Goal: Task Accomplishment & Management: Complete application form

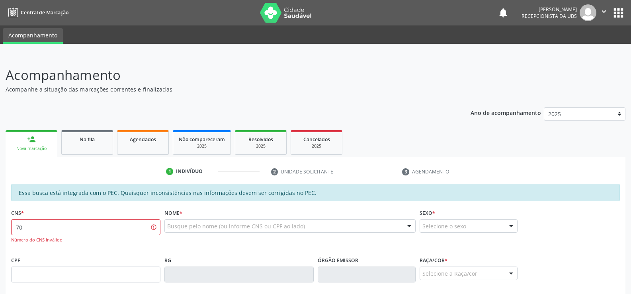
type input "7"
paste input "702 6032 2985 2546"
type input "702 6032 2985 2546"
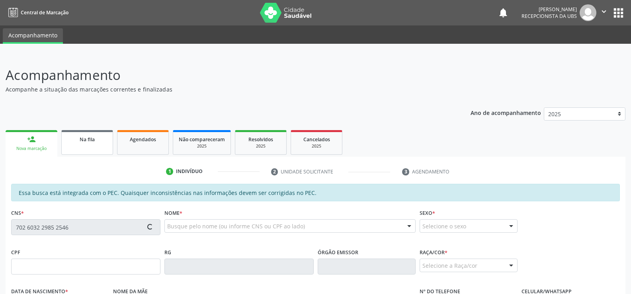
type input "054.107.414-80"
type input "20/12/1982"
type input "Antônia Maria da Silva"
type input "(82) 99125-3945"
type input "464"
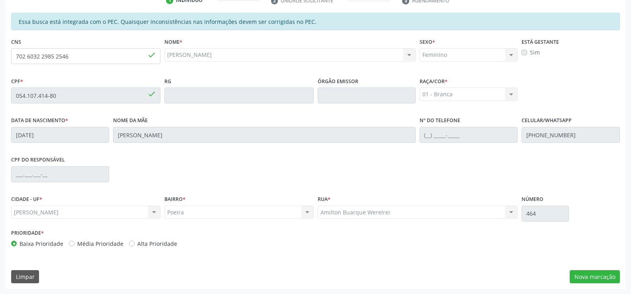
scroll to position [171, 0]
click at [597, 278] on button "Nova marcação" at bounding box center [594, 277] width 50 height 14
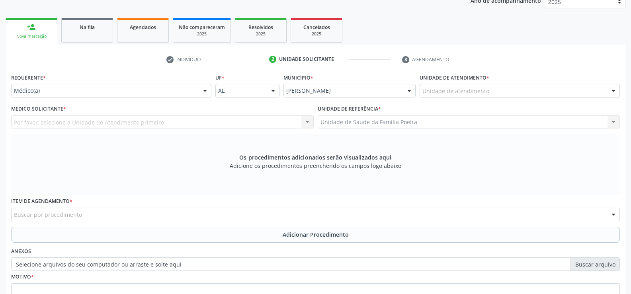
scroll to position [92, 0]
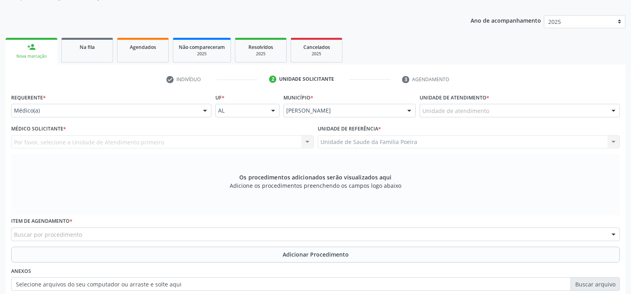
click at [590, 110] on div "Unidade de atendimento" at bounding box center [519, 111] width 200 height 14
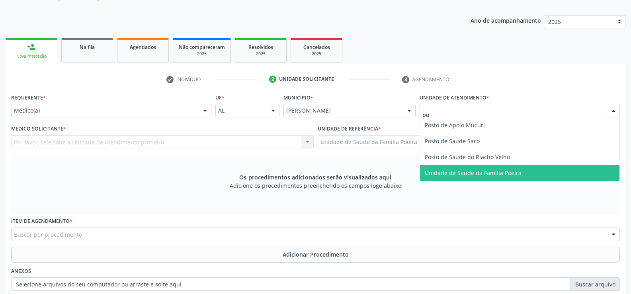
click at [539, 169] on span "Unidade de Saude da Familia Poeira" at bounding box center [519, 173] width 199 height 16
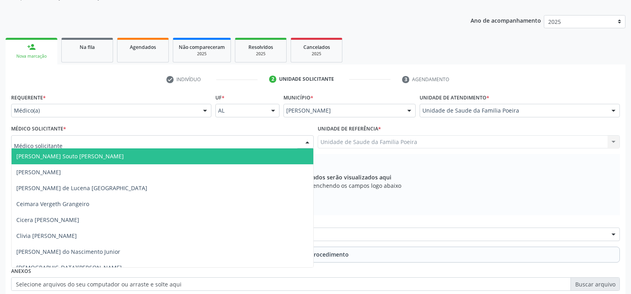
click at [612, 110] on div at bounding box center [613, 111] width 12 height 14
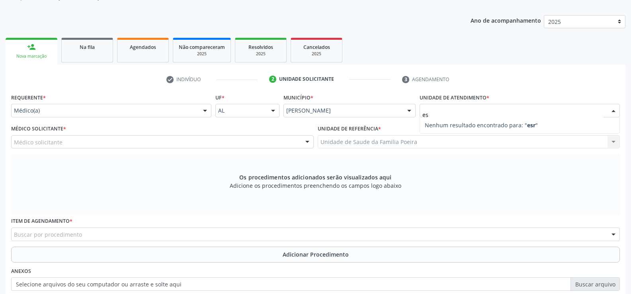
type input "est"
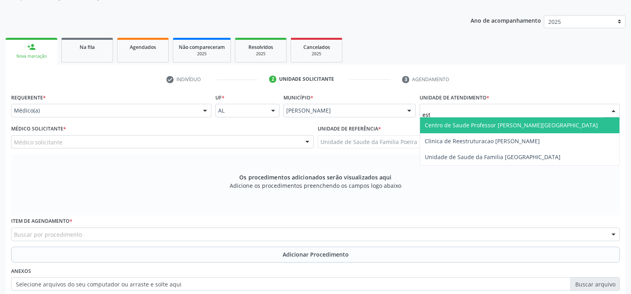
click at [498, 121] on span "Centro de Saude Professor [PERSON_NAME][GEOGRAPHIC_DATA]" at bounding box center [511, 125] width 173 height 8
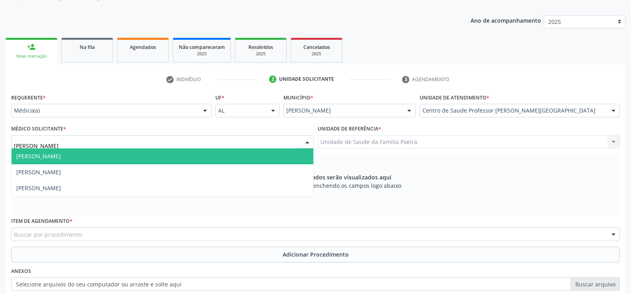
type input "jose"
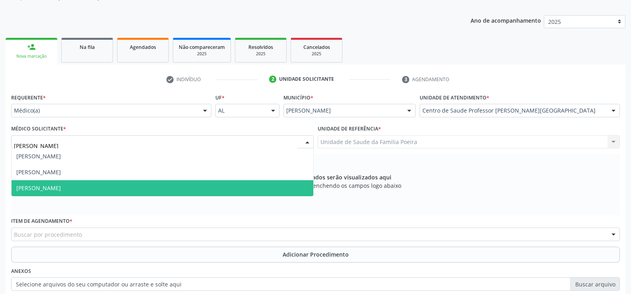
click at [61, 187] on span "[PERSON_NAME]" at bounding box center [38, 188] width 45 height 8
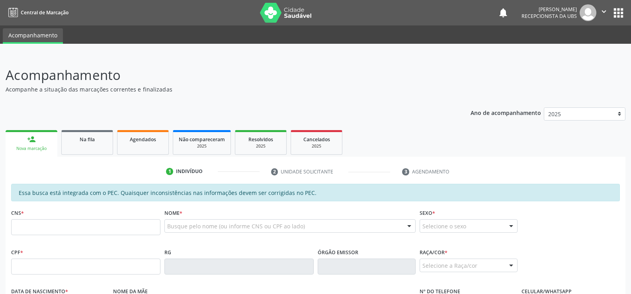
scroll to position [92, 0]
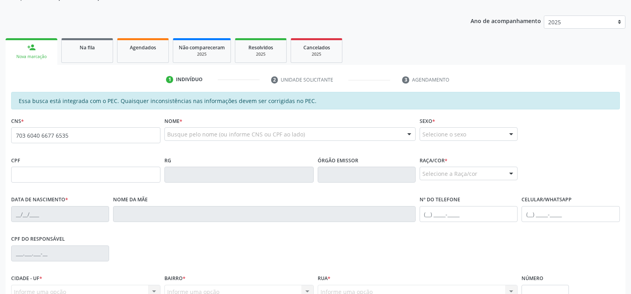
type input "703 6040 6677 6535"
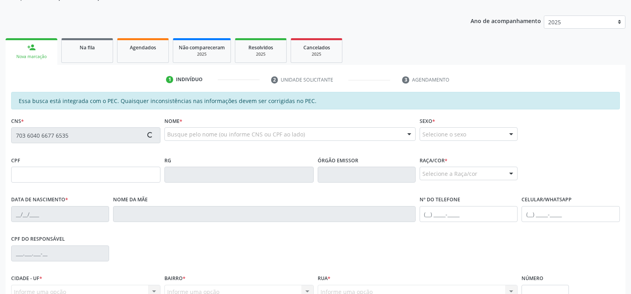
type input "662.679.004-87"
type input "[DATE]"
type input "[PERSON_NAME]"
type input "[PHONE_NUMBER]"
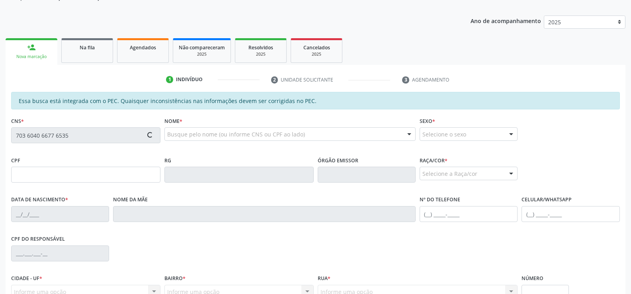
type input "11"
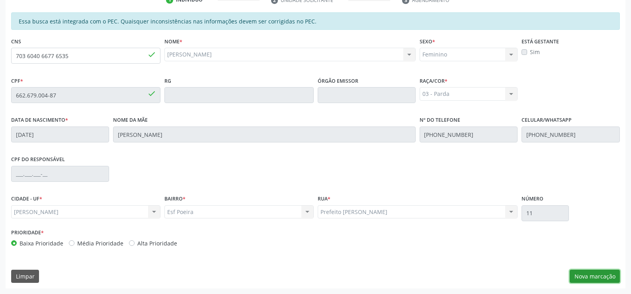
click at [607, 278] on button "Nova marcação" at bounding box center [594, 277] width 50 height 14
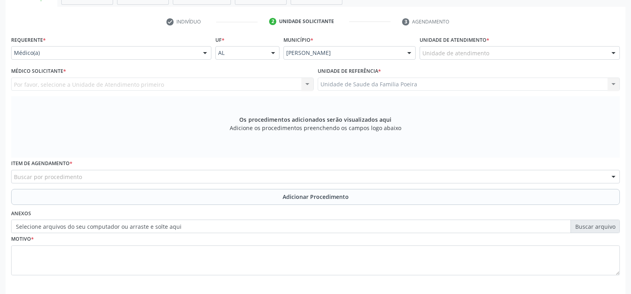
scroll to position [132, 0]
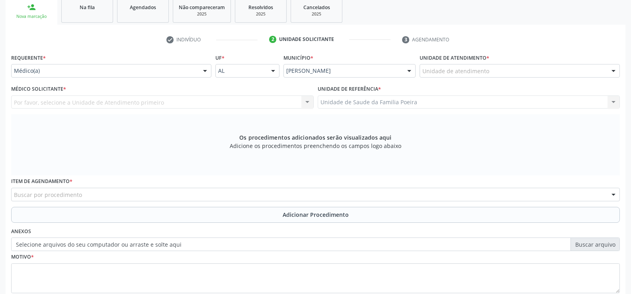
click at [497, 70] on div "Unidade de atendimento" at bounding box center [519, 71] width 200 height 14
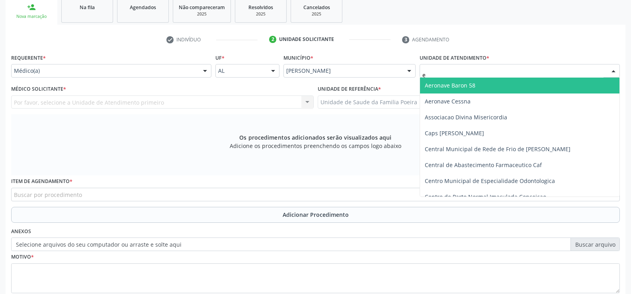
type input "es"
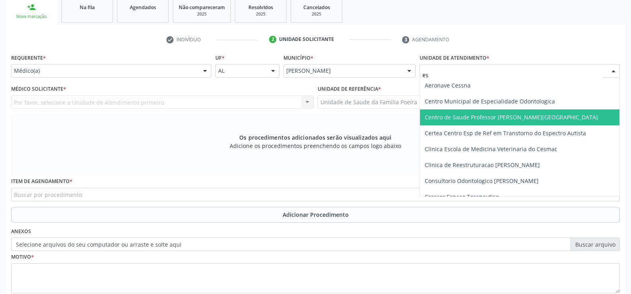
click at [520, 119] on span "Centro de Saude Professor [PERSON_NAME][GEOGRAPHIC_DATA]" at bounding box center [511, 117] width 173 height 8
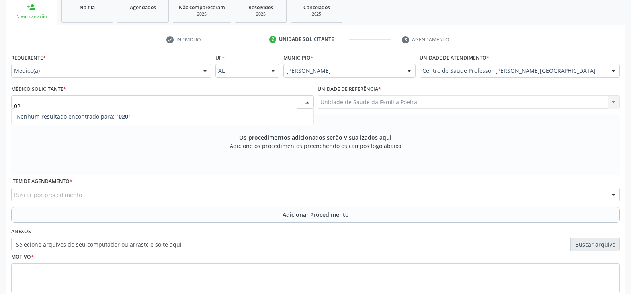
type input "0"
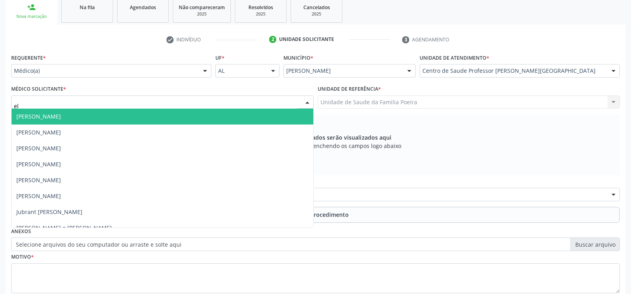
type input "eli"
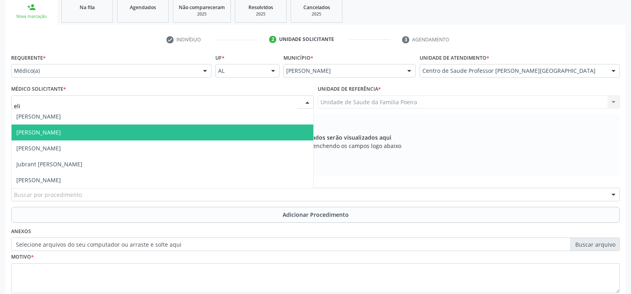
click at [38, 133] on span "[PERSON_NAME]" at bounding box center [38, 133] width 45 height 8
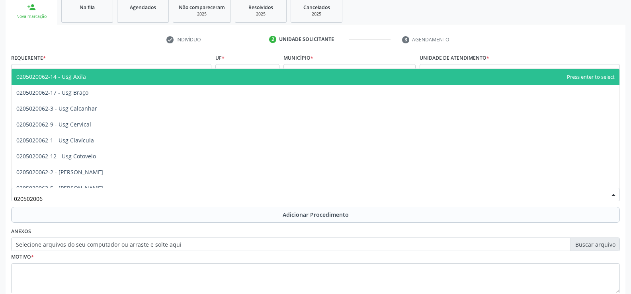
type input "0205020062"
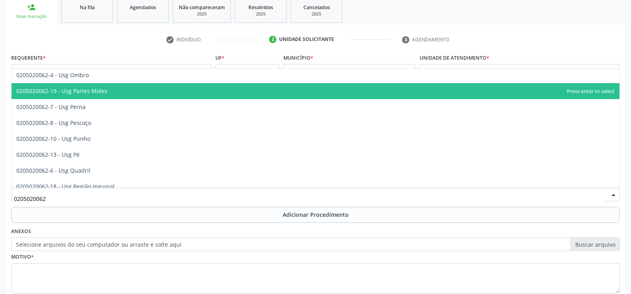
scroll to position [159, 0]
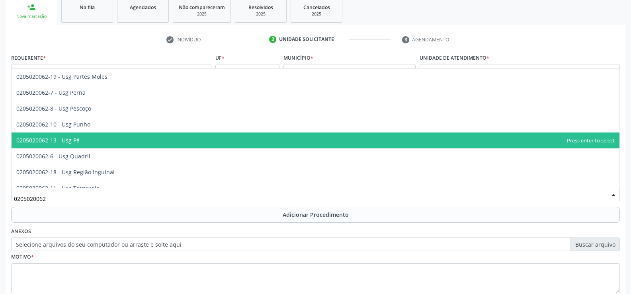
click at [104, 144] on span "0205020062-13 - Usg Pé" at bounding box center [316, 140] width 608 height 16
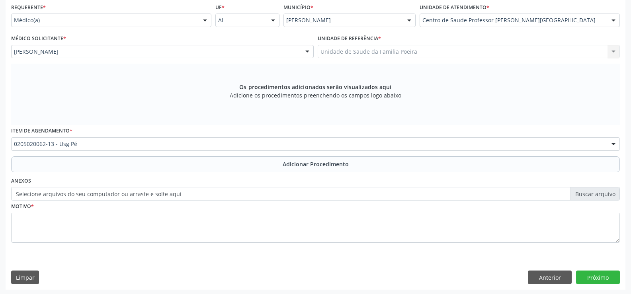
scroll to position [184, 0]
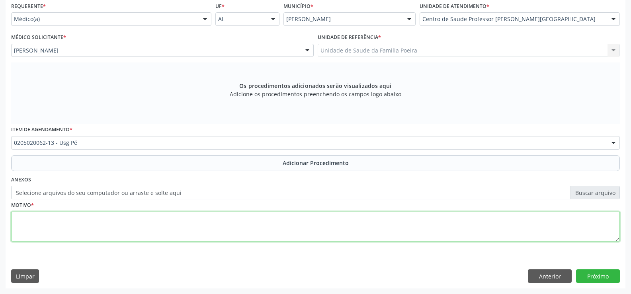
click at [111, 231] on textarea at bounding box center [315, 227] width 608 height 30
type textarea "c"
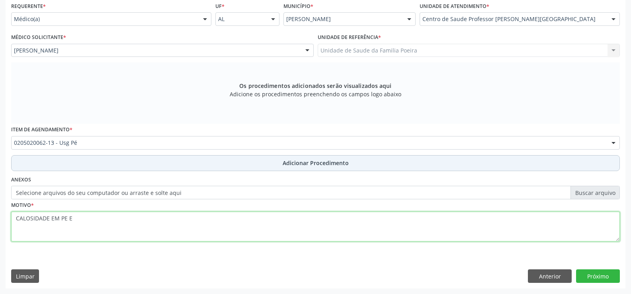
type textarea "CALOSIDADE EM PE E"
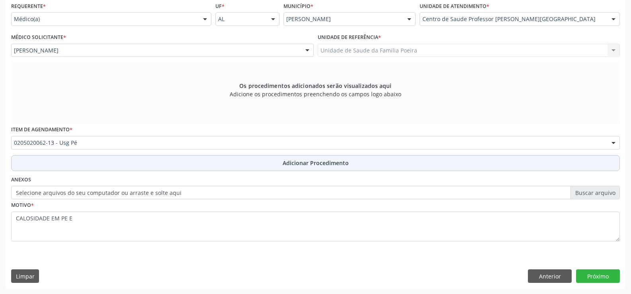
click at [321, 166] on span "Adicionar Procedimento" at bounding box center [315, 163] width 66 height 8
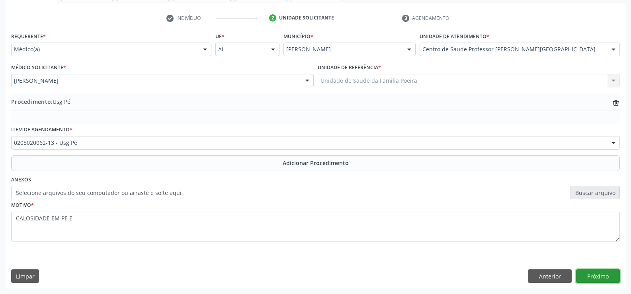
click at [605, 273] on button "Próximo" at bounding box center [598, 276] width 44 height 14
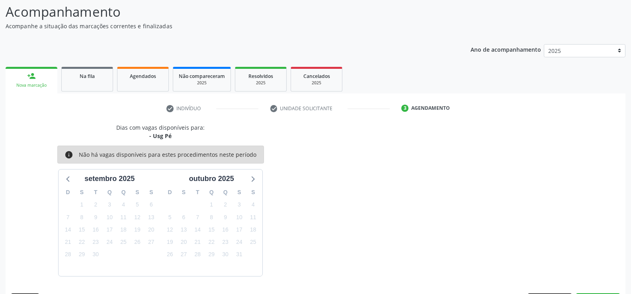
scroll to position [87, 0]
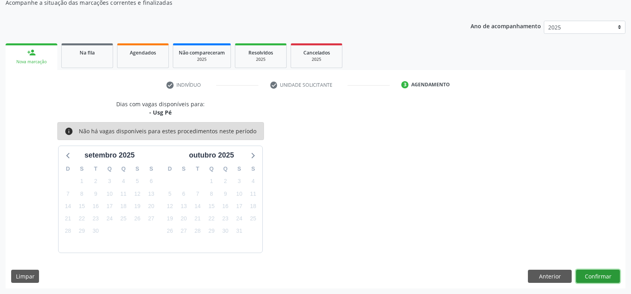
click at [604, 275] on button "Confirmar" at bounding box center [598, 277] width 44 height 14
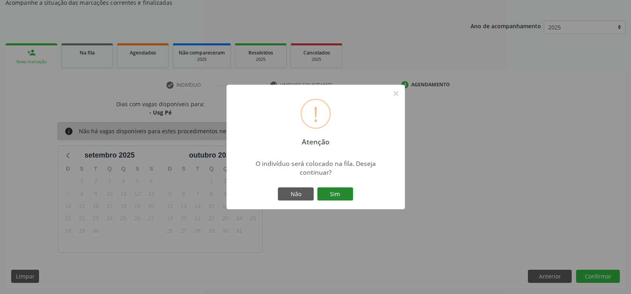
click at [349, 190] on button "Sim" at bounding box center [335, 194] width 36 height 14
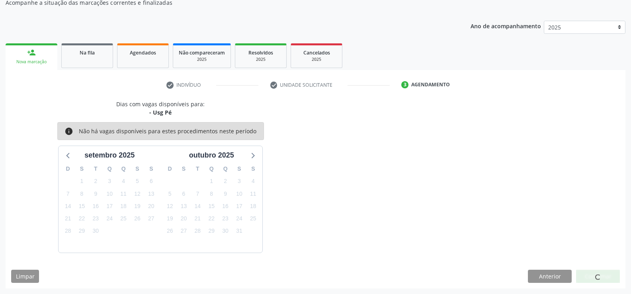
scroll to position [0, 0]
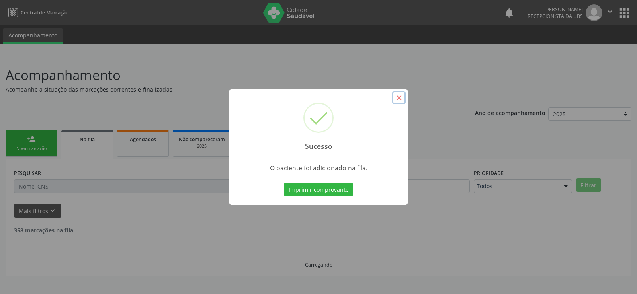
click at [401, 99] on button "×" at bounding box center [399, 98] width 14 height 14
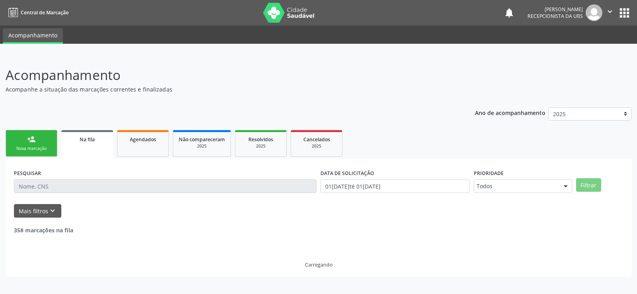
click at [16, 148] on div "Nova marcação" at bounding box center [32, 149] width 40 height 6
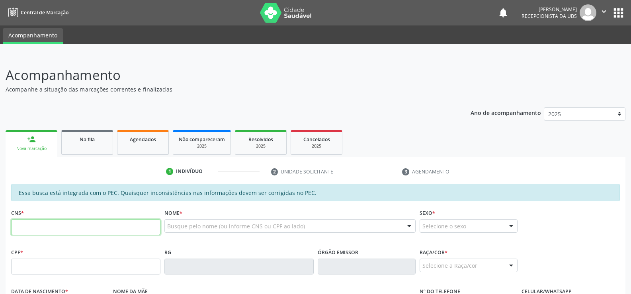
click at [59, 227] on input "text" at bounding box center [85, 227] width 149 height 16
type input "703 6040 6677 6535"
type input "662.679.004-87"
type input "09/12/1967"
type input "Lenira Correia de Araújo"
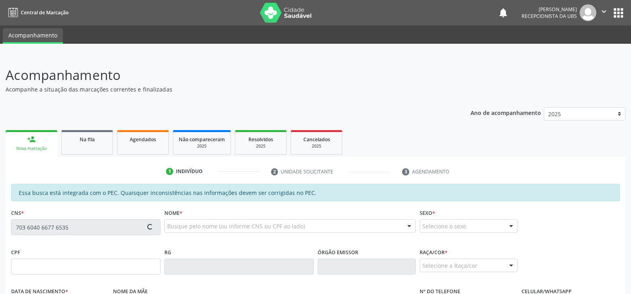
type input "(82) 99332-0028"
type input "(82) 98724-5037"
type input "11"
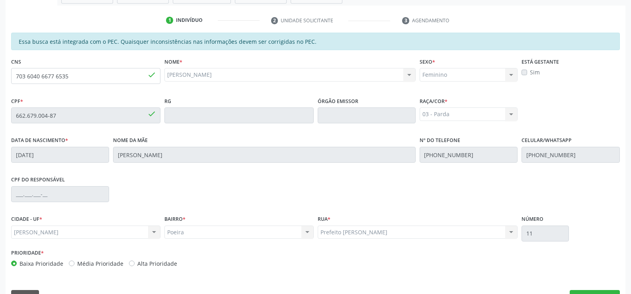
scroll to position [171, 0]
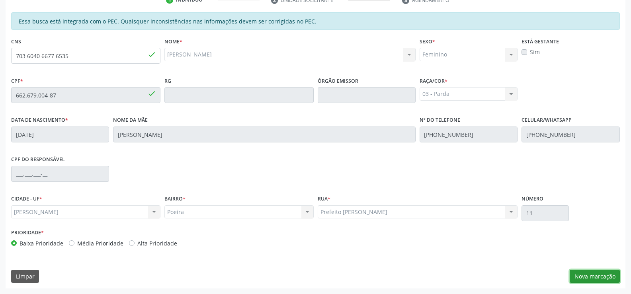
click at [602, 279] on button "Nova marcação" at bounding box center [594, 277] width 50 height 14
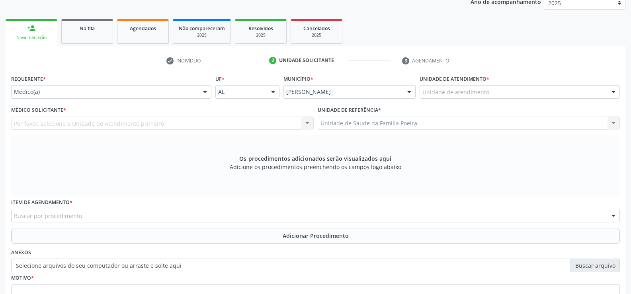
scroll to position [92, 0]
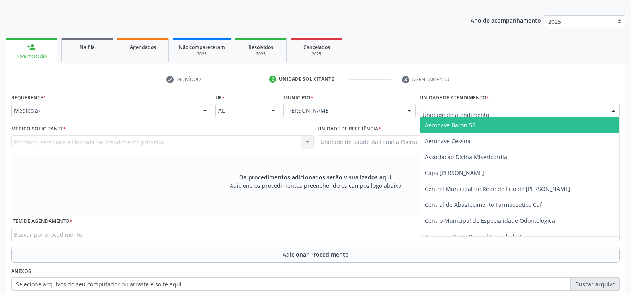
click at [495, 110] on div at bounding box center [519, 111] width 200 height 14
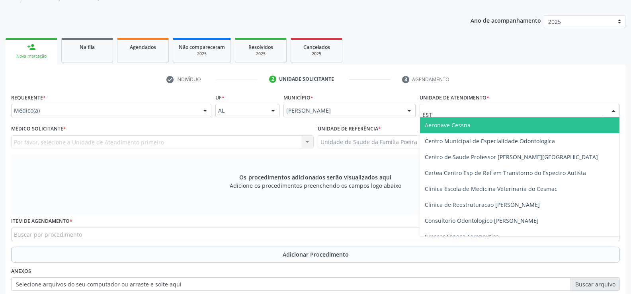
type input "ESTA"
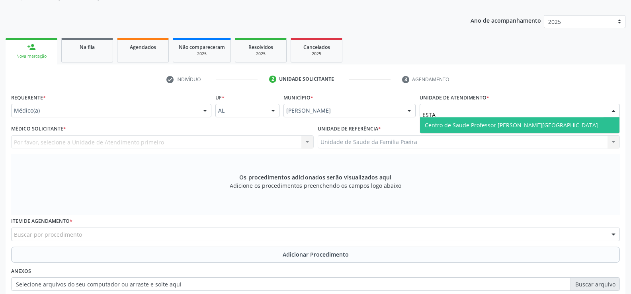
click at [492, 129] on span "Centro de Saude Professor [PERSON_NAME][GEOGRAPHIC_DATA]" at bounding box center [519, 125] width 199 height 16
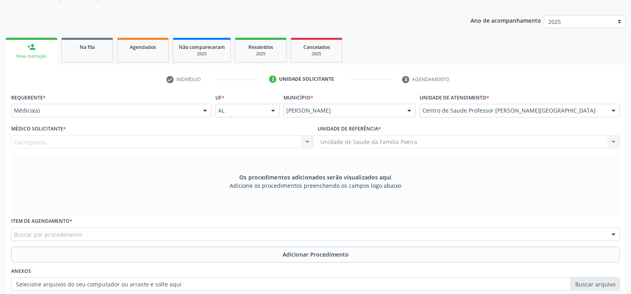
click at [90, 146] on div "Carregando... Nenhum resultado encontrado para: " " Não há nenhuma opção para s…" at bounding box center [162, 142] width 302 height 14
click at [89, 140] on div "Médico solicitante" at bounding box center [162, 142] width 302 height 14
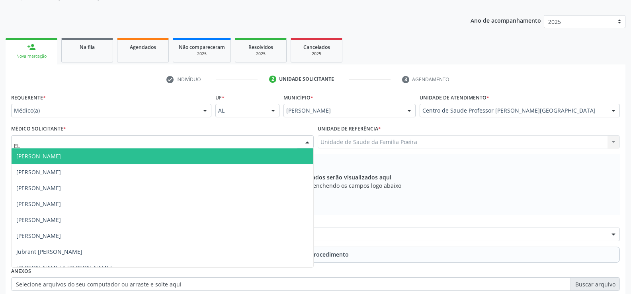
type input "ELI"
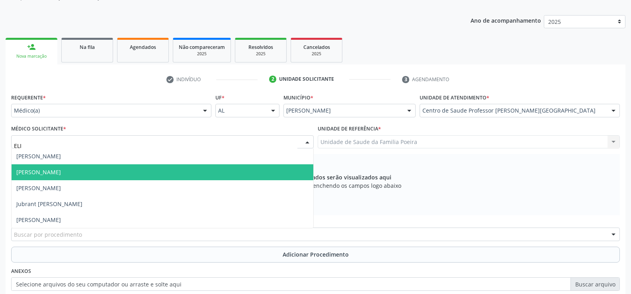
click at [85, 175] on span "Elio Goncalves Melo Junior" at bounding box center [163, 172] width 302 height 16
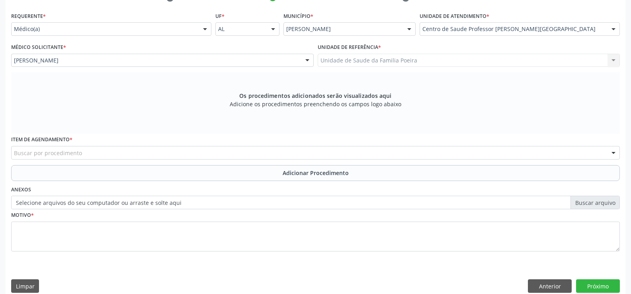
scroll to position [184, 0]
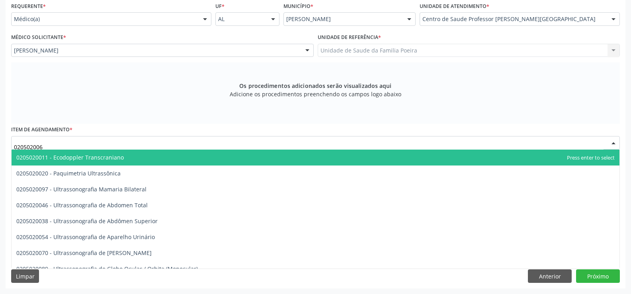
type input "0205020062"
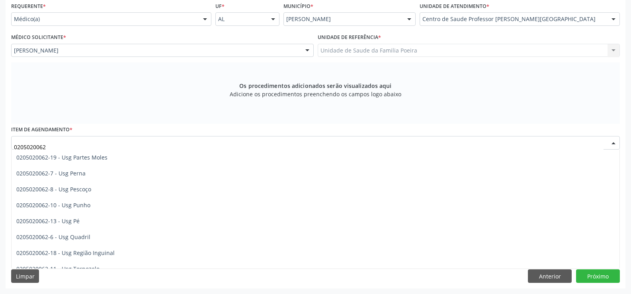
scroll to position [183, 0]
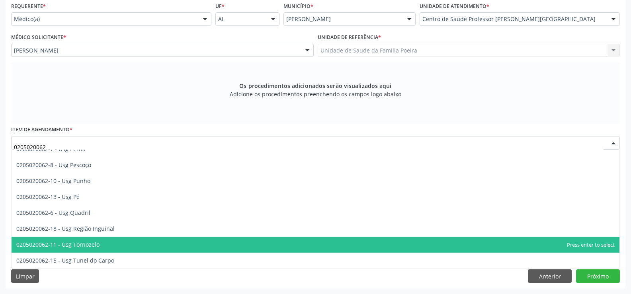
click at [113, 246] on span "0205020062-11 - Usg Tornozelo" at bounding box center [316, 245] width 608 height 16
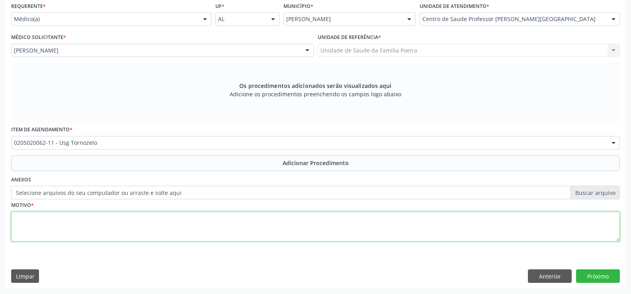
click at [99, 214] on textarea at bounding box center [315, 227] width 608 height 30
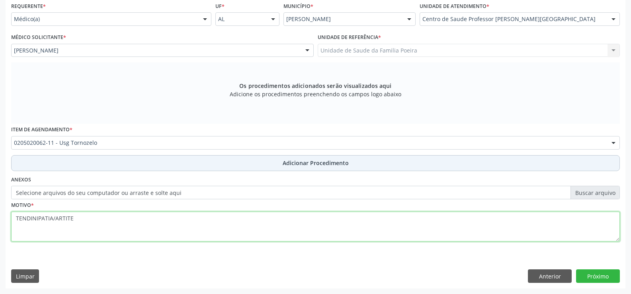
type textarea "TENDINIPATIA/ARTITE"
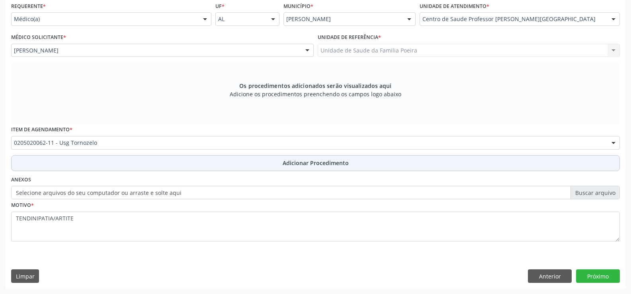
click at [271, 160] on button "Adicionar Procedimento" at bounding box center [315, 163] width 608 height 16
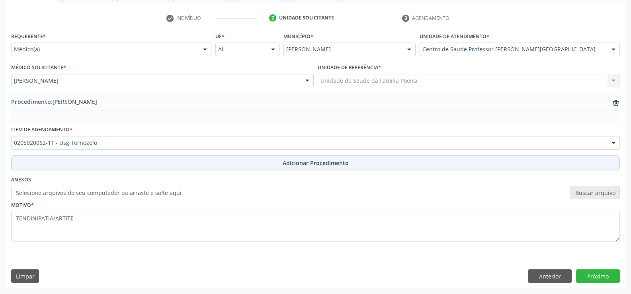
scroll to position [154, 0]
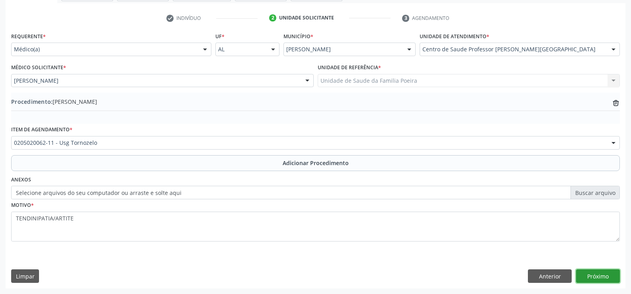
click at [601, 273] on button "Próximo" at bounding box center [598, 276] width 44 height 14
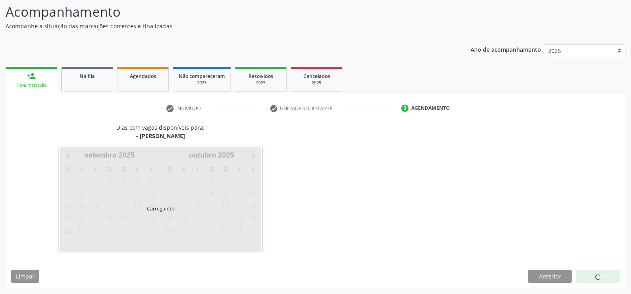
scroll to position [87, 0]
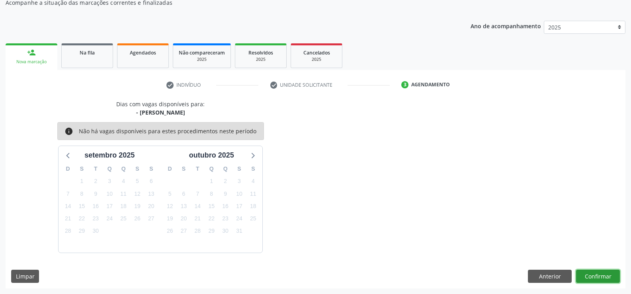
click at [601, 273] on button "Confirmar" at bounding box center [598, 277] width 44 height 14
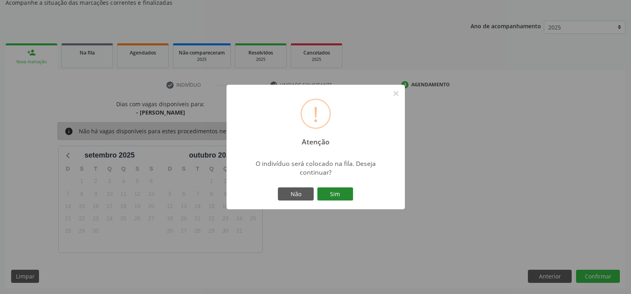
click at [333, 193] on button "Sim" at bounding box center [335, 194] width 36 height 14
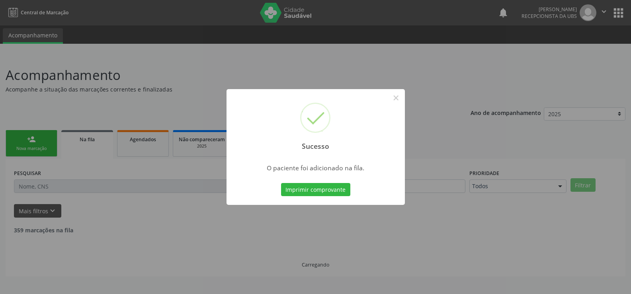
scroll to position [0, 0]
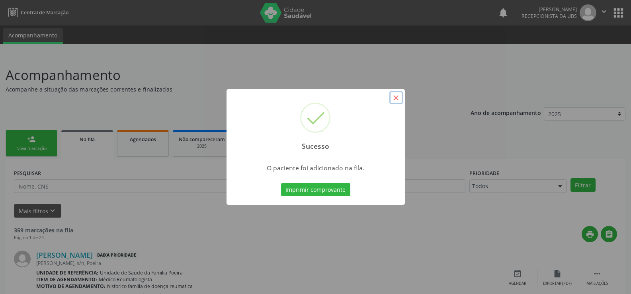
click at [395, 99] on button "×" at bounding box center [396, 98] width 14 height 14
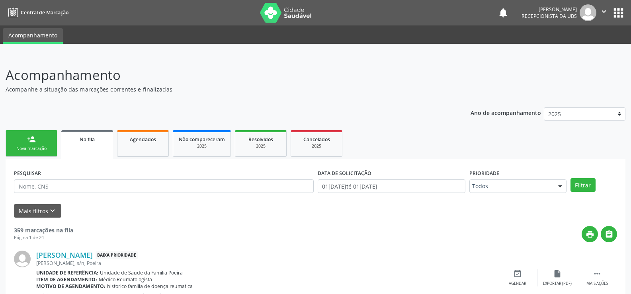
click at [21, 147] on div "Nova marcação" at bounding box center [32, 149] width 40 height 6
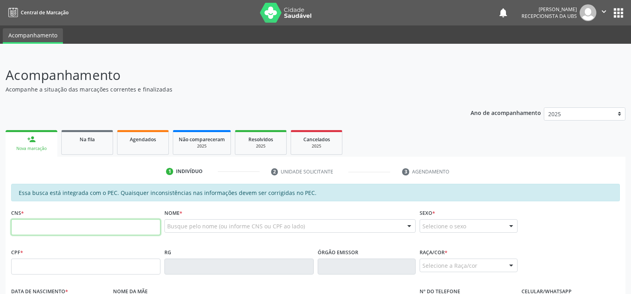
click at [129, 231] on input "text" at bounding box center [85, 227] width 149 height 16
type input "703 6040 6677 6535"
type input "662.679.004-87"
type input "09/12/1967"
type input "Lenira Correia de Araújo"
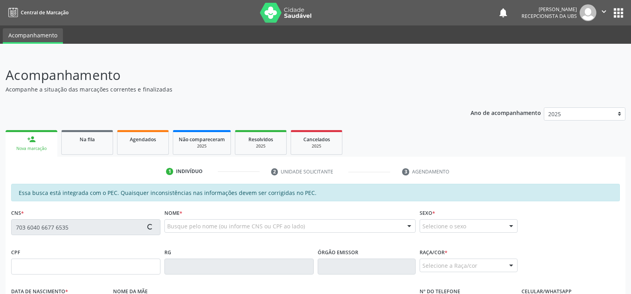
type input "(82) 99332-0028"
type input "(82) 98724-5037"
type input "11"
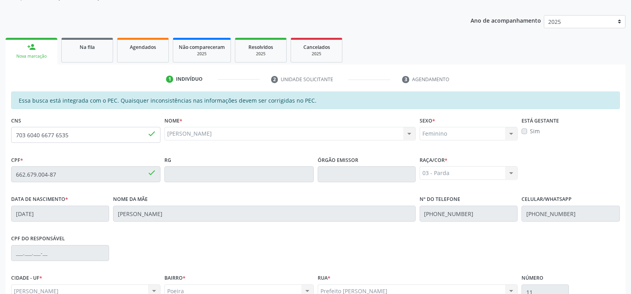
scroll to position [171, 0]
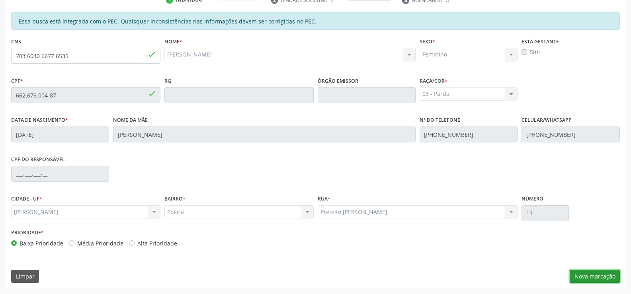
click at [602, 281] on button "Nova marcação" at bounding box center [594, 277] width 50 height 14
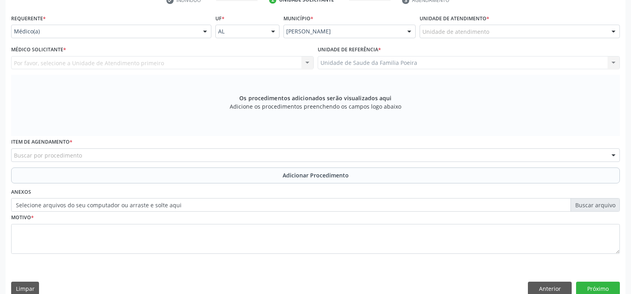
scroll to position [172, 0]
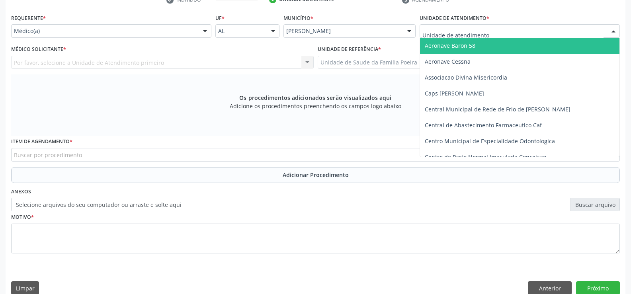
click at [540, 34] on div at bounding box center [519, 31] width 200 height 14
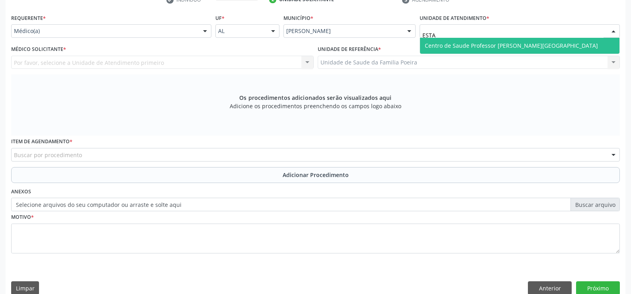
type input "ESTAC"
click at [529, 46] on span "Centro de Saude Professor [PERSON_NAME][GEOGRAPHIC_DATA]" at bounding box center [511, 46] width 173 height 8
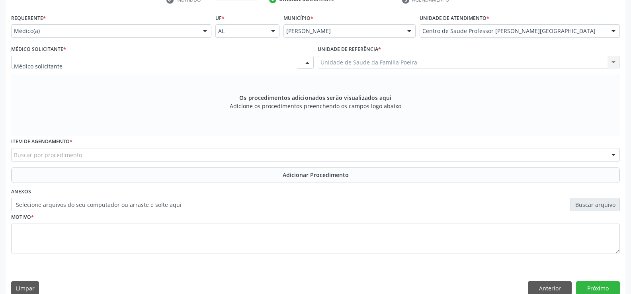
click at [87, 62] on div at bounding box center [162, 63] width 302 height 14
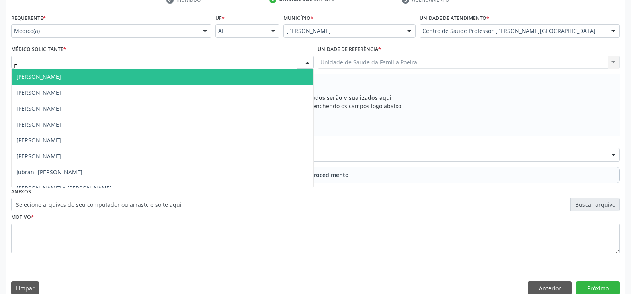
type input "ELI"
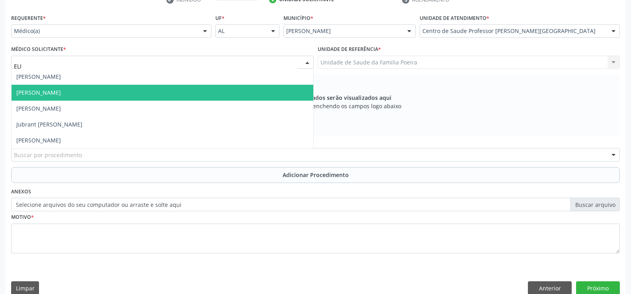
click at [61, 89] on span "Elio Goncalves Melo Junior" at bounding box center [38, 93] width 45 height 8
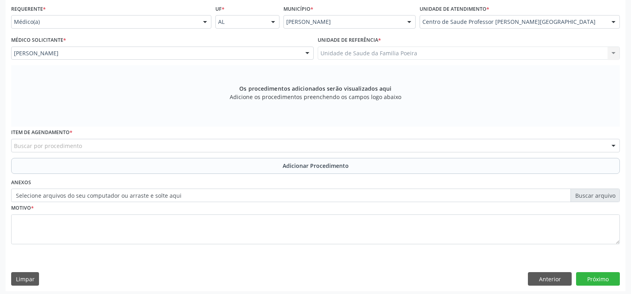
scroll to position [184, 0]
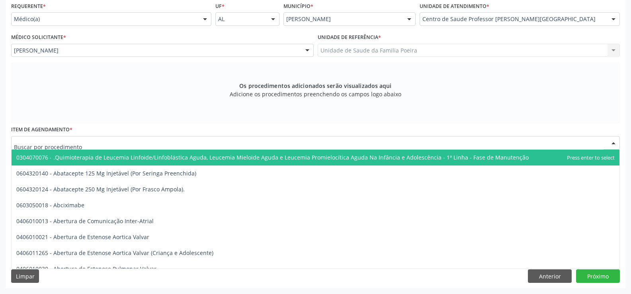
click at [89, 139] on div at bounding box center [315, 143] width 608 height 14
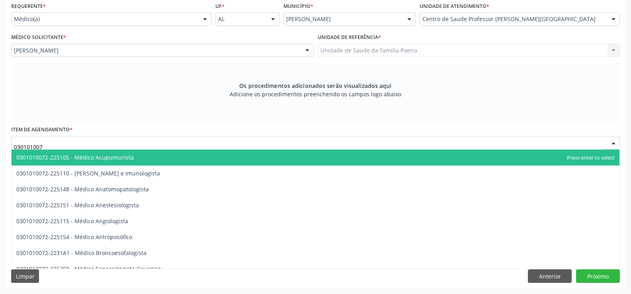
type input "0301010072"
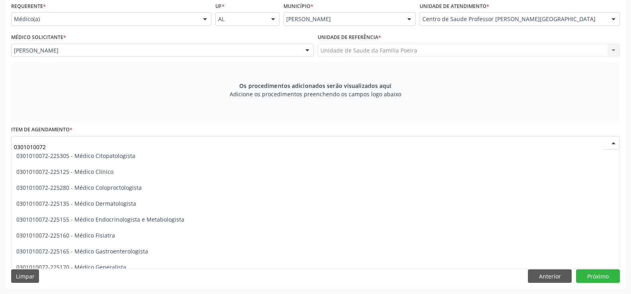
scroll to position [318, 0]
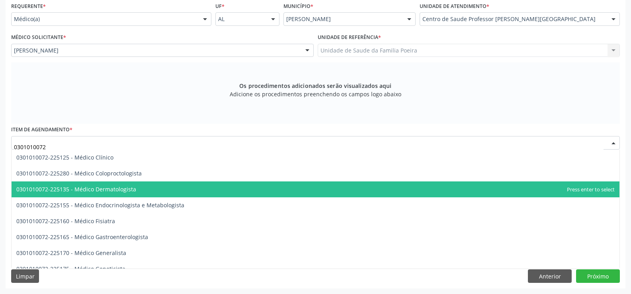
click at [172, 192] on span "0301010072-225135 - Médico Dermatologista" at bounding box center [316, 189] width 608 height 16
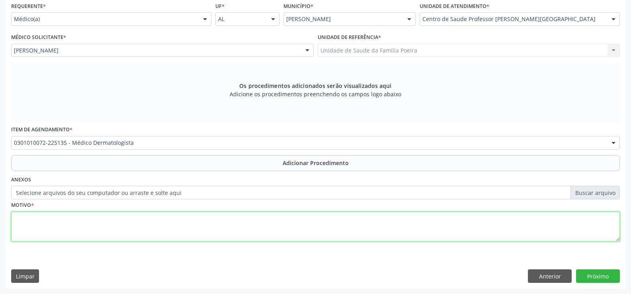
click at [160, 238] on textarea at bounding box center [315, 227] width 608 height 30
type textarea "S"
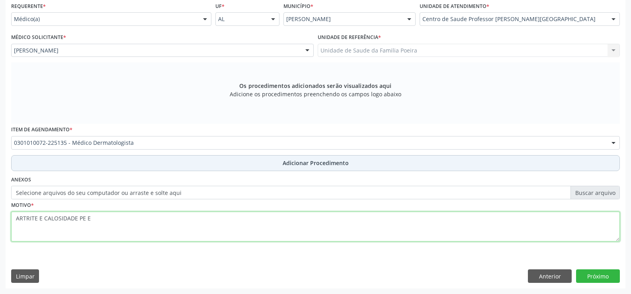
type textarea "ARTRITE E CALOSIDADE PE E"
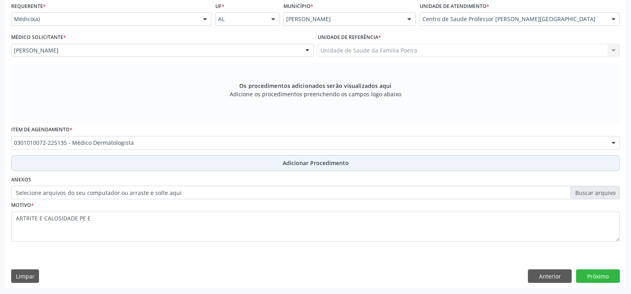
click at [221, 166] on button "Adicionar Procedimento" at bounding box center [315, 163] width 608 height 16
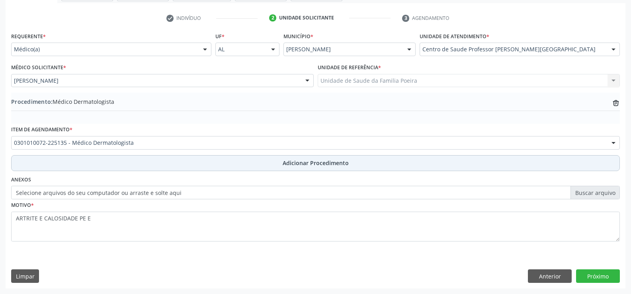
scroll to position [154, 0]
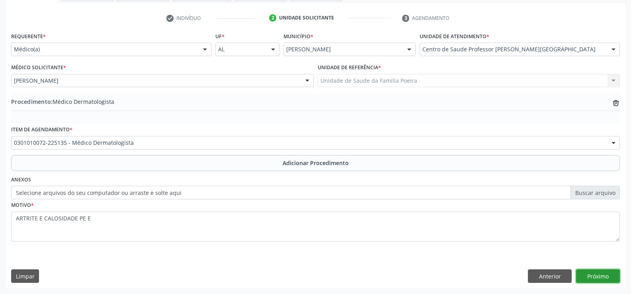
click at [589, 280] on button "Próximo" at bounding box center [598, 276] width 44 height 14
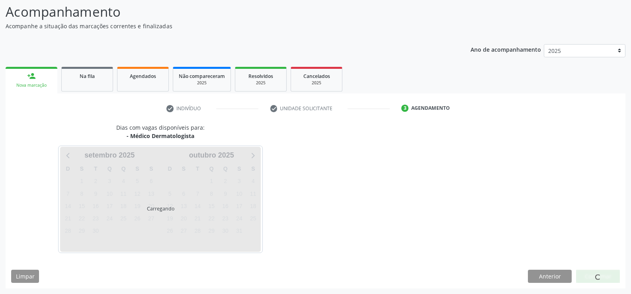
scroll to position [87, 0]
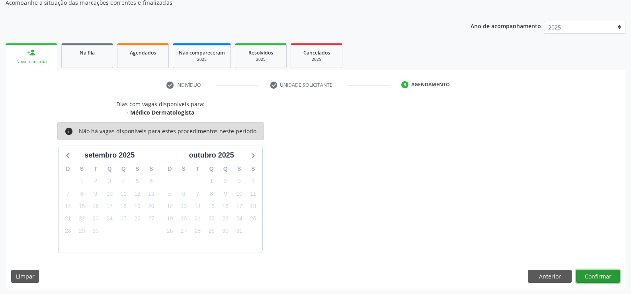
click at [594, 281] on button "Confirmar" at bounding box center [598, 277] width 44 height 14
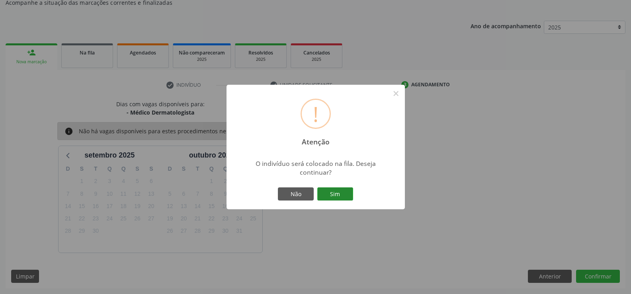
click at [345, 193] on button "Sim" at bounding box center [335, 194] width 36 height 14
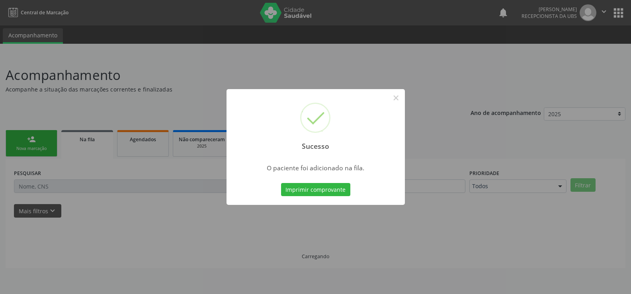
scroll to position [0, 0]
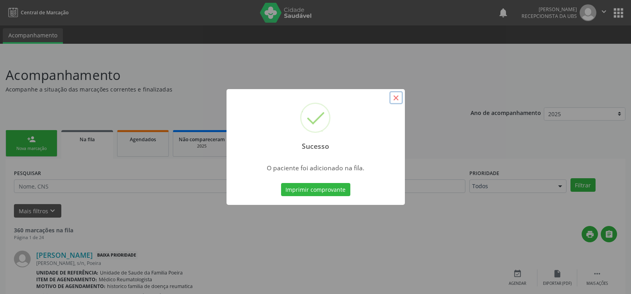
click at [398, 99] on button "×" at bounding box center [396, 98] width 14 height 14
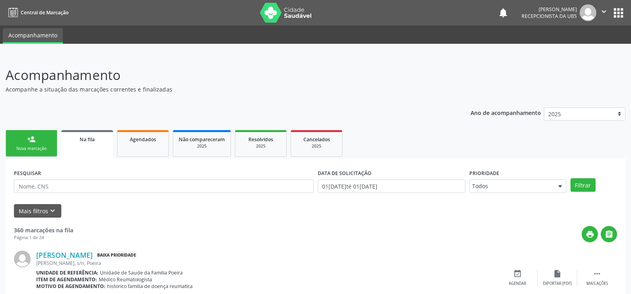
click at [31, 150] on div "Nova marcação" at bounding box center [32, 149] width 40 height 6
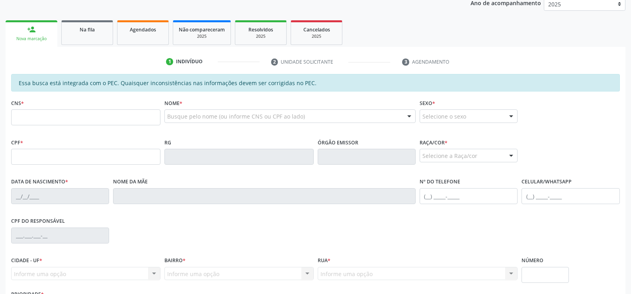
scroll to position [119, 0]
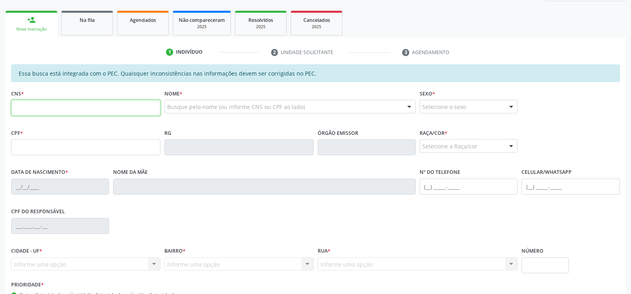
click at [41, 109] on input "text" at bounding box center [85, 108] width 149 height 16
paste input "700 0070 7981 2407"
type input "700 0070 7981 2407"
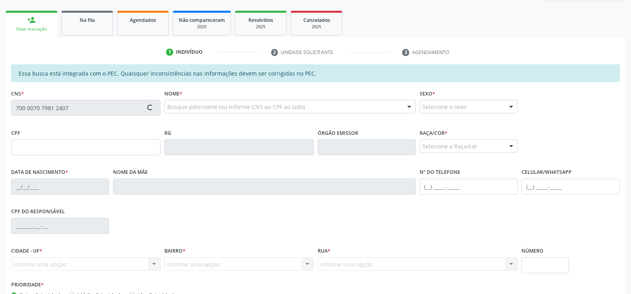
type input "056.478.914-38"
type input "06/12/1989"
type input "Elenildo Correia de Araújo"
type input "(82) 99673-1257"
type input "11"
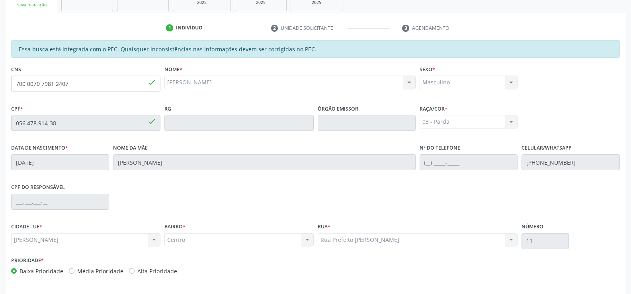
scroll to position [171, 0]
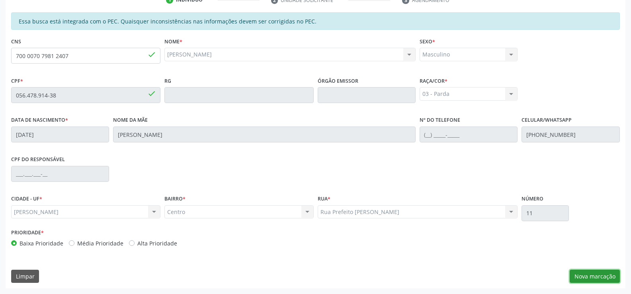
click at [600, 282] on button "Nova marcação" at bounding box center [594, 277] width 50 height 14
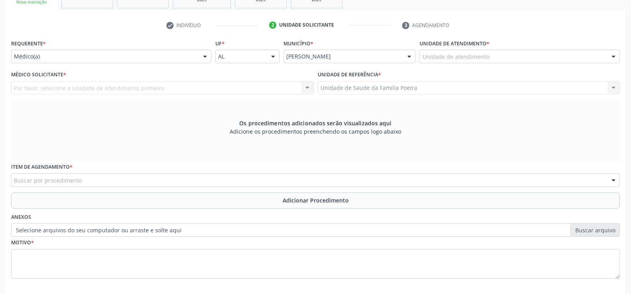
scroll to position [132, 0]
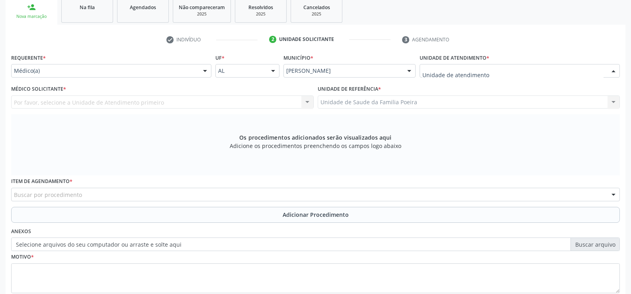
click at [520, 72] on div at bounding box center [519, 71] width 200 height 14
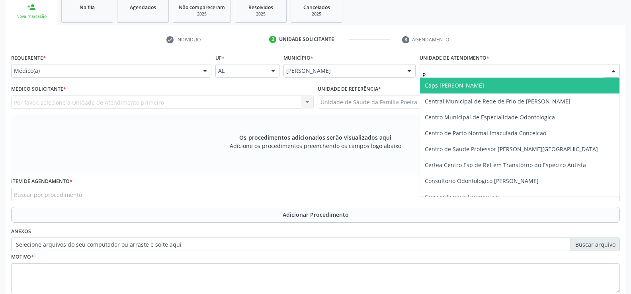
type input "PO"
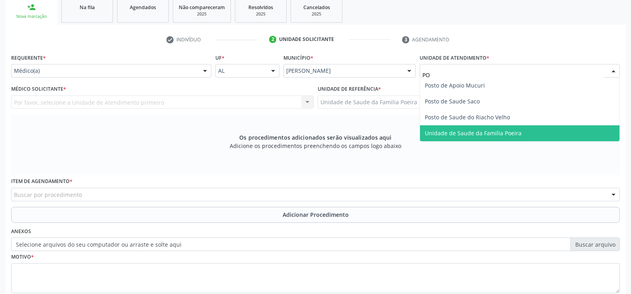
click at [524, 136] on span "Unidade de Saude da Familia Poeira" at bounding box center [519, 133] width 199 height 16
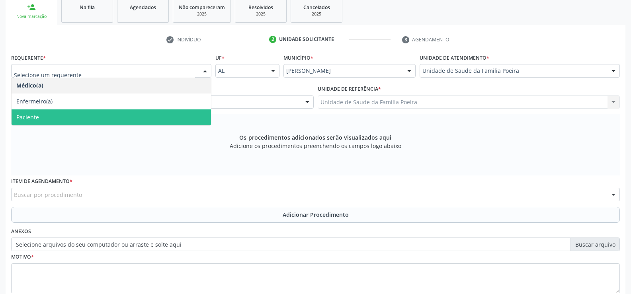
click at [64, 118] on span "Paciente" at bounding box center [111, 117] width 199 height 16
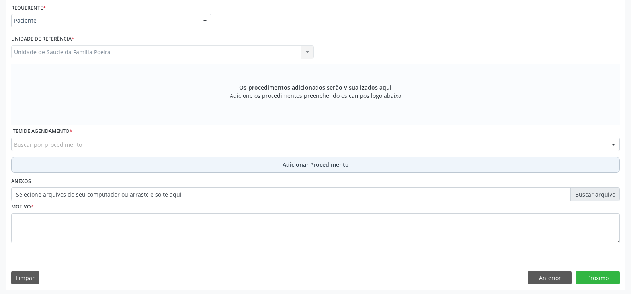
scroll to position [184, 0]
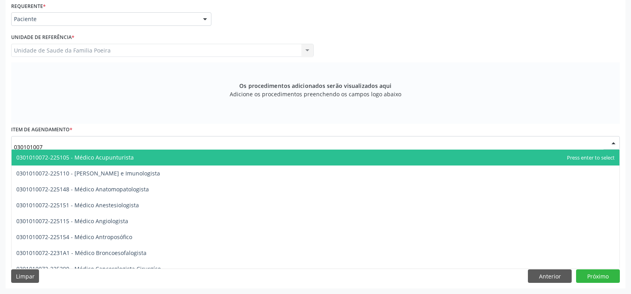
type input "0301010072"
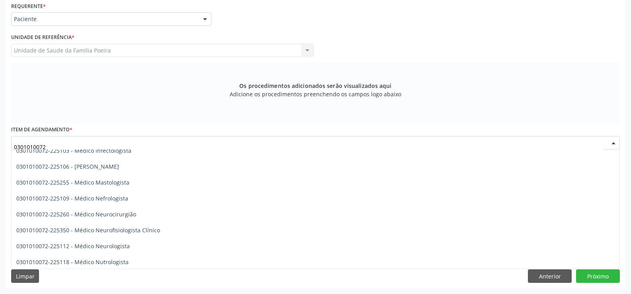
scroll to position [557, 0]
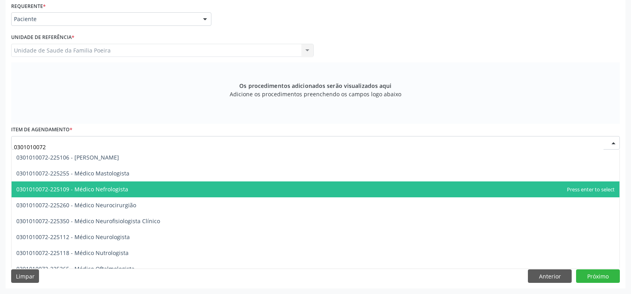
click at [124, 191] on span "0301010072-225109 - Médico Nefrologista" at bounding box center [72, 189] width 112 height 8
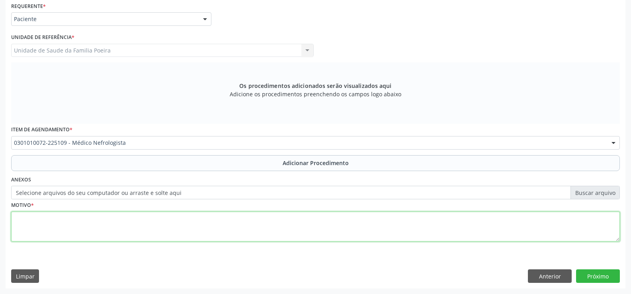
click at [136, 228] on textarea at bounding box center [315, 227] width 608 height 30
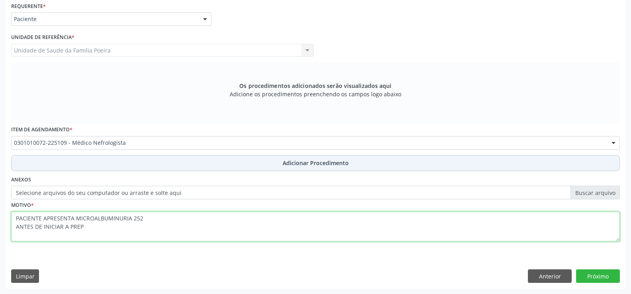
type textarea "PACIENTE APRESENTA MICROALBUMINURIA 252 ANTES DE INICIAR A PREP"
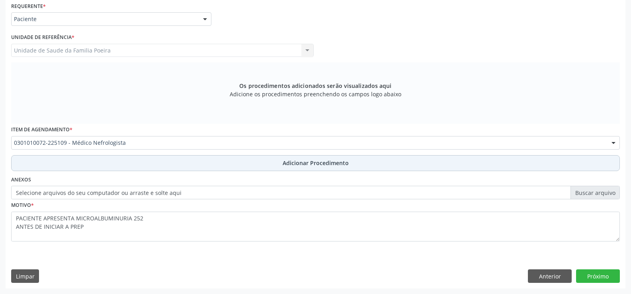
click at [283, 162] on span "Adicionar Procedimento" at bounding box center [315, 163] width 66 height 8
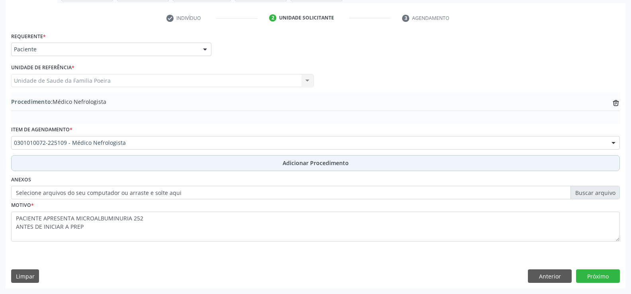
scroll to position [154, 0]
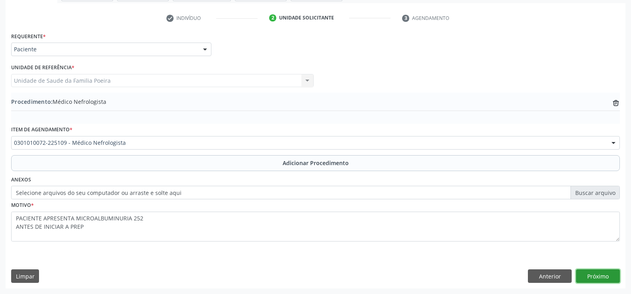
click at [590, 272] on button "Próximo" at bounding box center [598, 276] width 44 height 14
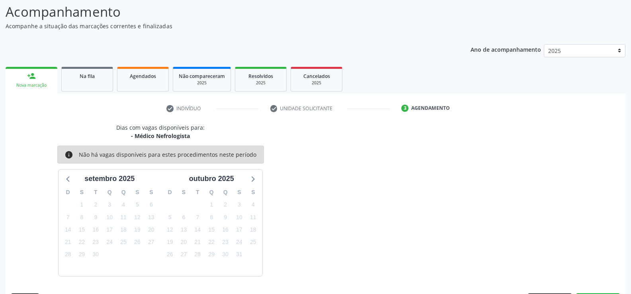
scroll to position [87, 0]
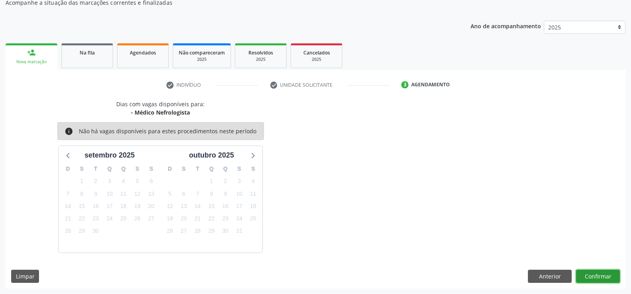
click at [599, 275] on button "Confirmar" at bounding box center [598, 277] width 44 height 14
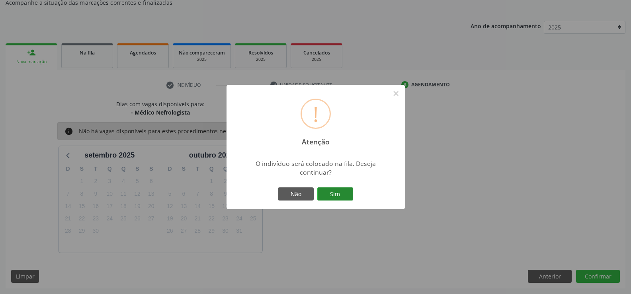
click at [346, 196] on button "Sim" at bounding box center [335, 194] width 36 height 14
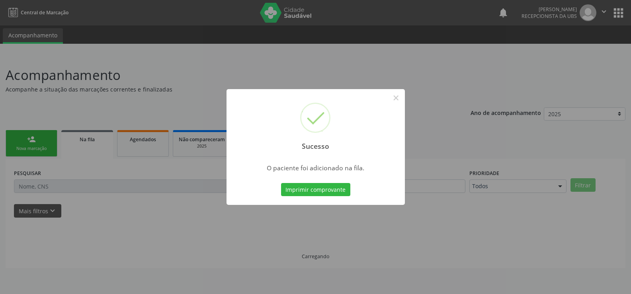
scroll to position [0, 0]
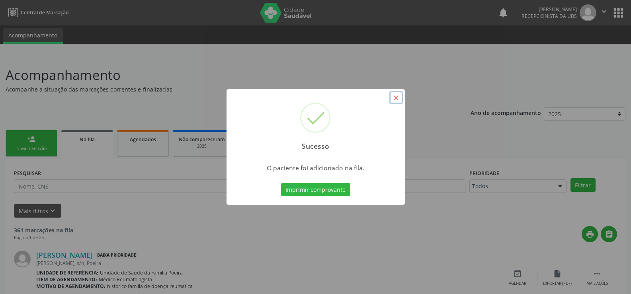
click at [398, 97] on button "×" at bounding box center [396, 98] width 14 height 14
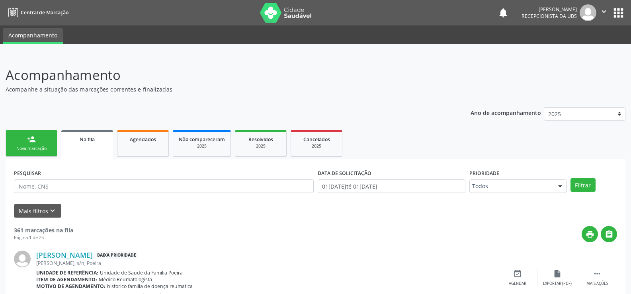
click at [22, 144] on link "person_add Nova marcação" at bounding box center [32, 143] width 52 height 27
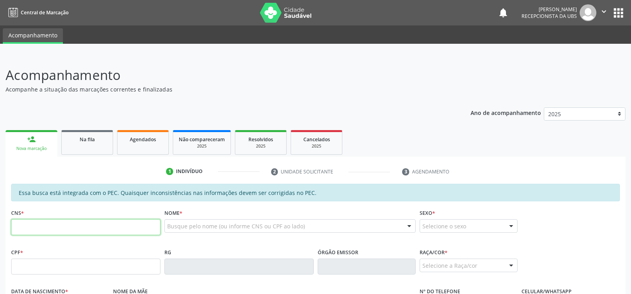
click at [69, 230] on input "text" at bounding box center [85, 227] width 149 height 16
type input "700 0070 7981 2407"
type input "056.478.914-38"
type input "06/12/1989"
type input "Elenildo Correia de Araújo"
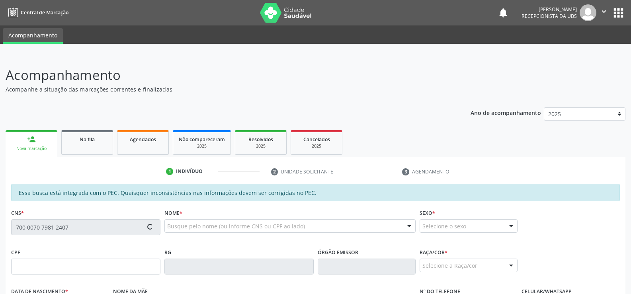
type input "(82) 99673-1257"
type input "11"
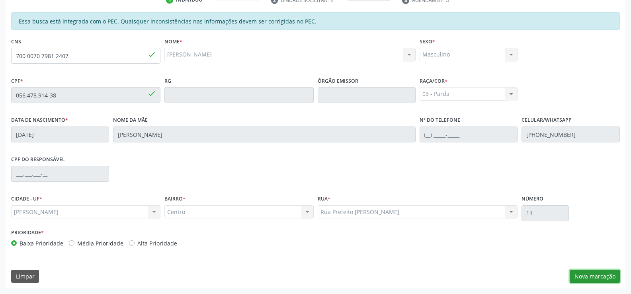
click at [594, 271] on button "Nova marcação" at bounding box center [594, 277] width 50 height 14
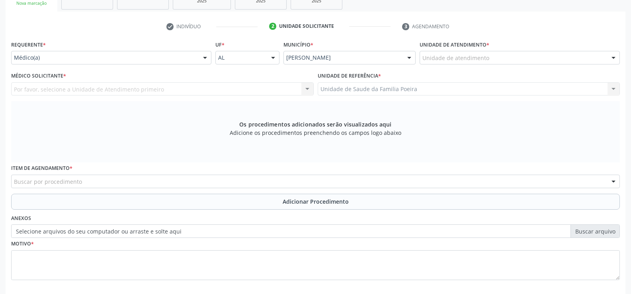
scroll to position [92, 0]
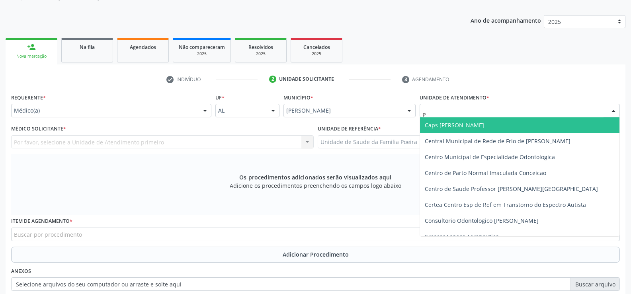
type input "PO"
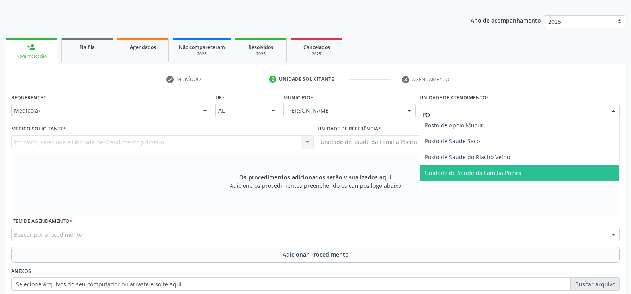
click at [521, 178] on span "Unidade de Saude da Familia Poeira" at bounding box center [519, 173] width 199 height 16
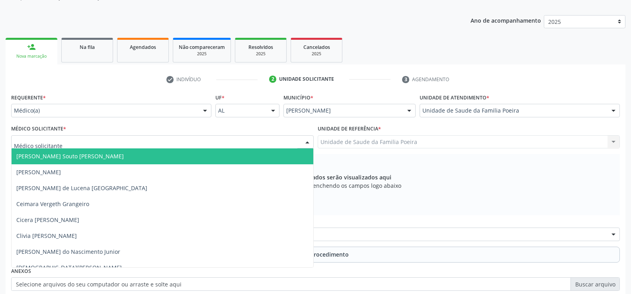
click at [232, 147] on div at bounding box center [162, 142] width 302 height 14
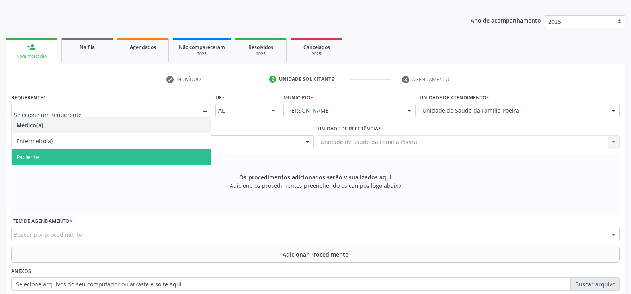
click at [123, 152] on span "Paciente" at bounding box center [111, 157] width 199 height 16
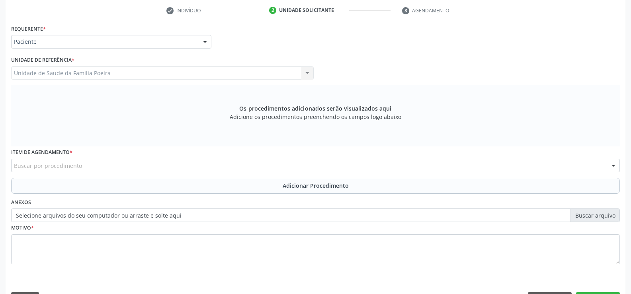
scroll to position [184, 0]
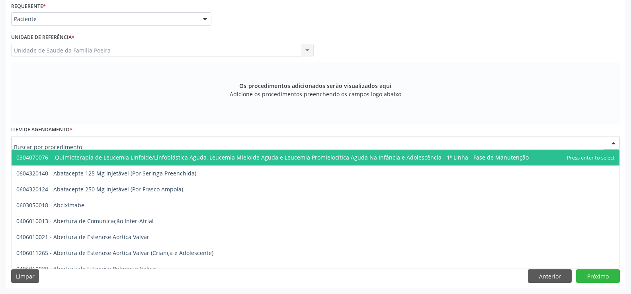
click at [97, 142] on div at bounding box center [315, 143] width 608 height 14
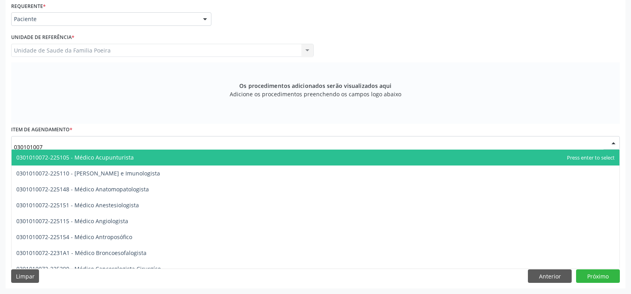
type input "0301010072"
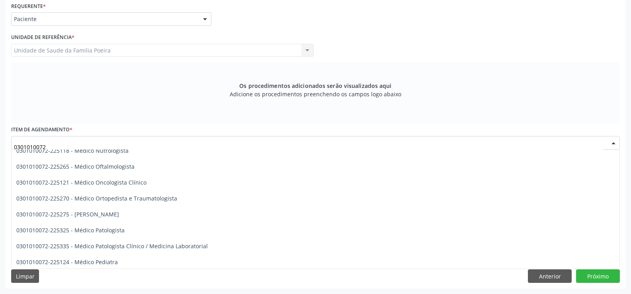
scroll to position [676, 0]
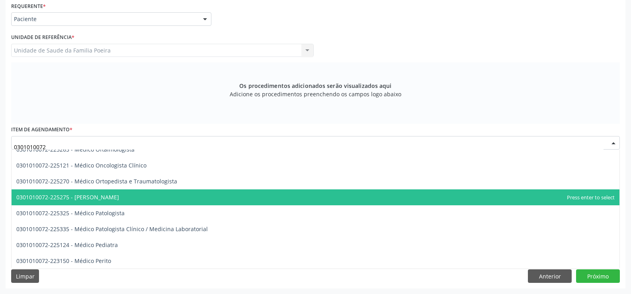
click at [115, 200] on span "0301010072-225275 - Médico Otorrinolaringologista" at bounding box center [67, 197] width 103 height 8
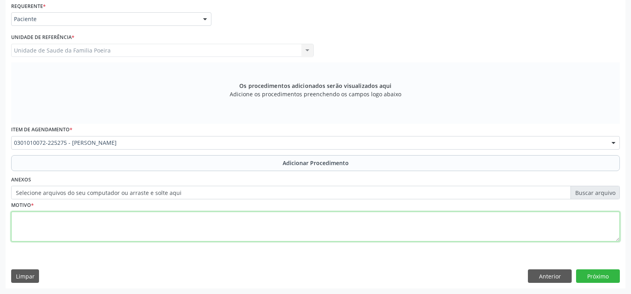
click at [118, 228] on textarea at bounding box center [315, 227] width 608 height 30
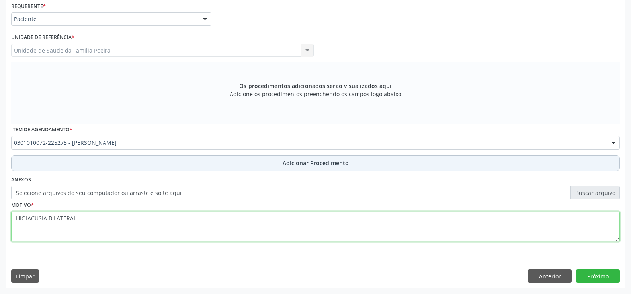
type textarea "HIOIACUSIA BILATERAL"
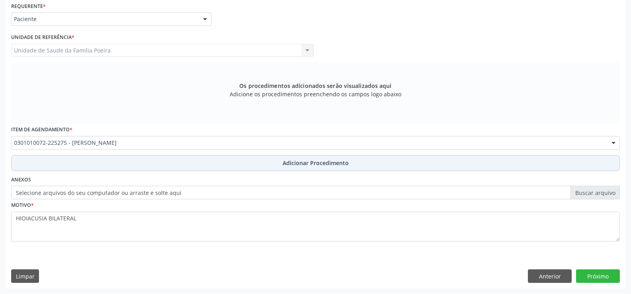
click at [232, 168] on button "Adicionar Procedimento" at bounding box center [315, 163] width 608 height 16
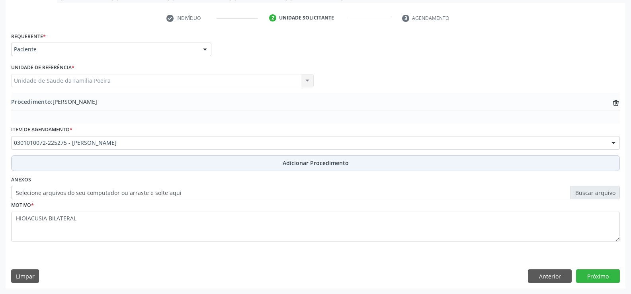
scroll to position [154, 0]
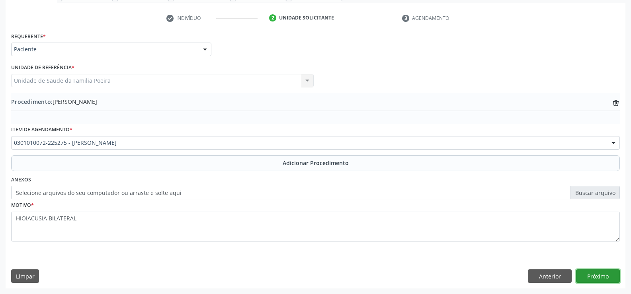
click at [593, 280] on button "Próximo" at bounding box center [598, 276] width 44 height 14
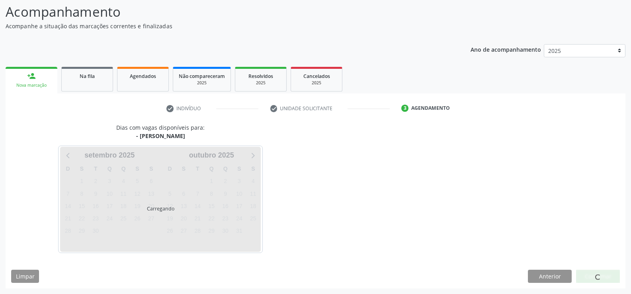
scroll to position [87, 0]
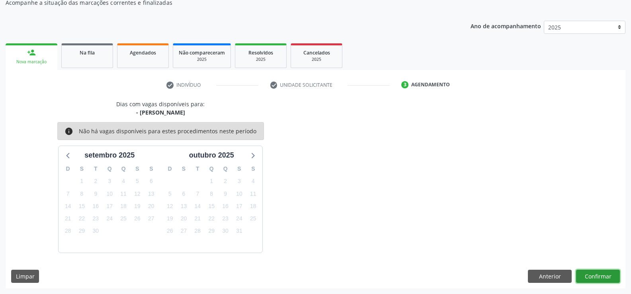
click at [600, 273] on button "Confirmar" at bounding box center [598, 277] width 44 height 14
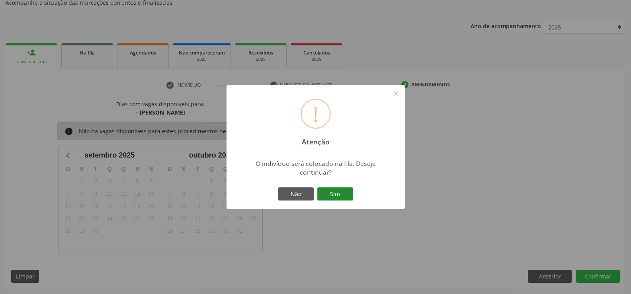
click at [322, 191] on button "Sim" at bounding box center [335, 194] width 36 height 14
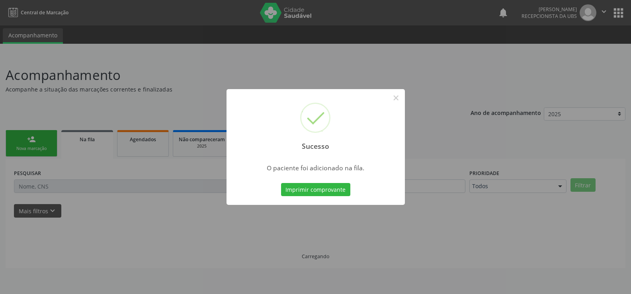
scroll to position [0, 0]
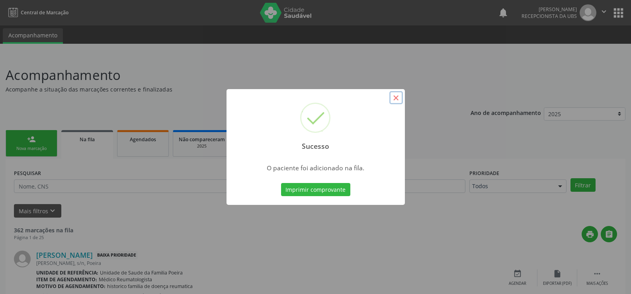
click at [399, 94] on button "×" at bounding box center [396, 98] width 14 height 14
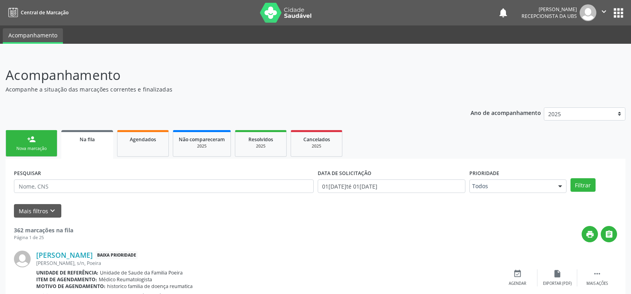
click at [25, 137] on link "person_add Nova marcação" at bounding box center [32, 143] width 52 height 27
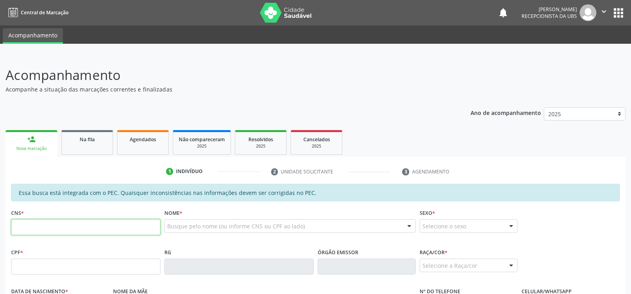
click at [55, 233] on input "text" at bounding box center [85, 227] width 149 height 16
type input "700 7099 8503 7071"
type input "01/11/2011"
type input "Ana Carolina da Silva Santos"
type input "(82) 99159-0648"
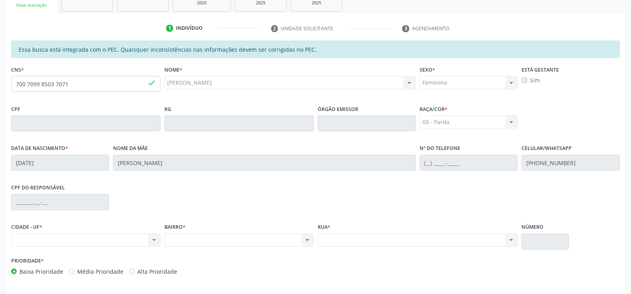
scroll to position [171, 0]
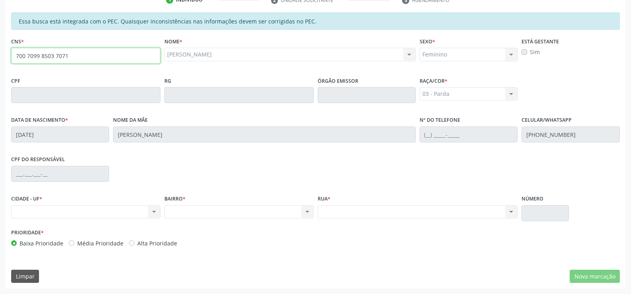
drag, startPoint x: 71, startPoint y: 55, endPoint x: 9, endPoint y: 55, distance: 62.5
click at [9, 55] on div "Essa busca está integrada com o PEC. Quaisquer inconsistências nas informações …" at bounding box center [316, 150] width 620 height 276
drag, startPoint x: 9, startPoint y: 55, endPoint x: 55, endPoint y: 41, distance: 48.3
click at [55, 41] on div "CNS * 700 7099 8503 7071 done" at bounding box center [85, 49] width 149 height 28
drag, startPoint x: 72, startPoint y: 56, endPoint x: 13, endPoint y: 57, distance: 58.9
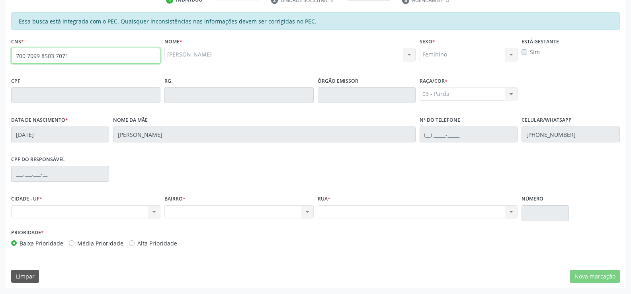
click at [13, 57] on input "700 7099 8503 7071" at bounding box center [85, 56] width 149 height 16
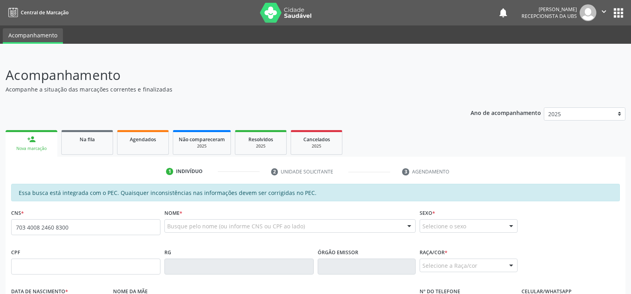
type input "703 4008 2460 8300"
type input "213.171.318-51"
type input "23/05/1975"
type input "Cicera dos Santos Silva"
type input "(82) 98712-3947"
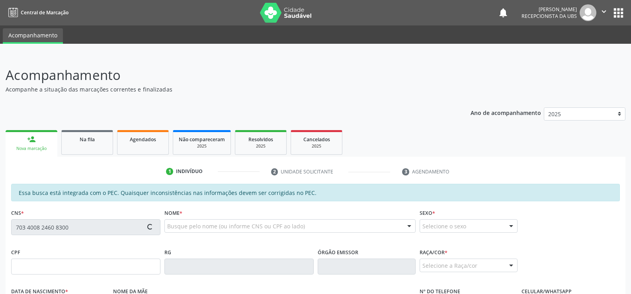
type input "S/N"
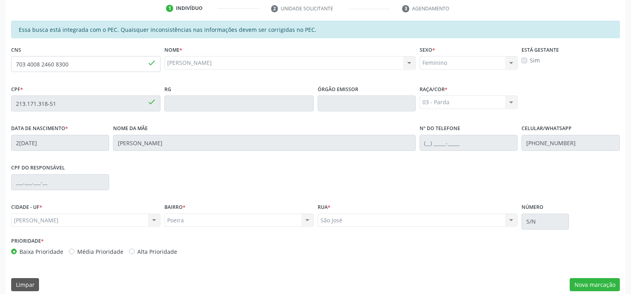
scroll to position [171, 0]
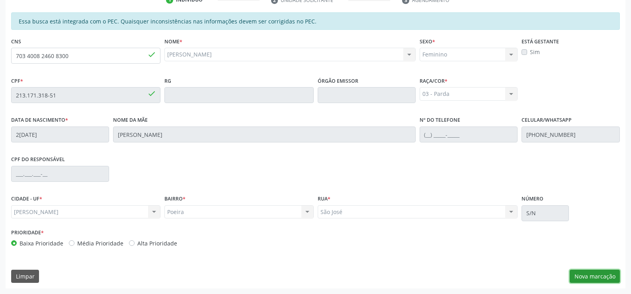
click at [602, 276] on button "Nova marcação" at bounding box center [594, 277] width 50 height 14
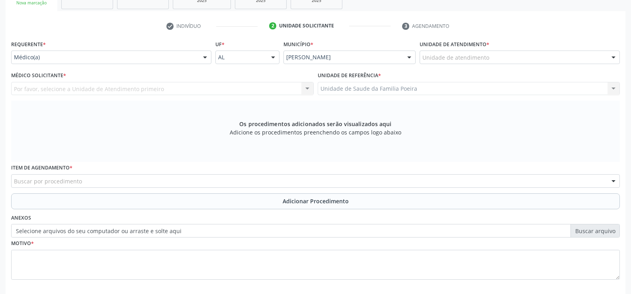
scroll to position [132, 0]
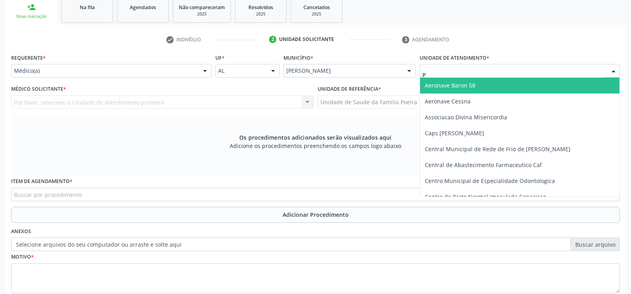
type input "PO"
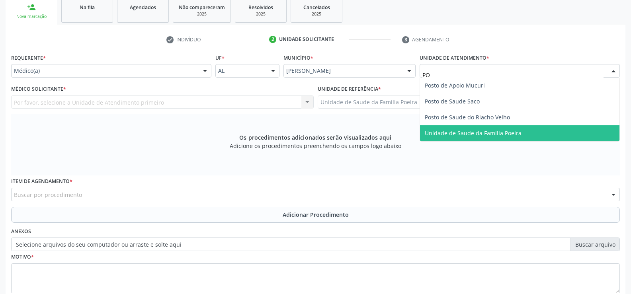
click at [497, 140] on span "Unidade de Saude da Familia Poeira" at bounding box center [519, 133] width 199 height 16
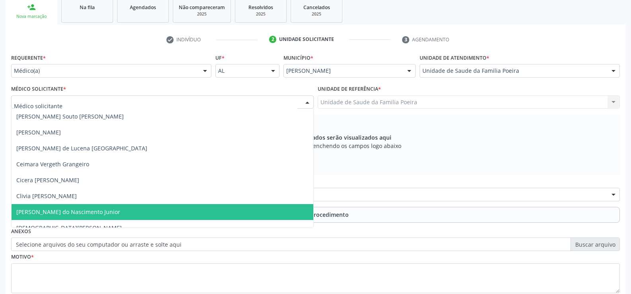
click at [71, 214] on span "[PERSON_NAME] do Nascimento Junior" at bounding box center [68, 212] width 104 height 8
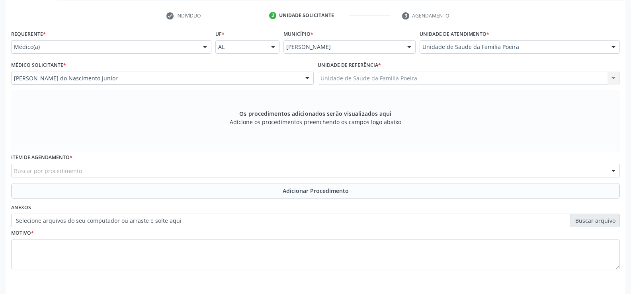
scroll to position [184, 0]
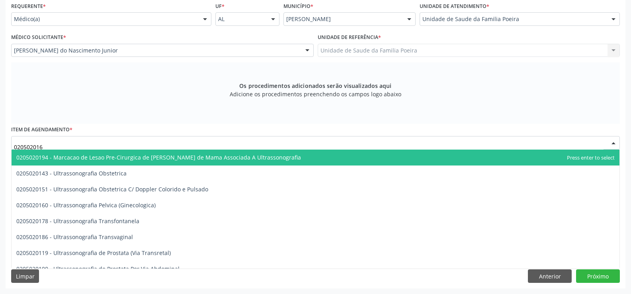
type input "0205020160"
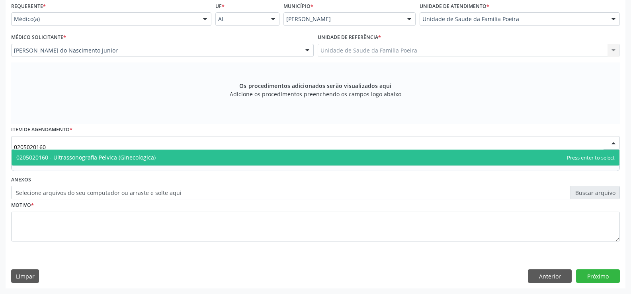
click at [104, 165] on span "0205020160 - Ultrassonografia Pelvica (Ginecologica)" at bounding box center [316, 158] width 608 height 16
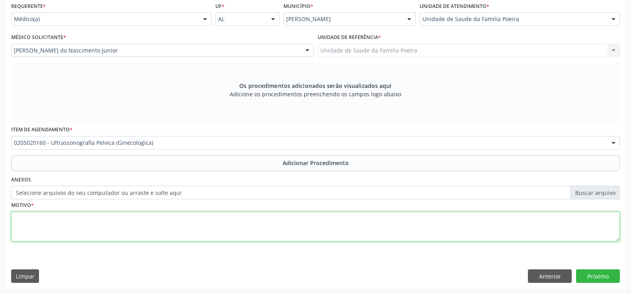
click at [120, 215] on textarea at bounding box center [315, 227] width 608 height 30
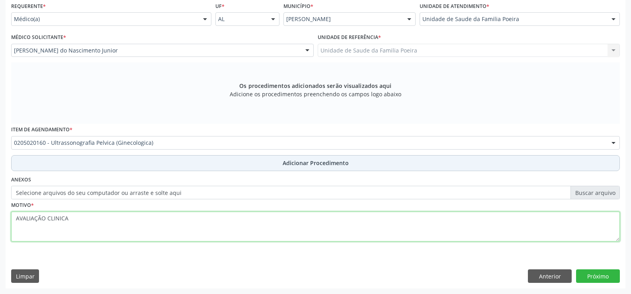
type textarea "AVALIAÇÃO CLINICA"
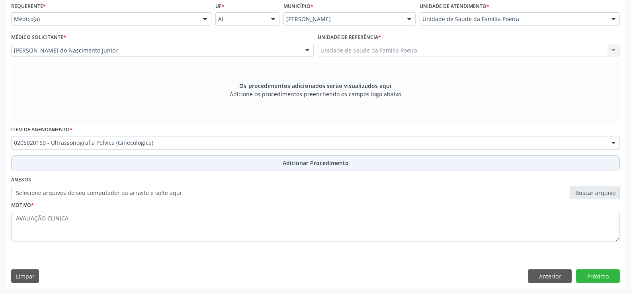
click at [263, 159] on button "Adicionar Procedimento" at bounding box center [315, 163] width 608 height 16
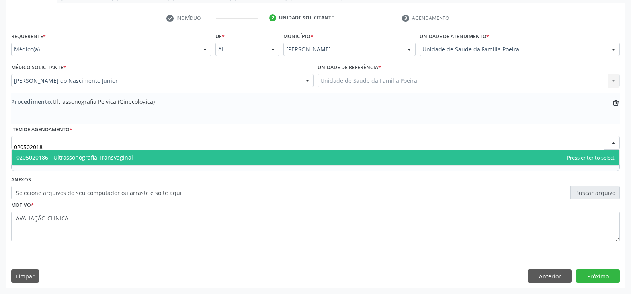
type input "0205020186"
click at [194, 161] on span "0205020186 - Ultrassonografia Transvaginal" at bounding box center [316, 158] width 608 height 16
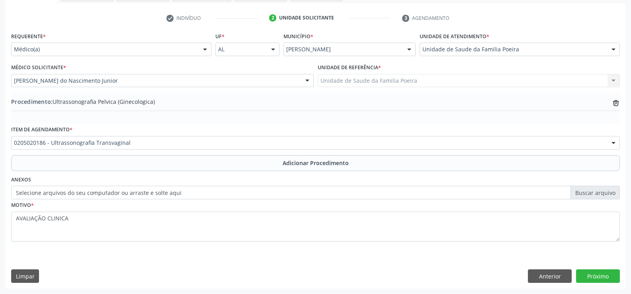
click at [196, 173] on div "Requerente * Médico(a) Médico(a) Enfermeiro(a) Paciente Nenhum resultado encont…" at bounding box center [315, 141] width 608 height 222
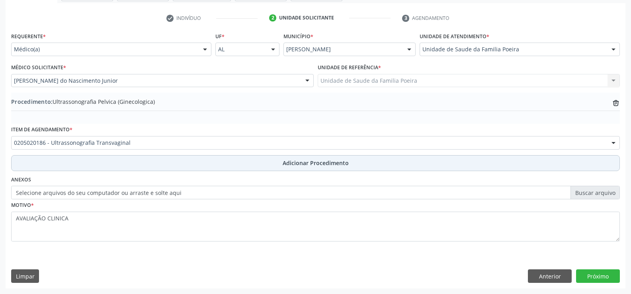
click at [202, 167] on button "Adicionar Procedimento" at bounding box center [315, 163] width 608 height 16
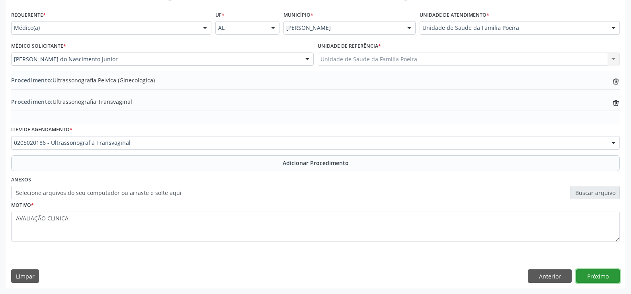
click at [586, 273] on button "Próximo" at bounding box center [598, 276] width 44 height 14
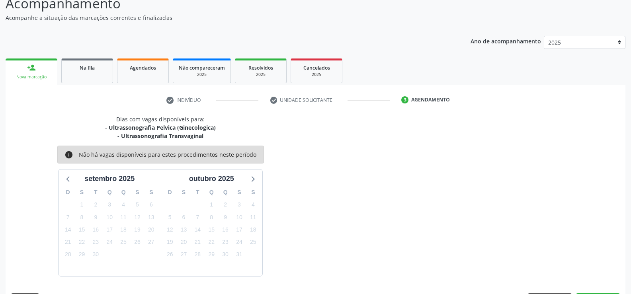
scroll to position [95, 0]
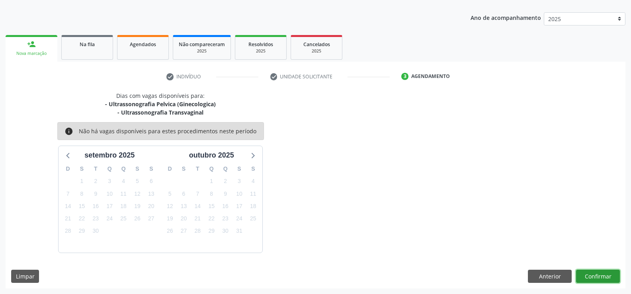
click at [586, 273] on button "Confirmar" at bounding box center [598, 277] width 44 height 14
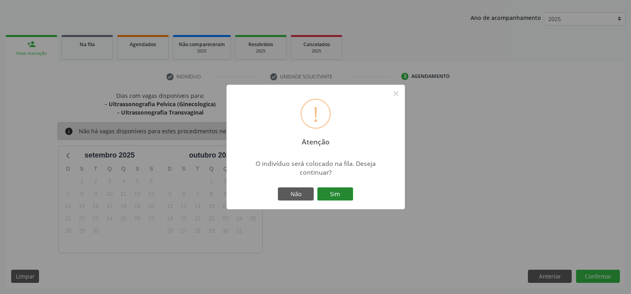
click at [331, 193] on button "Sim" at bounding box center [335, 194] width 36 height 14
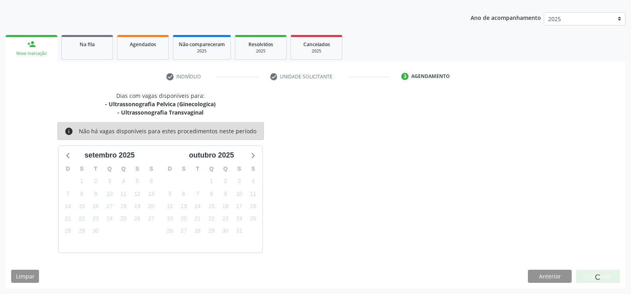
scroll to position [0, 0]
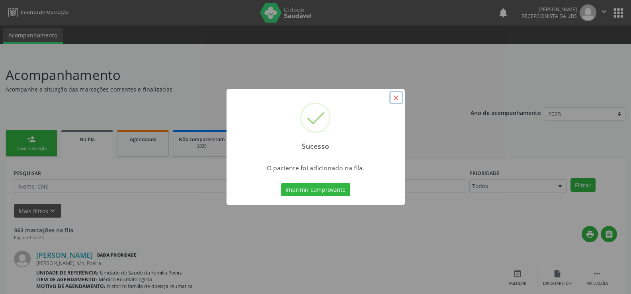
click at [397, 95] on button "×" at bounding box center [396, 98] width 14 height 14
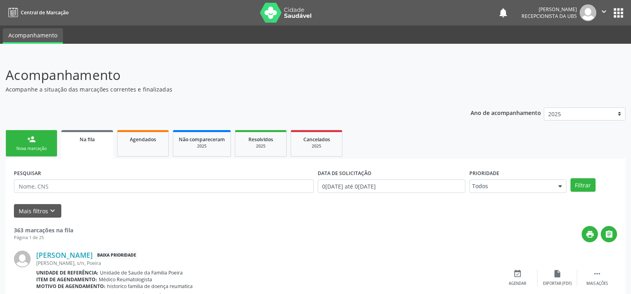
click at [36, 148] on div "Nova marcação" at bounding box center [32, 149] width 40 height 6
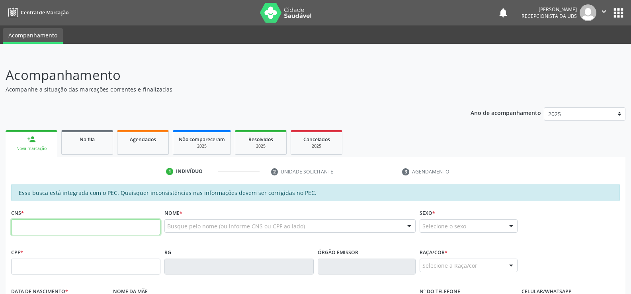
click at [60, 229] on input "text" at bounding box center [85, 227] width 149 height 16
type input "703 4008 2460 8300"
type input "213.171.318-51"
type input "23/05/1975"
type input "Cicera dos Santos Silva"
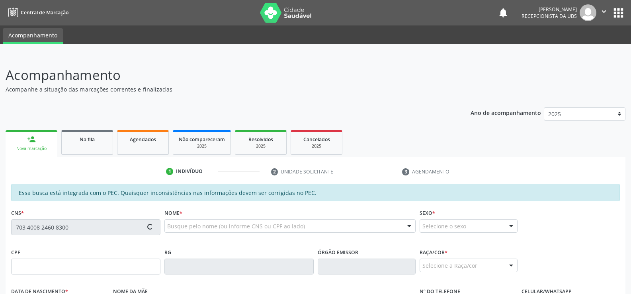
type input "(82) 98712-3947"
type input "S/N"
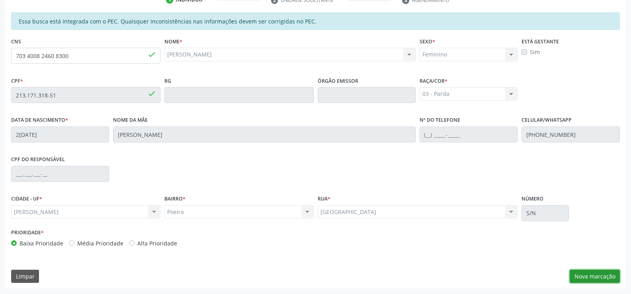
click at [608, 271] on button "Nova marcação" at bounding box center [594, 277] width 50 height 14
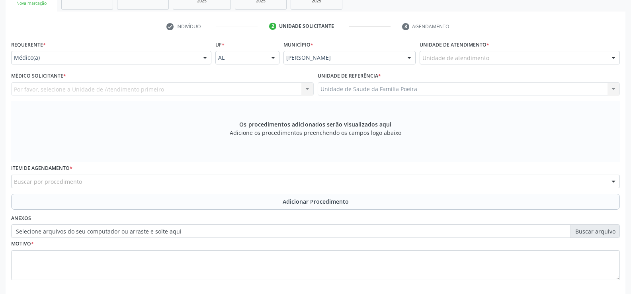
scroll to position [132, 0]
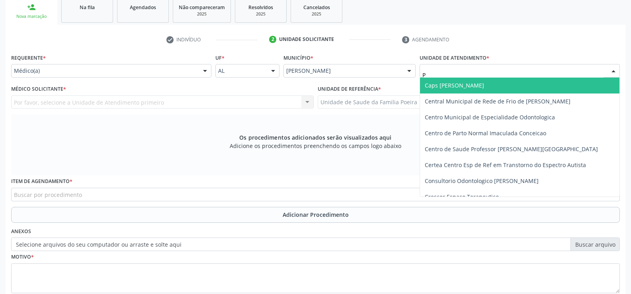
type input "PO"
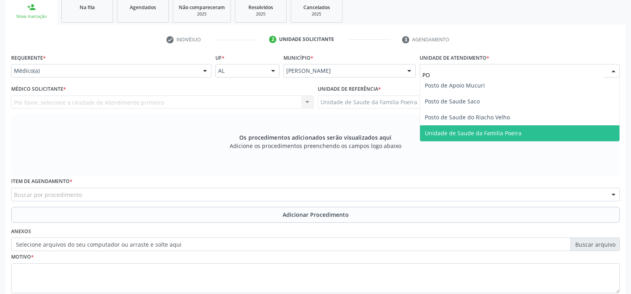
drag, startPoint x: 456, startPoint y: 133, endPoint x: 418, endPoint y: 124, distance: 39.3
click at [457, 132] on span "Unidade de Saude da Familia Poeira" at bounding box center [473, 133] width 97 height 8
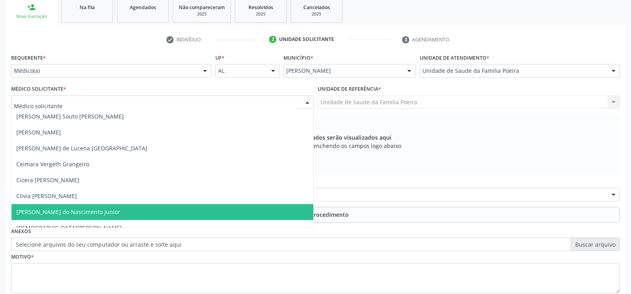
click at [53, 206] on span "[PERSON_NAME] do Nascimento Junior" at bounding box center [163, 212] width 302 height 16
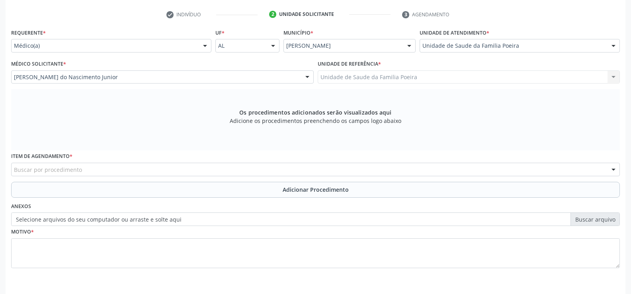
scroll to position [184, 0]
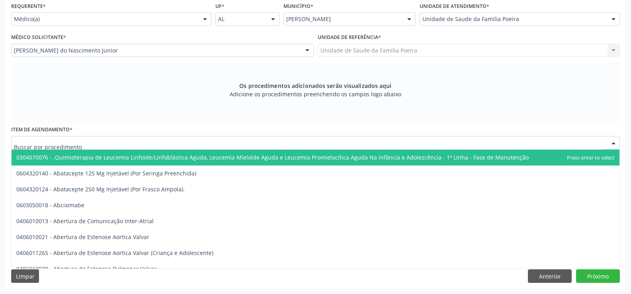
click at [35, 138] on div at bounding box center [315, 143] width 608 height 14
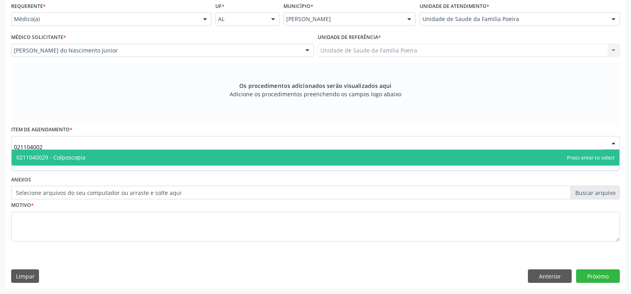
type input "0211040029"
click at [51, 156] on span "0211040029 - Colposcopia" at bounding box center [50, 158] width 69 height 8
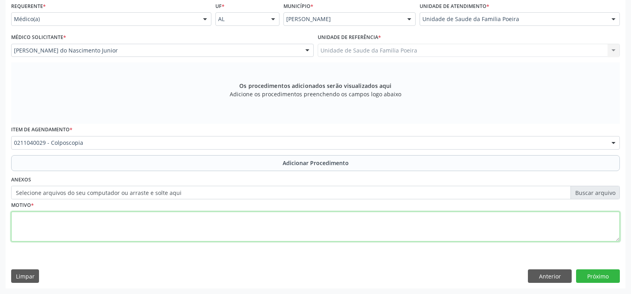
click at [74, 233] on textarea at bounding box center [315, 227] width 608 height 30
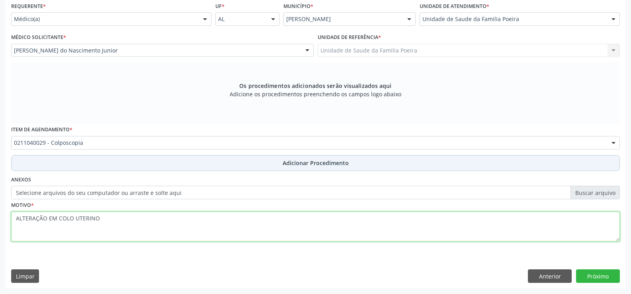
type textarea "ALTERAÇÃO EM COLO UTERINO"
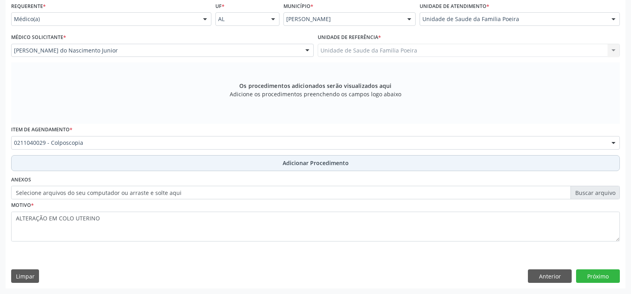
click at [296, 166] on span "Adicionar Procedimento" at bounding box center [315, 163] width 66 height 8
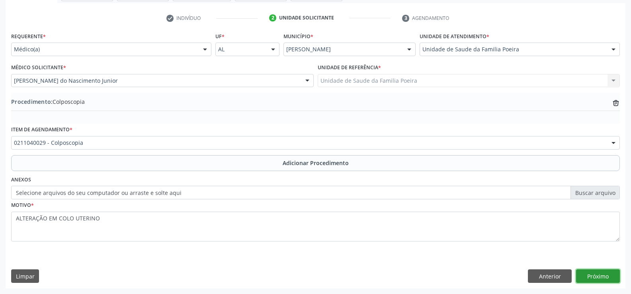
click at [605, 278] on button "Próximo" at bounding box center [598, 276] width 44 height 14
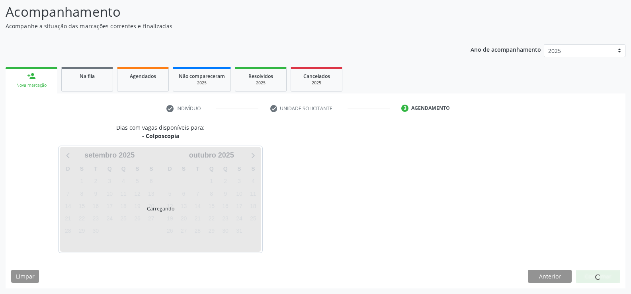
scroll to position [87, 0]
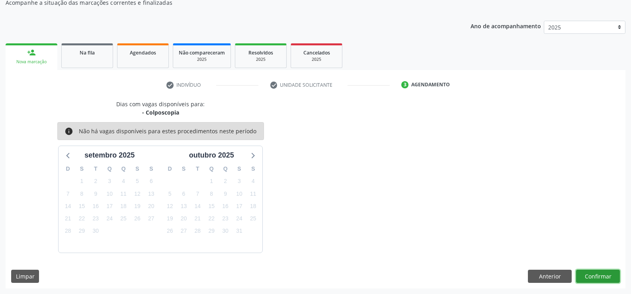
click at [602, 273] on button "Confirmar" at bounding box center [598, 277] width 44 height 14
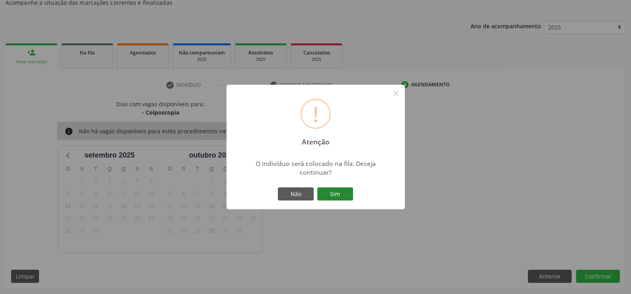
click at [333, 197] on button "Sim" at bounding box center [335, 194] width 36 height 14
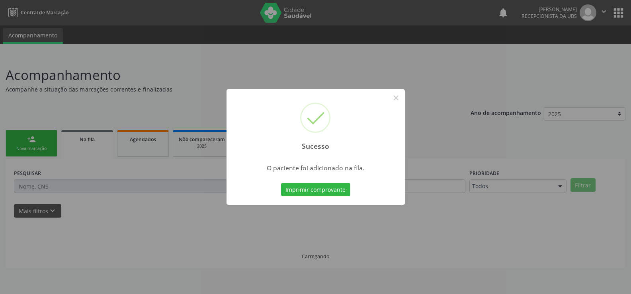
scroll to position [0, 0]
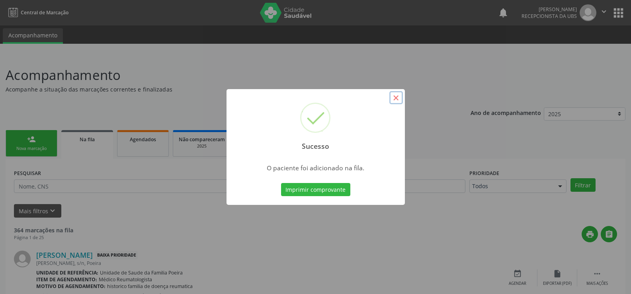
click at [395, 97] on button "×" at bounding box center [396, 98] width 14 height 14
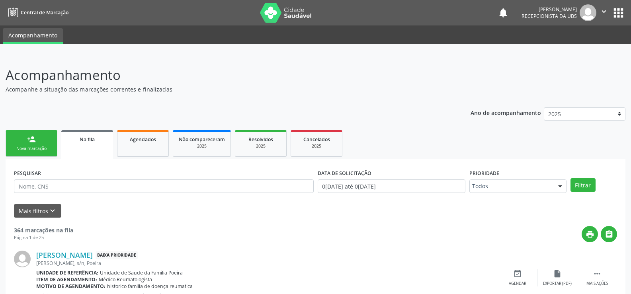
click at [32, 144] on link "person_add Nova marcação" at bounding box center [32, 143] width 52 height 27
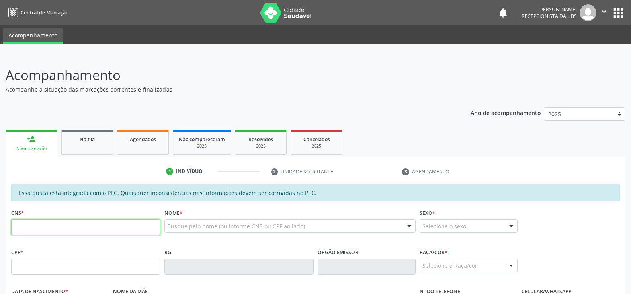
click at [43, 226] on input "text" at bounding box center [85, 227] width 149 height 16
type input "709 8070 2432 6590"
type input "073.727.244-90"
type input "15/01/1988"
type input "Maria Lourdes Santana"
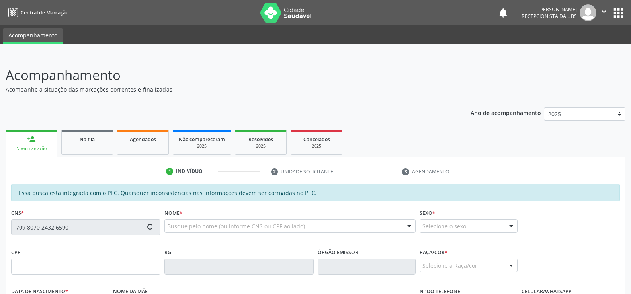
type input "(82) 98768-8527"
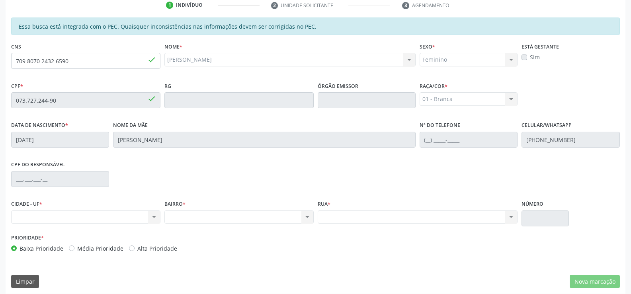
scroll to position [171, 0]
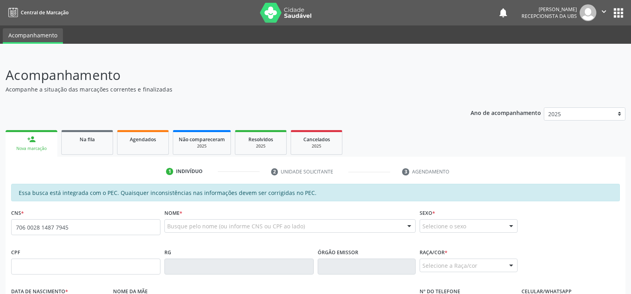
type input "706 0028 1487 7945"
type input "069.077.514-88"
type input "10/02/1966"
type input "Luzia Maria da Conceição"
type input "(82) 99124-6284"
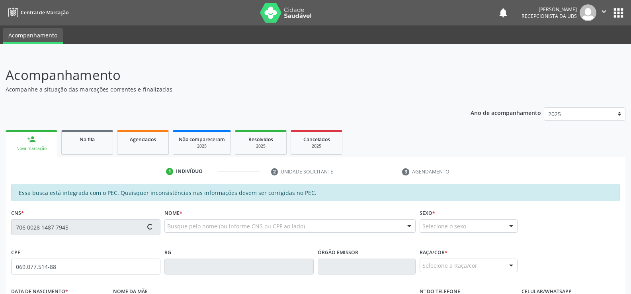
type input "S/N"
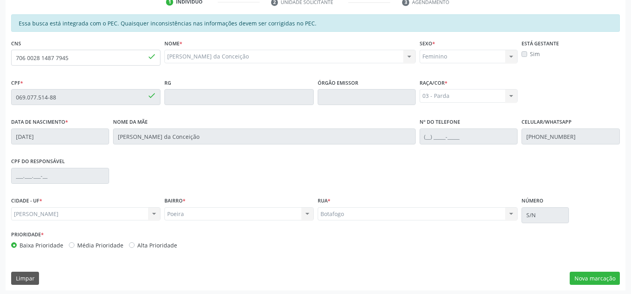
scroll to position [171, 0]
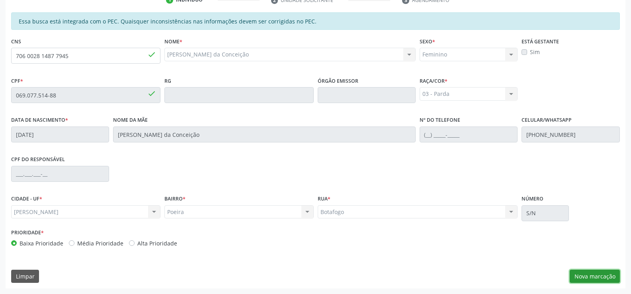
click at [581, 275] on button "Nova marcação" at bounding box center [594, 277] width 50 height 14
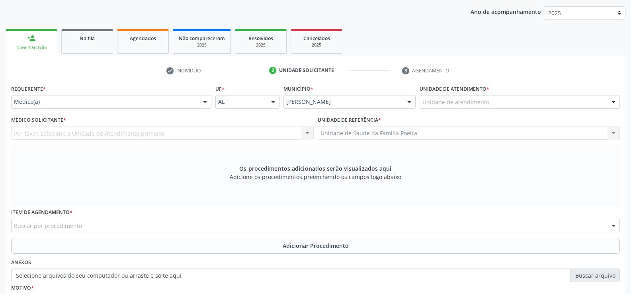
scroll to position [92, 0]
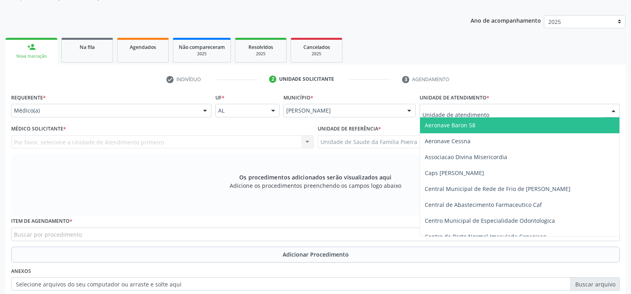
click at [532, 106] on div at bounding box center [519, 111] width 200 height 14
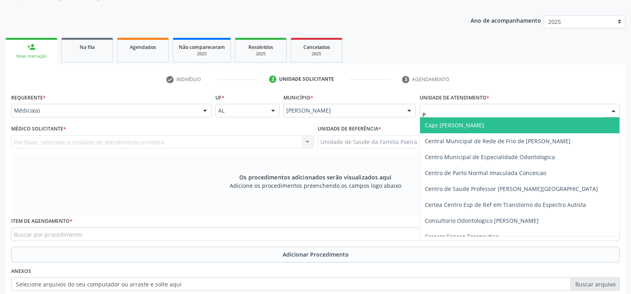
type input "PO"
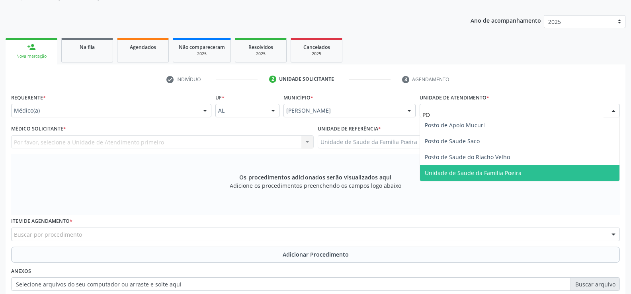
click at [504, 173] on span "Unidade de Saude da Familia Poeira" at bounding box center [473, 173] width 97 height 8
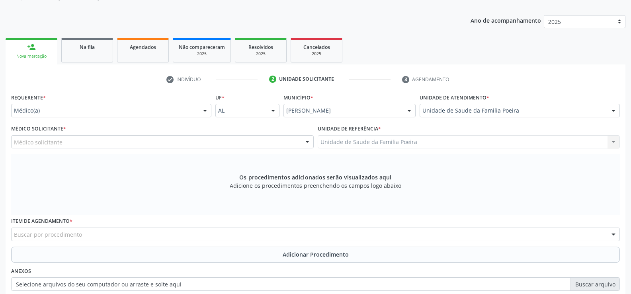
click at [119, 145] on div "Médico solicitante" at bounding box center [162, 142] width 302 height 14
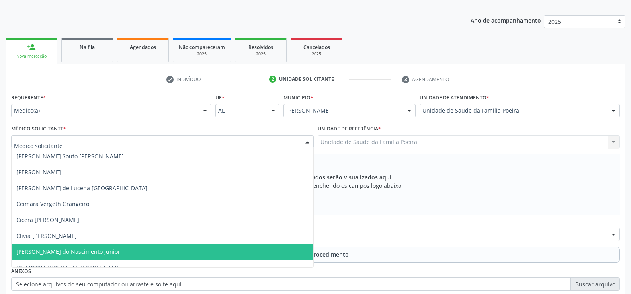
click at [76, 254] on span "[PERSON_NAME] do Nascimento Junior" at bounding box center [68, 252] width 104 height 8
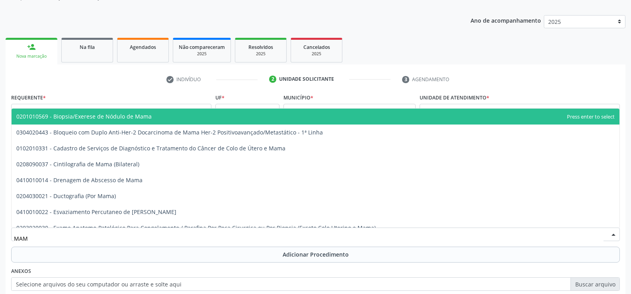
type input "MAMO"
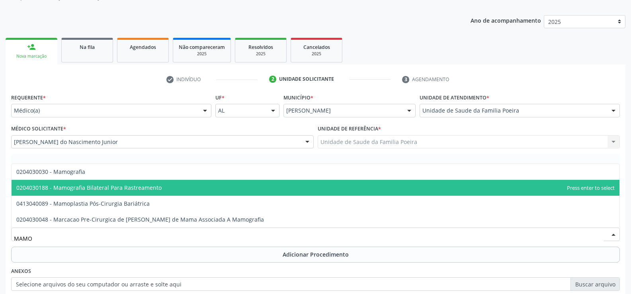
click at [86, 191] on span "0204030188 - Mamografia Bilateral Para Rastreamento" at bounding box center [88, 188] width 145 height 8
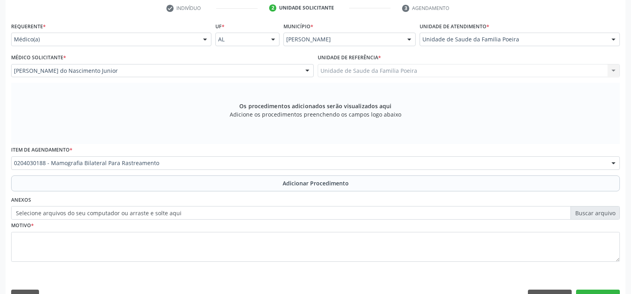
scroll to position [184, 0]
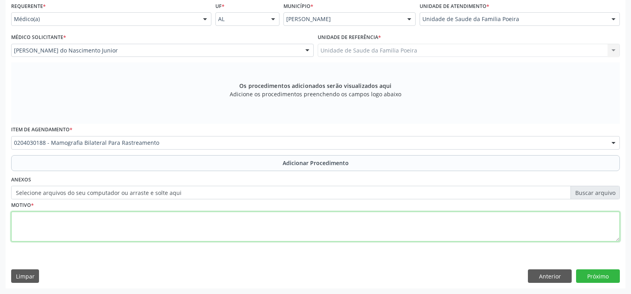
click at [114, 236] on textarea at bounding box center [315, 227] width 608 height 30
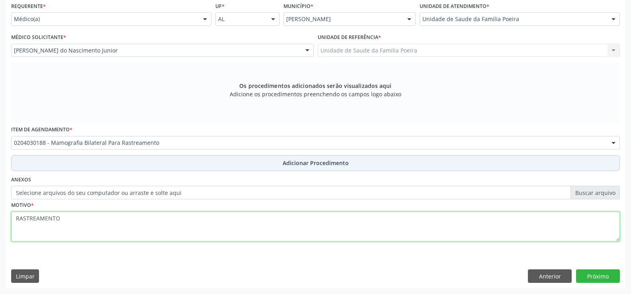
type textarea "RASTREAMENTO"
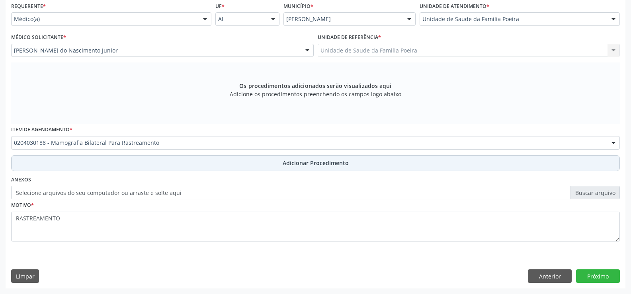
click at [251, 169] on button "Adicionar Procedimento" at bounding box center [315, 163] width 608 height 16
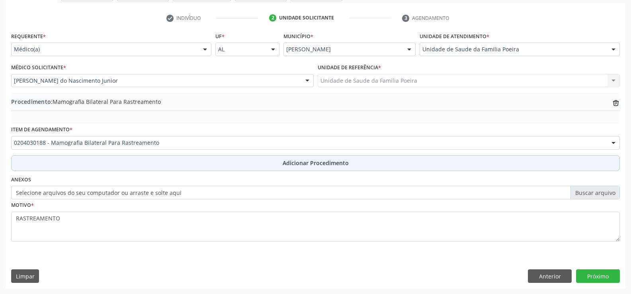
scroll to position [154, 0]
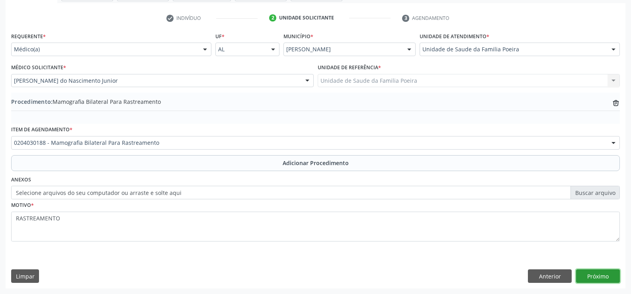
click at [600, 272] on button "Próximo" at bounding box center [598, 276] width 44 height 14
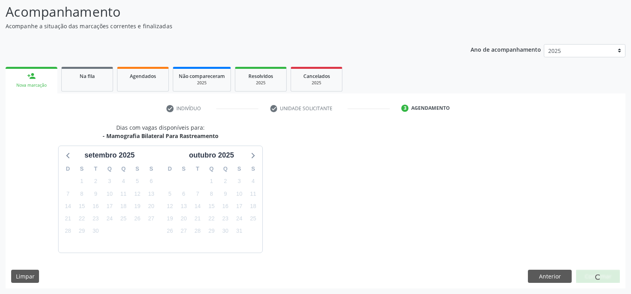
scroll to position [87, 0]
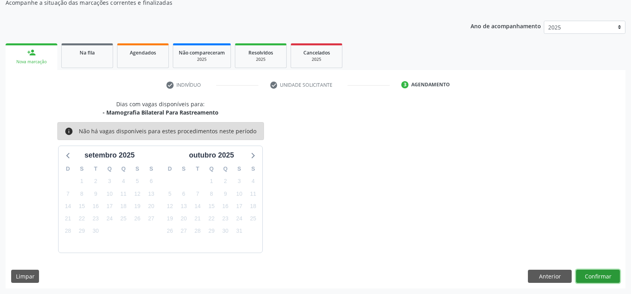
click at [605, 280] on button "Confirmar" at bounding box center [598, 277] width 44 height 14
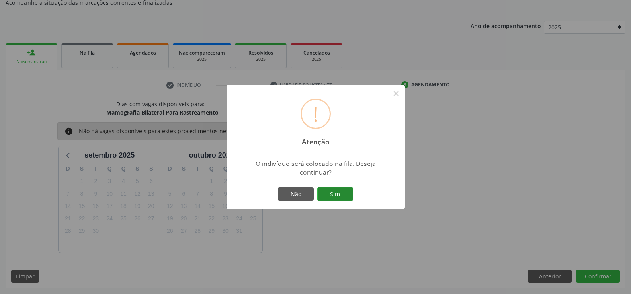
click at [348, 190] on button "Sim" at bounding box center [335, 194] width 36 height 14
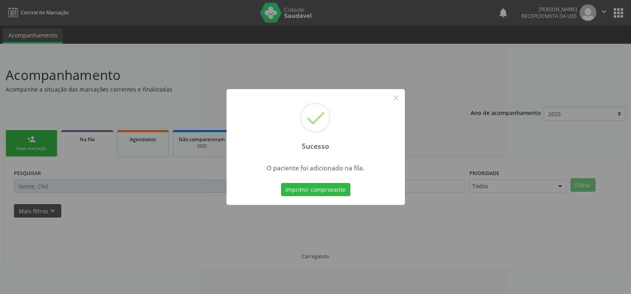
scroll to position [0, 0]
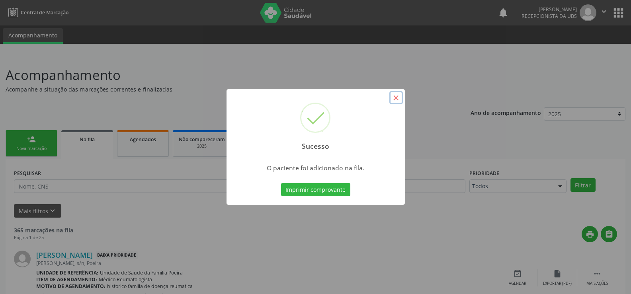
click at [396, 98] on button "×" at bounding box center [396, 98] width 14 height 14
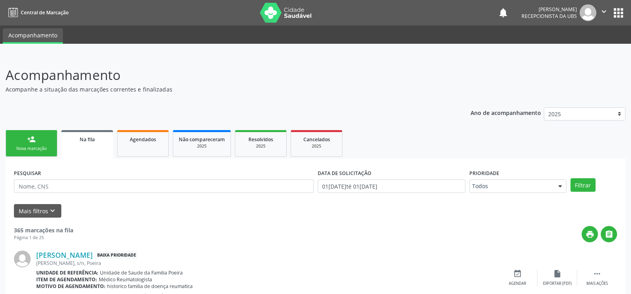
click at [16, 155] on link "person_add Nova marcação" at bounding box center [32, 143] width 52 height 27
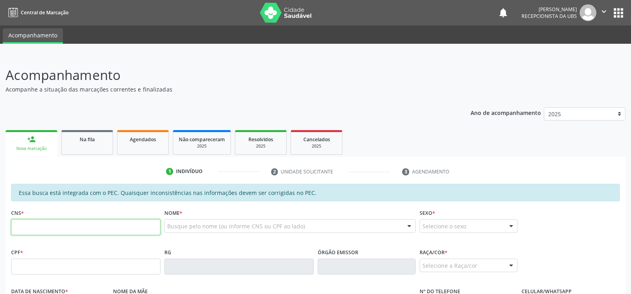
click at [79, 226] on input "text" at bounding box center [85, 227] width 149 height 16
paste input "703 4039 5591 5900"
type input "703 4039 5591 5900"
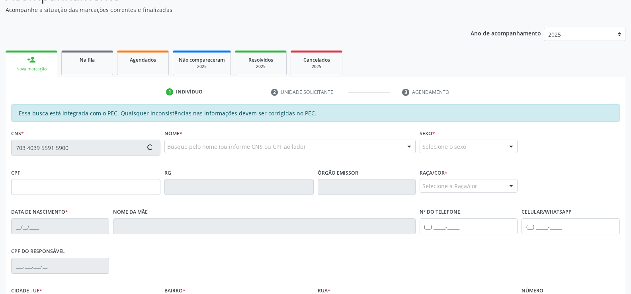
type input "071.762.784-58"
type input "10/06/1996"
type input "Maria Luzia dos Santos Silva"
type input "(82) 99344-6975"
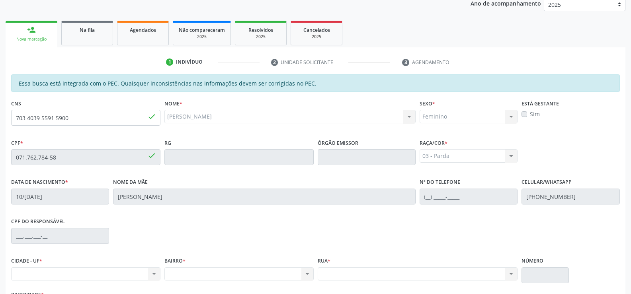
scroll to position [171, 0]
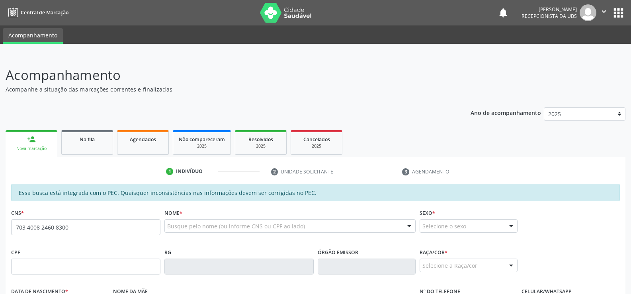
type input "703 4008 2460 8300"
type input "213.171.318-51"
type input "2[DATE]"
type input "[PERSON_NAME]"
type input "[PHONE_NUMBER]"
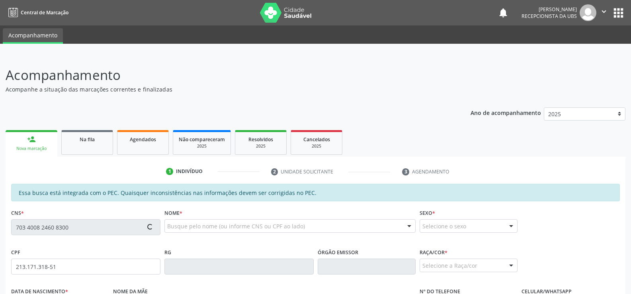
type input "S/N"
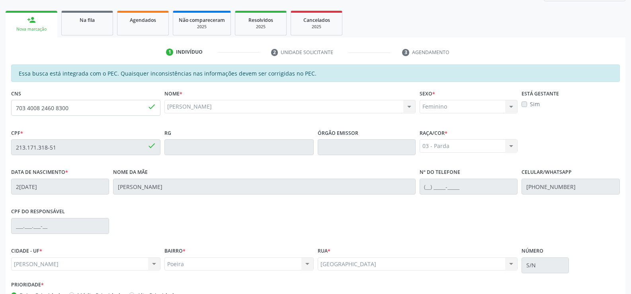
scroll to position [171, 0]
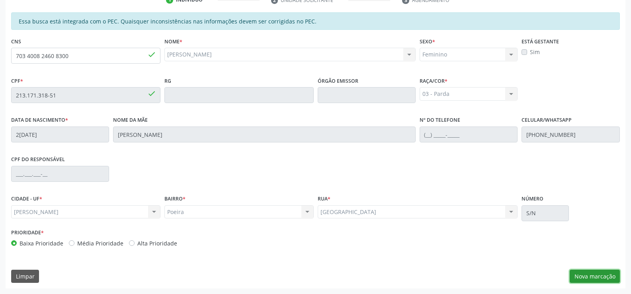
click at [583, 270] on button "Nova marcação" at bounding box center [594, 277] width 50 height 14
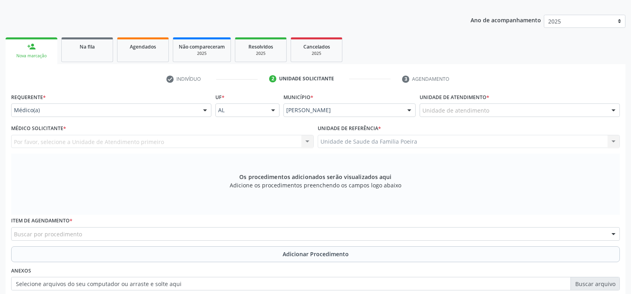
scroll to position [92, 0]
click at [534, 111] on div "Unidade de atendimento" at bounding box center [519, 111] width 200 height 14
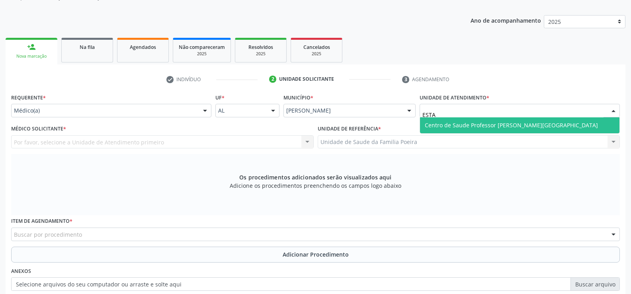
type input "ESTAC"
click at [495, 123] on span "Centro de Saude Professor [PERSON_NAME][GEOGRAPHIC_DATA]" at bounding box center [511, 125] width 173 height 8
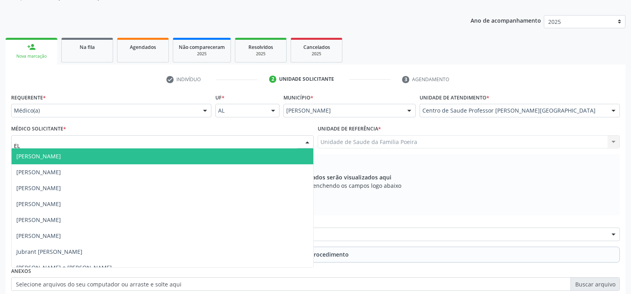
type input "ELI"
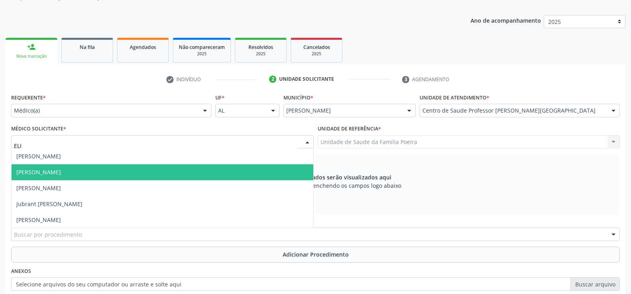
click at [41, 176] on span "Elio Goncalves Melo Junior" at bounding box center [163, 172] width 302 height 16
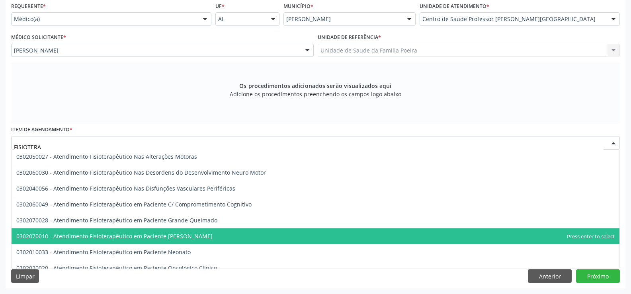
scroll to position [0, 0]
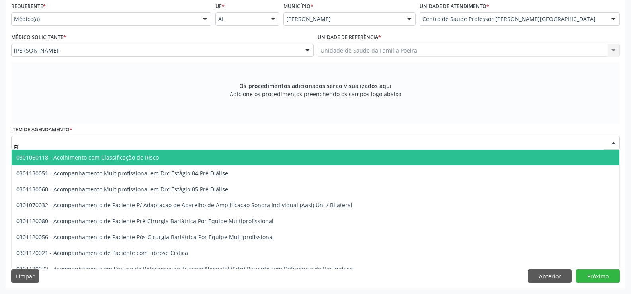
type input "F"
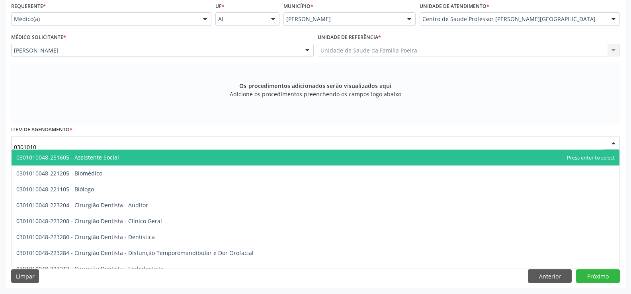
type input "03010100"
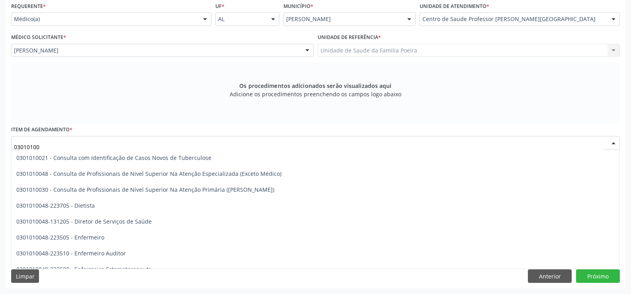
scroll to position [477, 0]
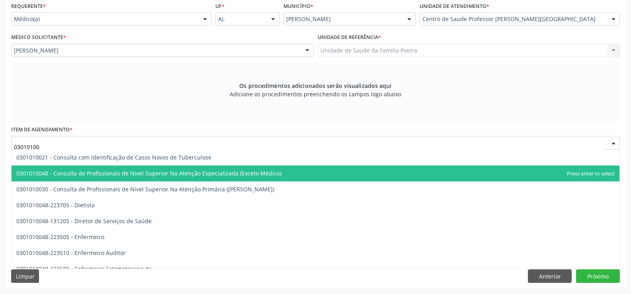
click at [97, 174] on span "0301010048 - Consulta de Profissionais de Nivel Superior Na Atenção Especializa…" at bounding box center [148, 173] width 265 height 8
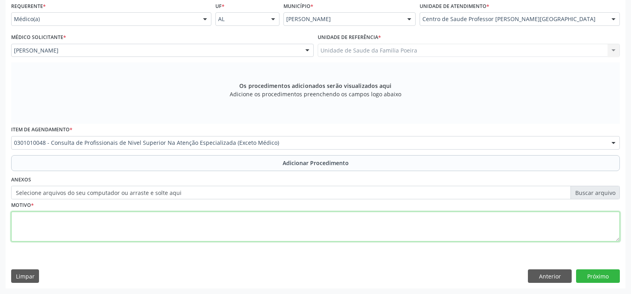
click at [90, 224] on textarea at bounding box center [315, 227] width 608 height 30
type textarea "FISIOTERAPIA 20 SESSOES DE FISIOTERAPIA TENDINOPATIA"
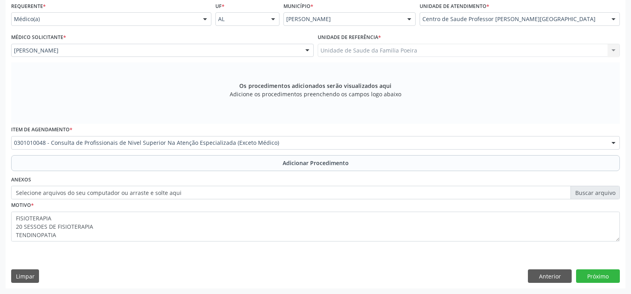
click at [194, 154] on div "Item de agendamento * 0301010048 - Consulta de Profissionais de Nivel Superior …" at bounding box center [315, 139] width 612 height 31
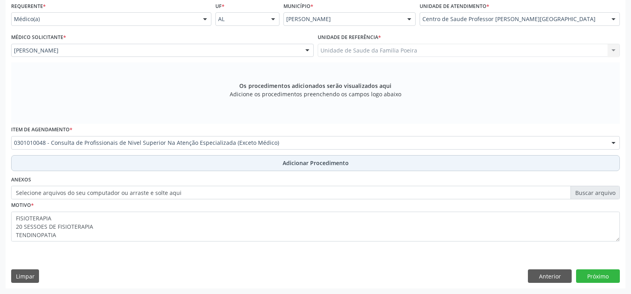
click at [194, 156] on button "Adicionar Procedimento" at bounding box center [315, 163] width 608 height 16
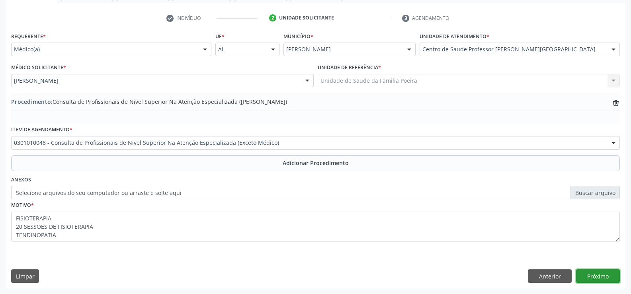
click at [593, 278] on button "Próximo" at bounding box center [598, 276] width 44 height 14
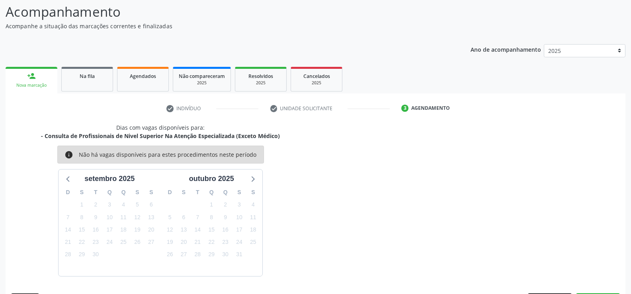
scroll to position [87, 0]
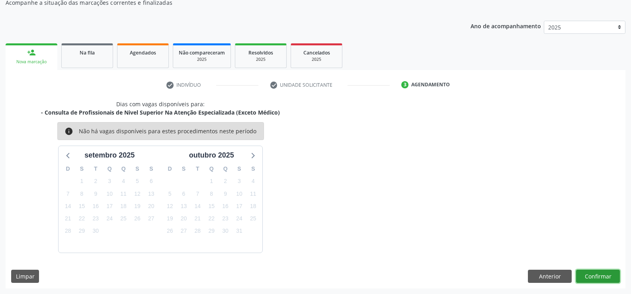
drag, startPoint x: 587, startPoint y: 281, endPoint x: 596, endPoint y: 277, distance: 10.0
click at [596, 277] on button "Confirmar" at bounding box center [598, 277] width 44 height 14
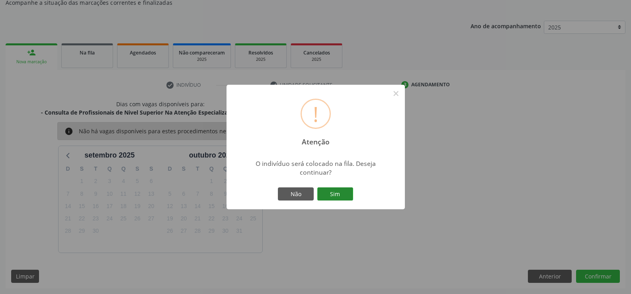
click at [337, 193] on button "Sim" at bounding box center [335, 194] width 36 height 14
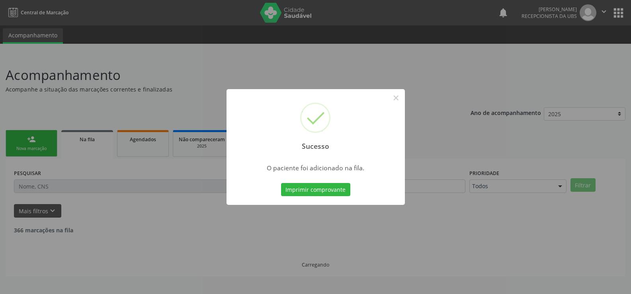
scroll to position [0, 0]
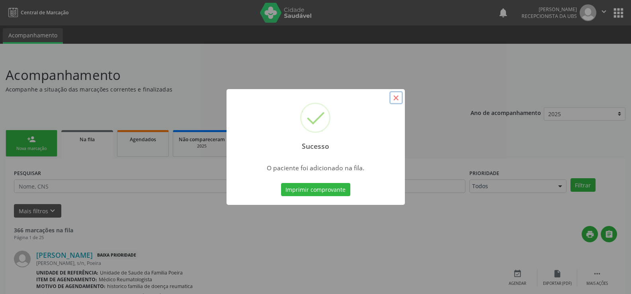
click at [395, 97] on button "×" at bounding box center [396, 98] width 14 height 14
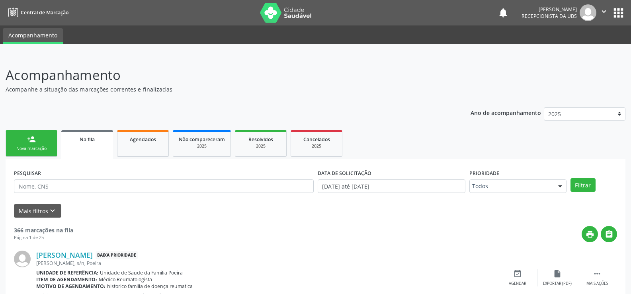
click at [33, 140] on div "person_add" at bounding box center [31, 139] width 9 height 9
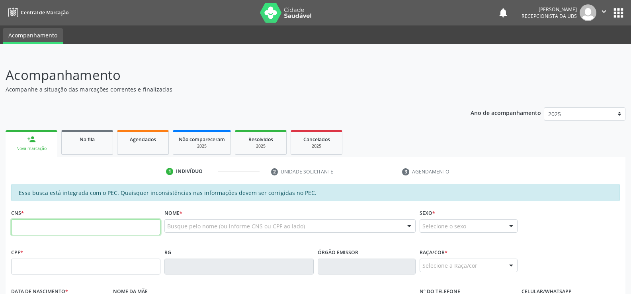
click at [51, 228] on input "text" at bounding box center [85, 227] width 149 height 16
type input "898 0062 8631 9788"
type input "181.459.294-66"
type input "15/04/2022"
type input "Maria Clara dos Santos"
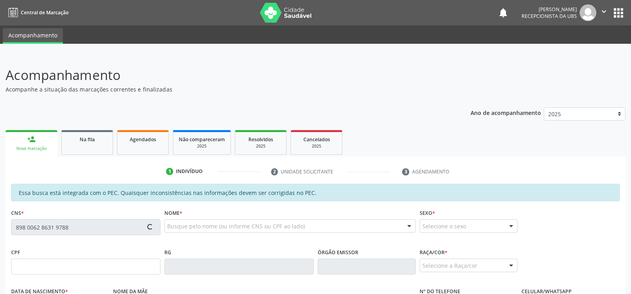
type input "(82) 9602-3534"
type input "38"
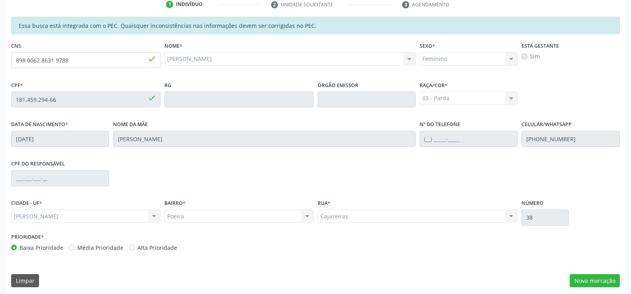
scroll to position [171, 0]
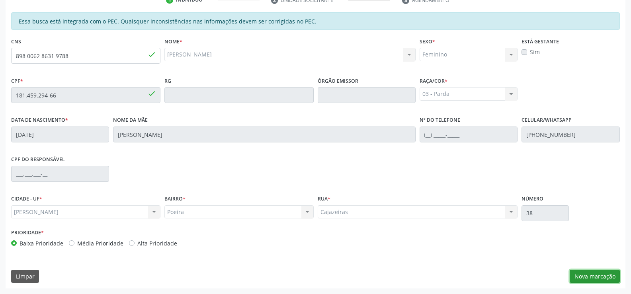
click at [594, 271] on button "Nova marcação" at bounding box center [594, 277] width 50 height 14
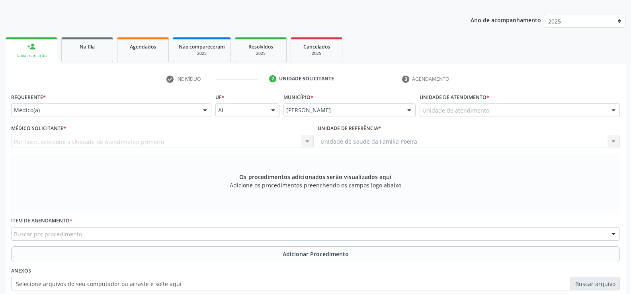
scroll to position [92, 0]
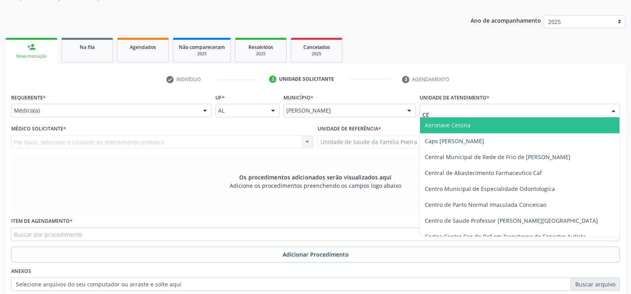
type input "CER"
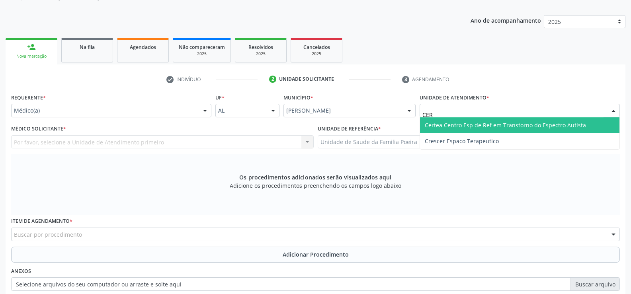
click at [469, 128] on span "Certea Centro Esp de Ref em Transtorno do Espectro Autista" at bounding box center [505, 125] width 161 height 8
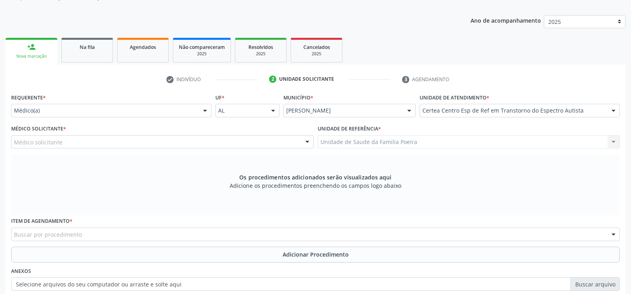
click at [98, 141] on div "Médico solicitante" at bounding box center [162, 142] width 302 height 14
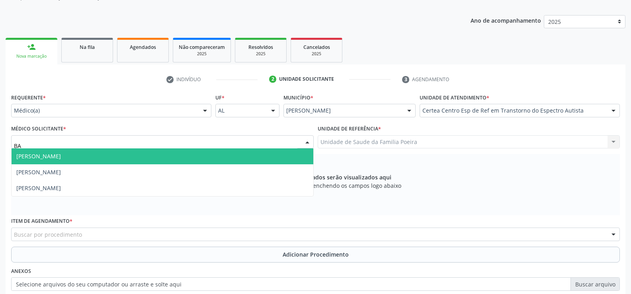
type input "BAR"
click at [117, 152] on span "Barbara Helena Bernardes Cabral" at bounding box center [163, 156] width 302 height 16
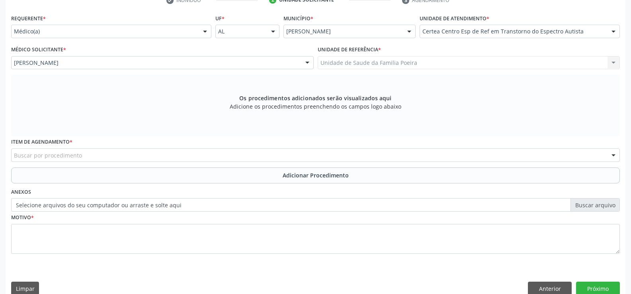
scroll to position [172, 0]
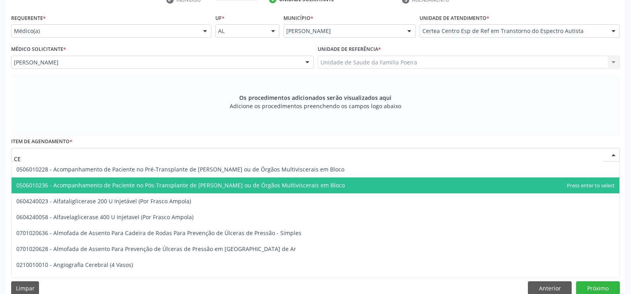
type input "C"
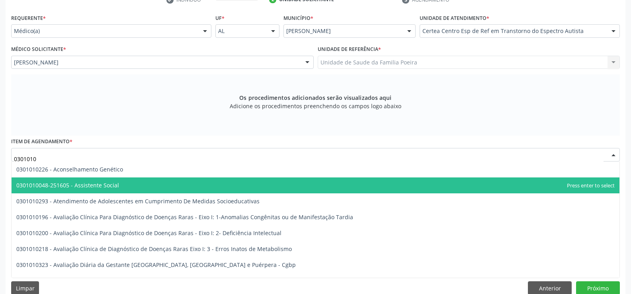
type input "03010100"
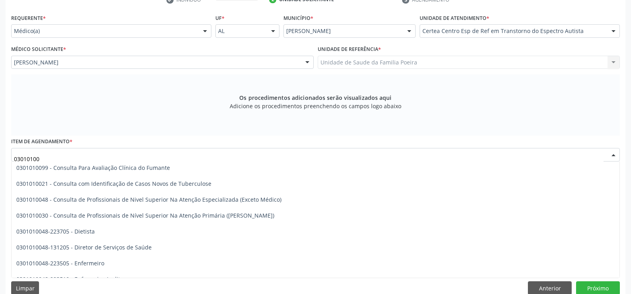
scroll to position [477, 0]
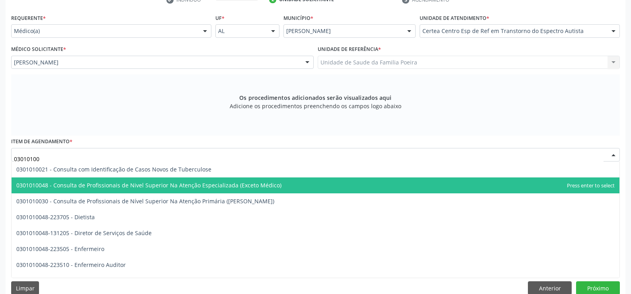
click at [50, 181] on span "0301010048 - Consulta de Profissionais de Nivel Superior Na Atenção Especializa…" at bounding box center [148, 185] width 265 height 8
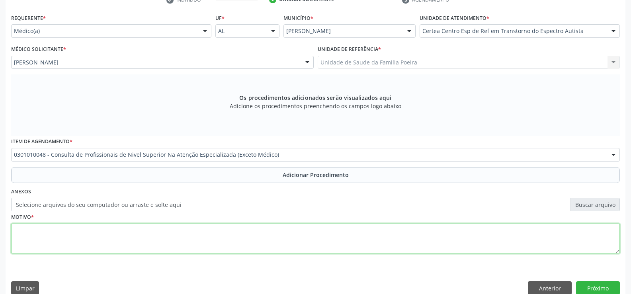
click at [56, 241] on textarea at bounding box center [315, 239] width 608 height 30
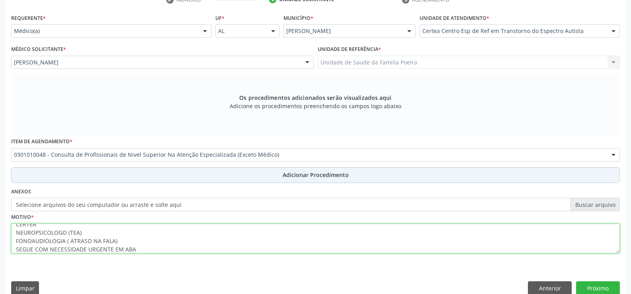
type textarea "CERTEA NEUROPSICOLOGO (TEA) FONOAUDIOLOGIA ( ATRASO NA FALA) SEGUE COM NECESSID…"
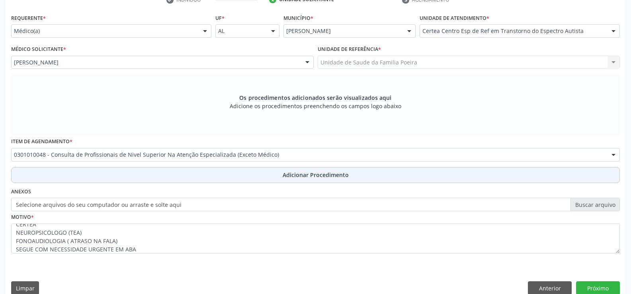
click at [345, 171] on span "Adicionar Procedimento" at bounding box center [315, 175] width 66 height 8
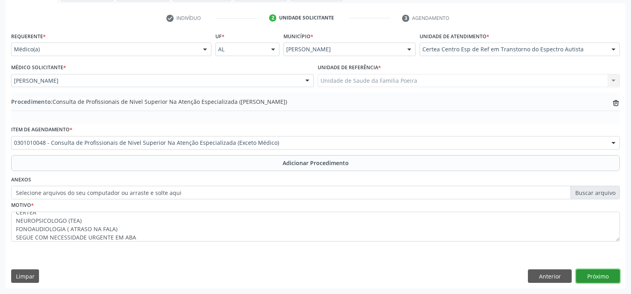
click at [584, 281] on button "Próximo" at bounding box center [598, 276] width 44 height 14
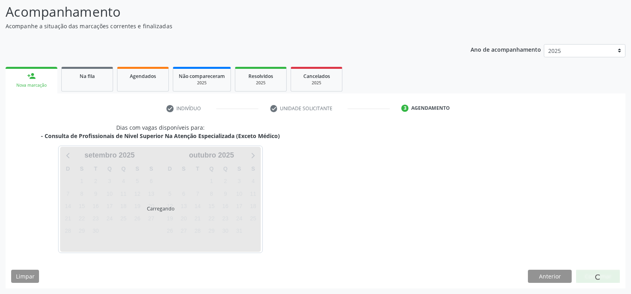
scroll to position [87, 0]
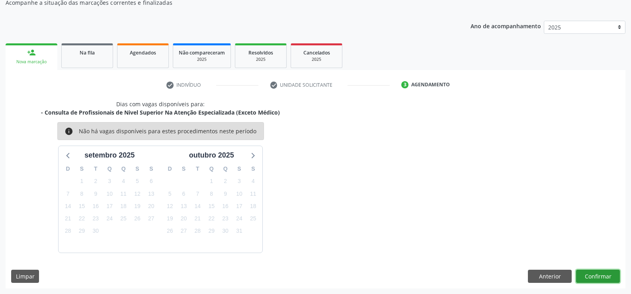
click at [590, 277] on button "Confirmar" at bounding box center [598, 277] width 44 height 14
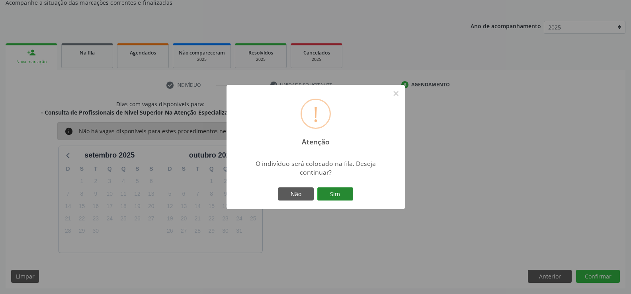
click at [337, 196] on button "Sim" at bounding box center [335, 194] width 36 height 14
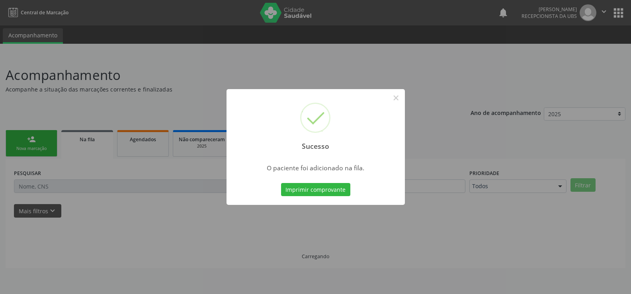
scroll to position [0, 0]
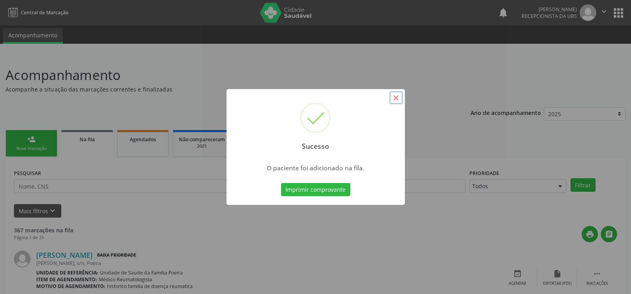
click at [395, 95] on button "×" at bounding box center [396, 98] width 14 height 14
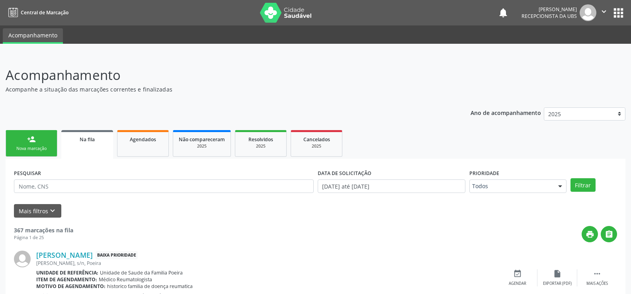
click at [38, 143] on link "person_add Nova marcação" at bounding box center [32, 143] width 52 height 27
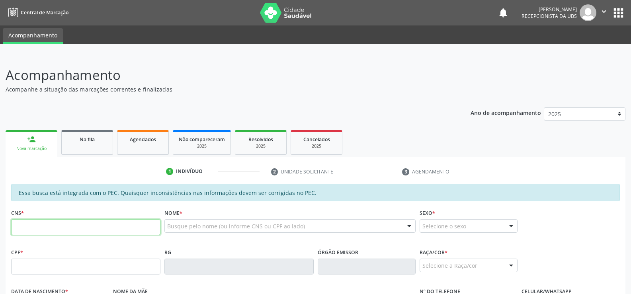
click at [66, 228] on input "text" at bounding box center [85, 227] width 149 height 16
type input "898 0027 1802 6202"
type input "363.538.414-34"
type input "31/08/1958"
type input "Luiza Freitas de Carvalho"
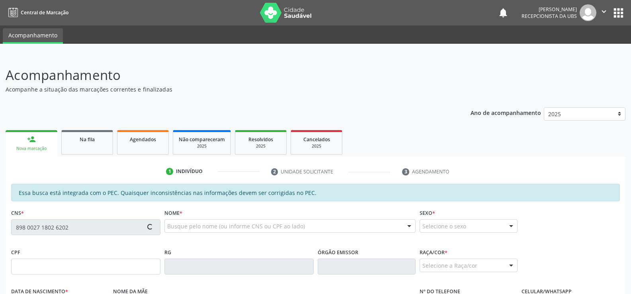
type input "(80) 99691-1777"
type input "S/N"
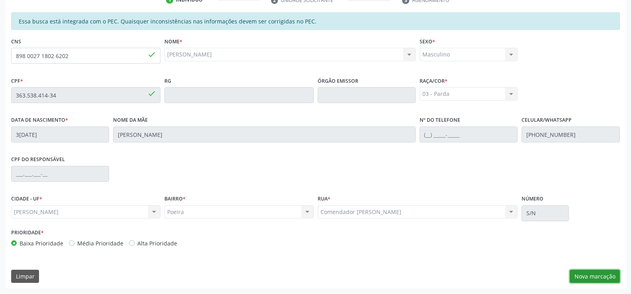
click at [605, 273] on button "Nova marcação" at bounding box center [594, 277] width 50 height 14
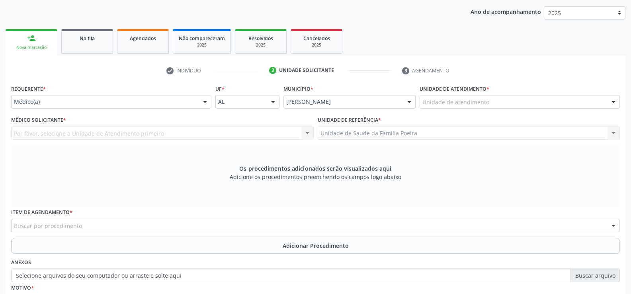
scroll to position [92, 0]
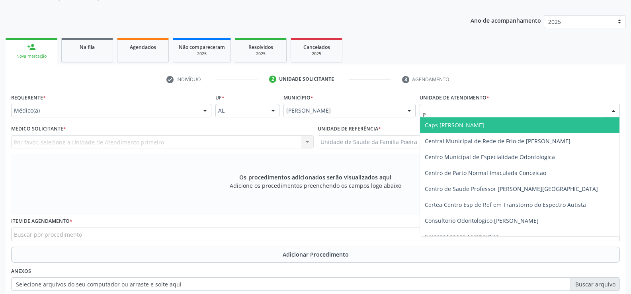
type input "PO"
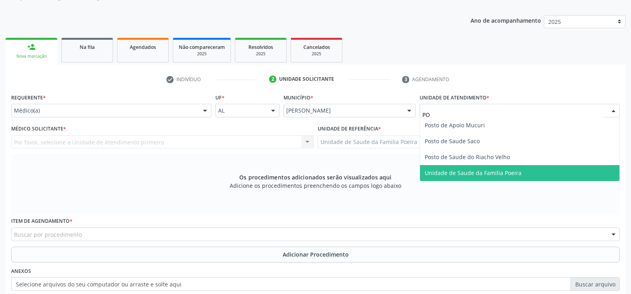
click at [482, 169] on span "Unidade de Saude da Familia Poeira" at bounding box center [473, 173] width 97 height 8
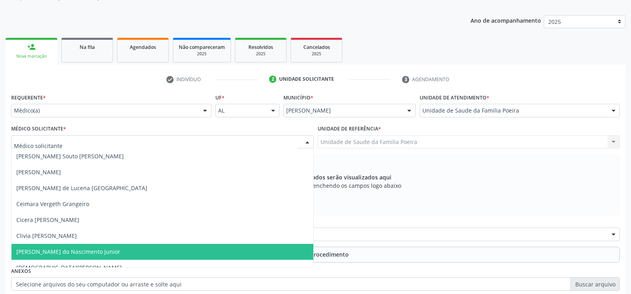
click at [33, 251] on span "[PERSON_NAME] do Nascimento Junior" at bounding box center [68, 252] width 104 height 8
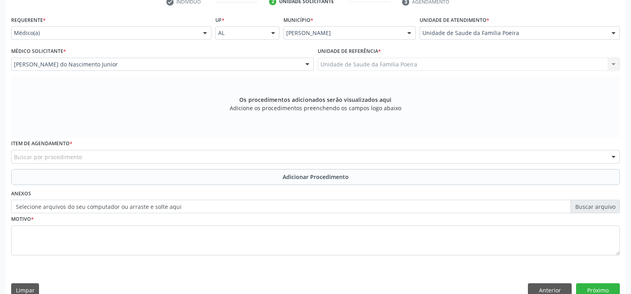
scroll to position [172, 0]
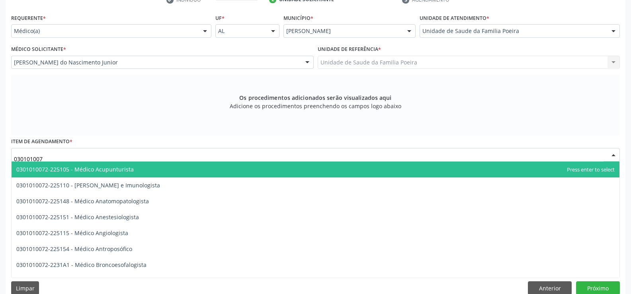
type input "0301010072"
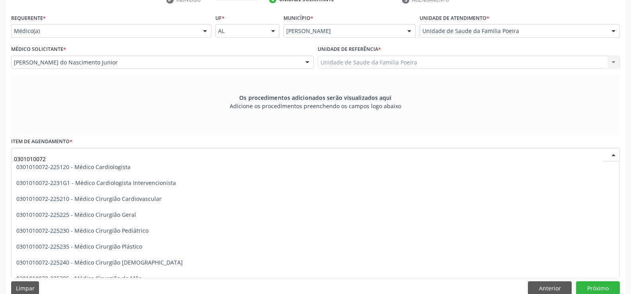
scroll to position [159, 0]
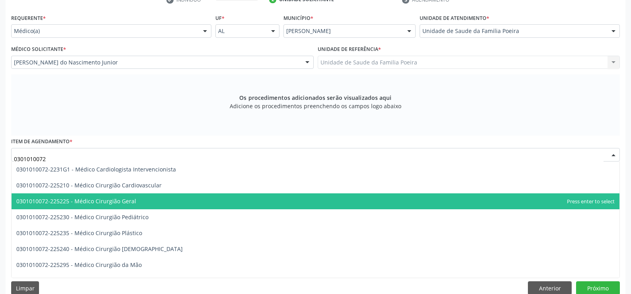
click at [82, 201] on span "0301010072-225225 - Médico Cirurgião Geral" at bounding box center [76, 201] width 120 height 8
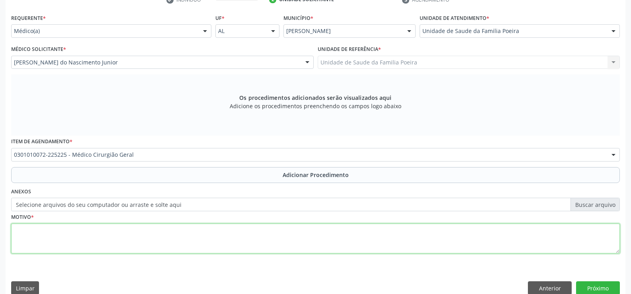
click at [105, 240] on textarea at bounding box center [315, 239] width 608 height 30
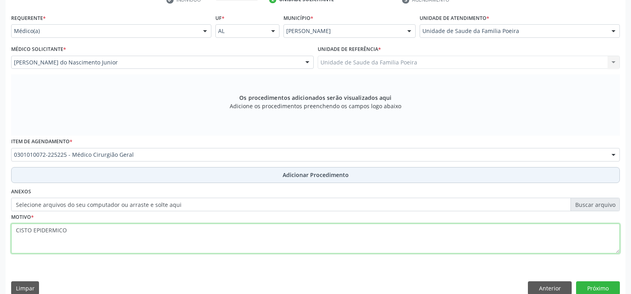
type textarea "CISTO EPIDERMICO"
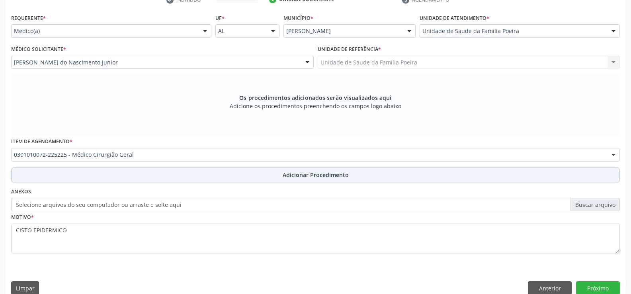
click at [294, 173] on span "Adicionar Procedimento" at bounding box center [315, 175] width 66 height 8
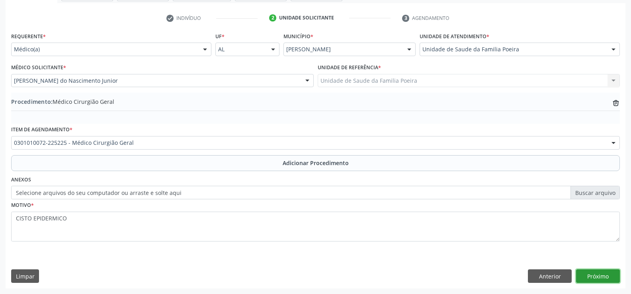
click at [598, 275] on button "Próximo" at bounding box center [598, 276] width 44 height 14
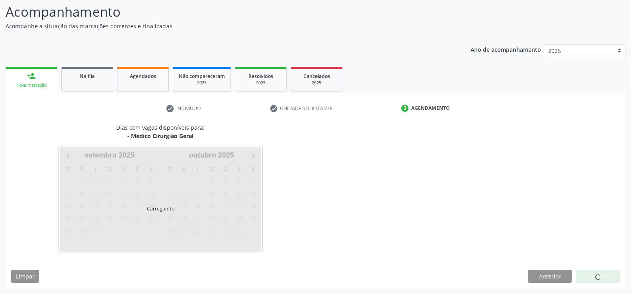
scroll to position [87, 0]
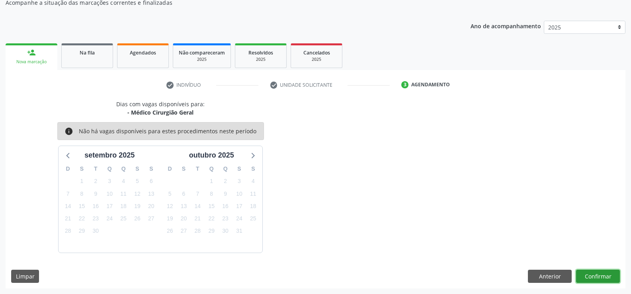
click at [595, 275] on button "Confirmar" at bounding box center [598, 277] width 44 height 14
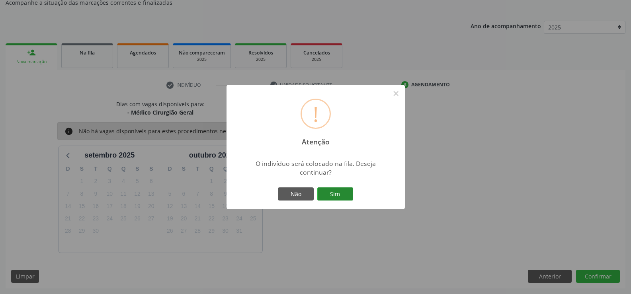
click at [346, 190] on button "Sim" at bounding box center [335, 194] width 36 height 14
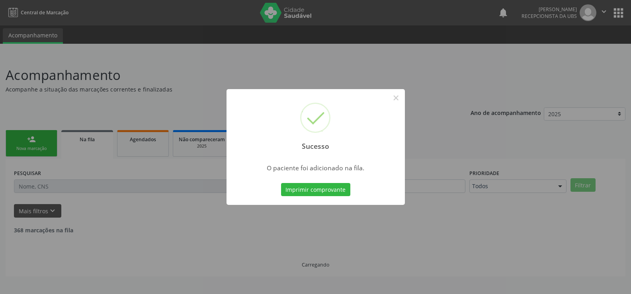
scroll to position [0, 0]
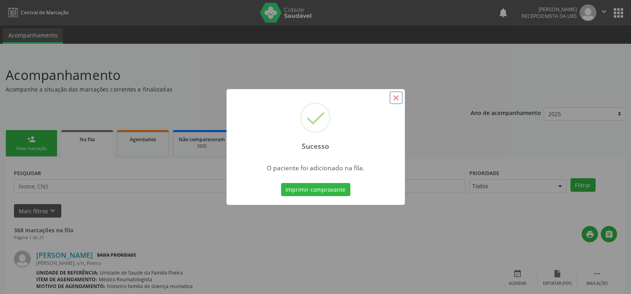
click at [396, 95] on button "×" at bounding box center [396, 98] width 14 height 14
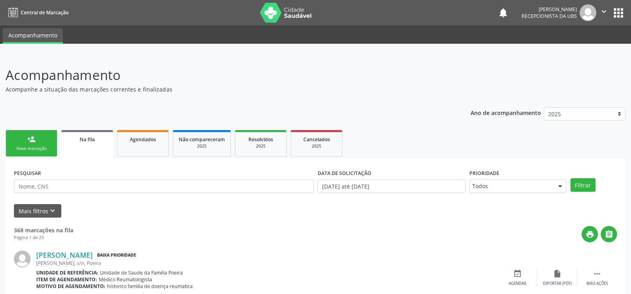
click at [17, 142] on link "person_add Nova marcação" at bounding box center [32, 143] width 52 height 27
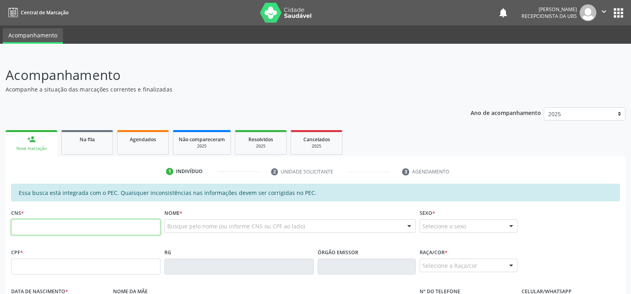
click at [31, 221] on input "text" at bounding box center [85, 227] width 149 height 16
type input "704 2042 8502 1787"
type input "049.229.194-22"
type input "21/04/1979"
type input "Maria Lucia dos Santos Silva"
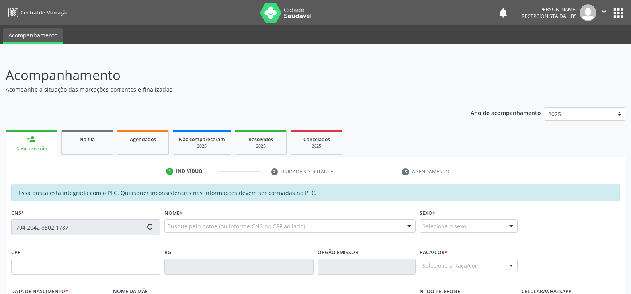
type input "(82) 99304-0645"
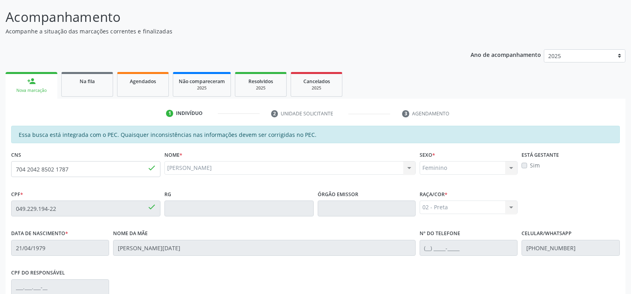
scroll to position [12, 0]
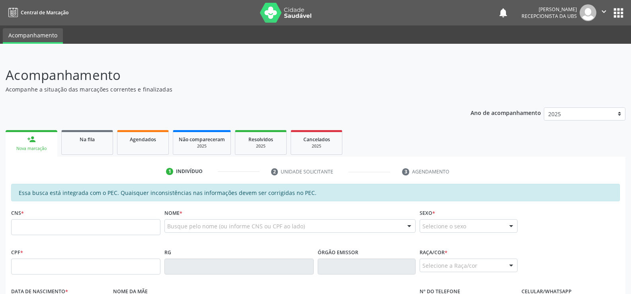
scroll to position [12, 0]
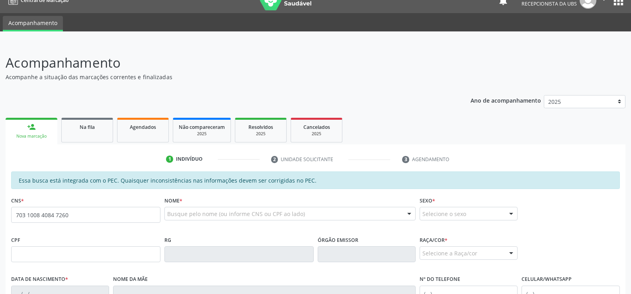
type input "703 1008 4084 7260"
type input "145.797.974-85"
type input "19/03/2002"
type input "Maria Simone Vieira da Silva"
type input "(82) 99426-3819"
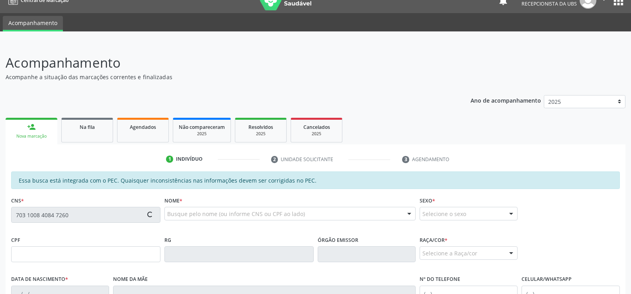
type input "214"
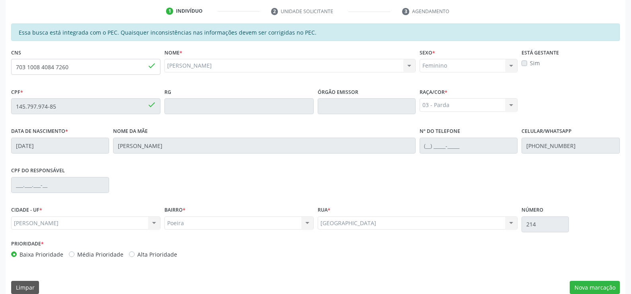
scroll to position [171, 0]
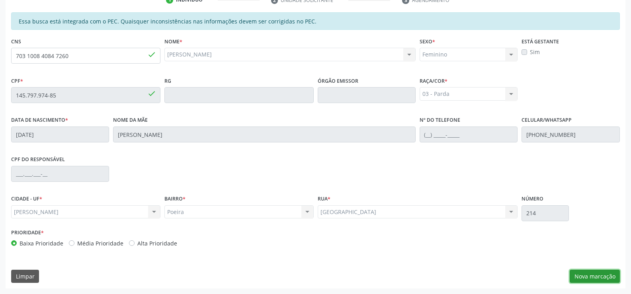
click at [594, 277] on button "Nova marcação" at bounding box center [594, 277] width 50 height 14
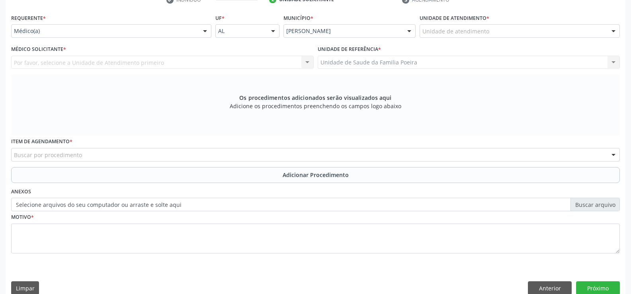
scroll to position [132, 0]
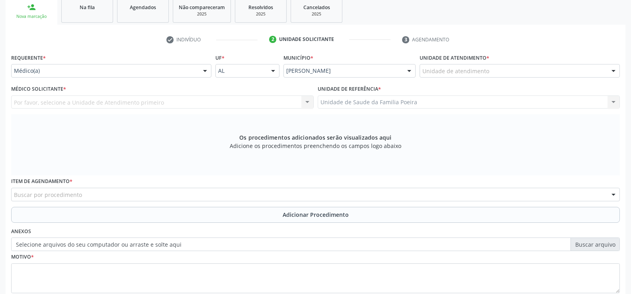
click at [562, 75] on div "Unidade de atendimento" at bounding box center [519, 71] width 200 height 14
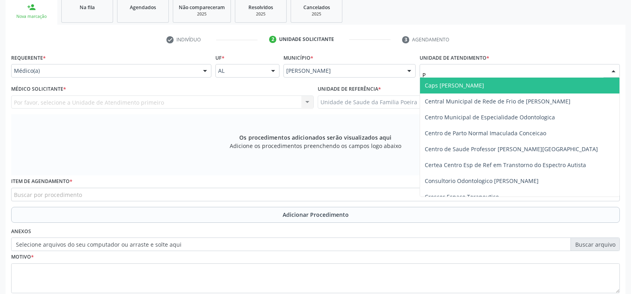
type input "PO"
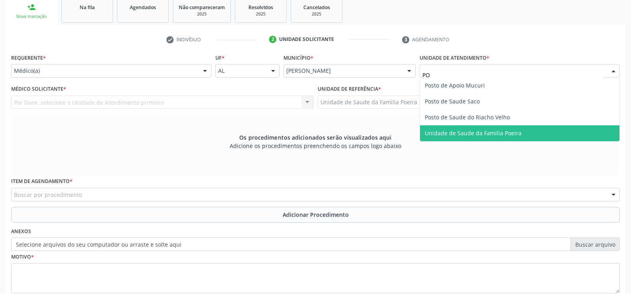
click at [495, 135] on span "Unidade de Saude da Familia Poeira" at bounding box center [473, 133] width 97 height 8
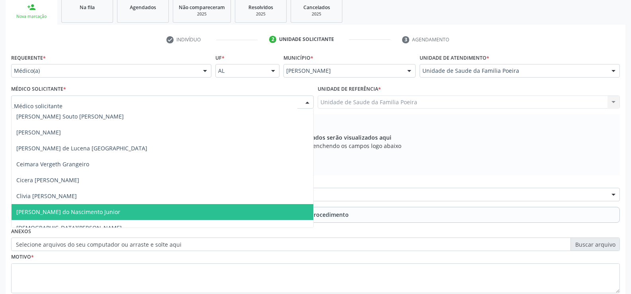
click at [19, 210] on span "[PERSON_NAME] do Nascimento Junior" at bounding box center [68, 212] width 104 height 8
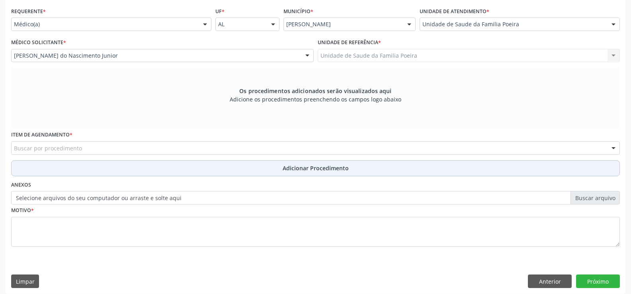
scroll to position [184, 0]
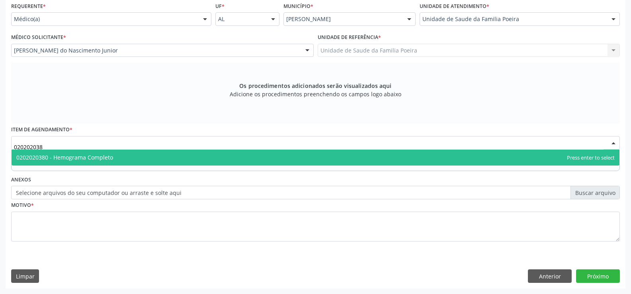
type input "0202020380"
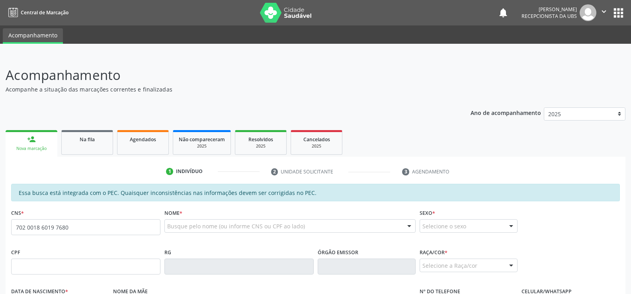
type input "702 0018 6019 7680"
type input "075.603.364-00"
type input "[DATE]"
type input "[PERSON_NAME]"
type input "[PHONE_NUMBER]"
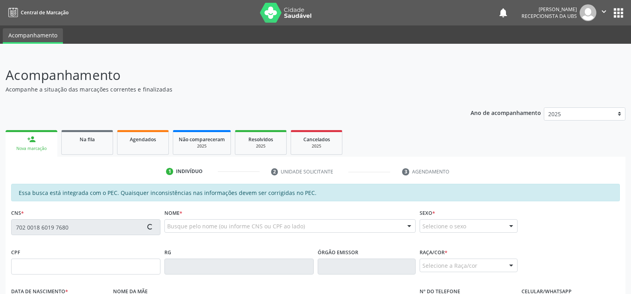
type input "30"
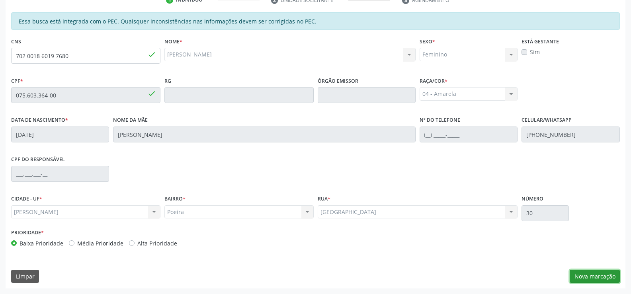
click at [606, 276] on button "Nova marcação" at bounding box center [594, 277] width 50 height 14
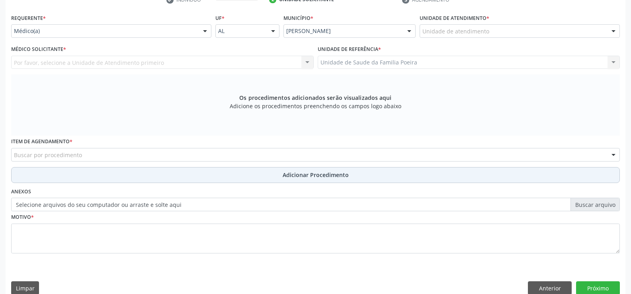
scroll to position [132, 0]
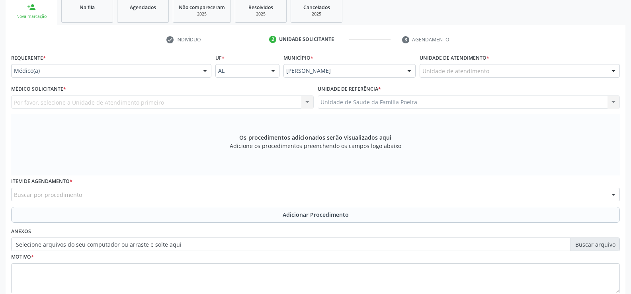
click at [519, 81] on div "Unidade de atendimento * Unidade de atendimento Aeronave Baron 58 Aeronave Cess…" at bounding box center [519, 67] width 204 height 31
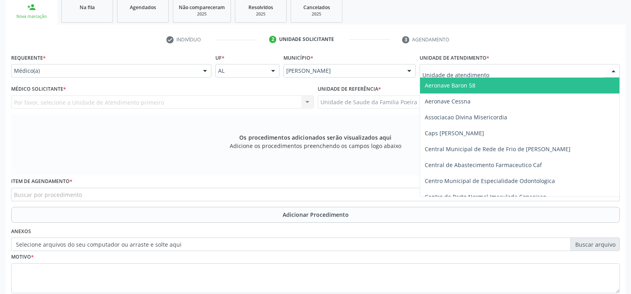
click at [519, 73] on div at bounding box center [519, 71] width 200 height 14
type input "PO"
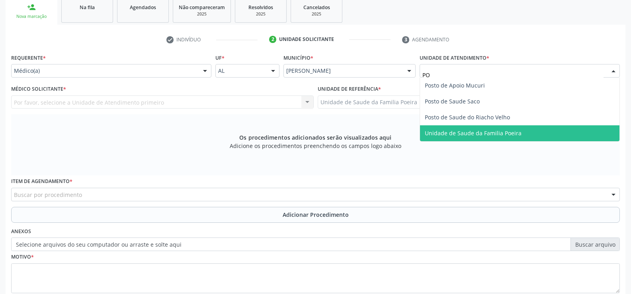
click at [500, 134] on span "Unidade de Saude da Familia Poeira" at bounding box center [473, 133] width 97 height 8
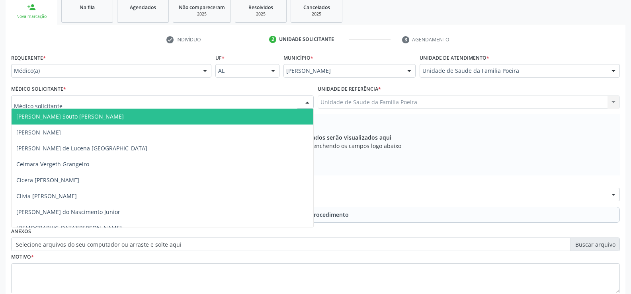
click at [149, 106] on div at bounding box center [162, 102] width 302 height 14
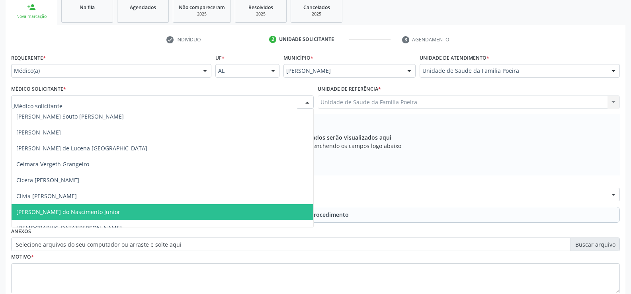
click at [56, 212] on span "[PERSON_NAME] do Nascimento Junior" at bounding box center [68, 212] width 104 height 8
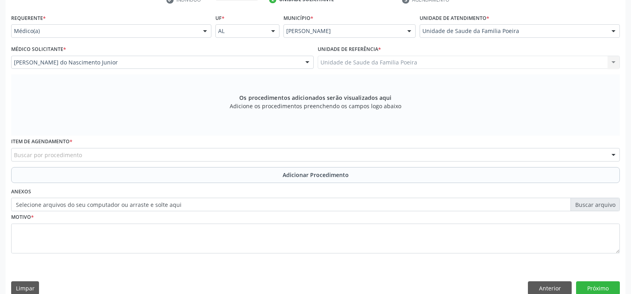
scroll to position [184, 0]
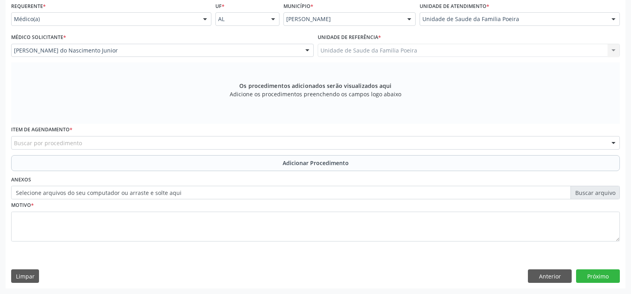
click at [289, 141] on div "Buscar por procedimento" at bounding box center [315, 143] width 608 height 14
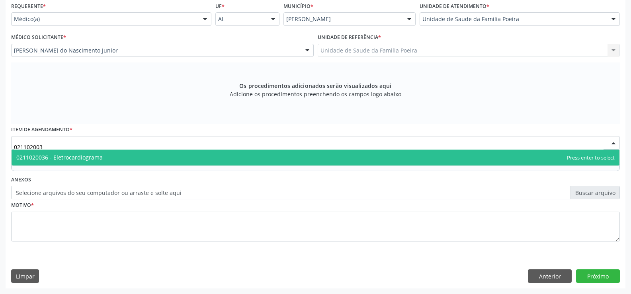
type input "0211020036"
click at [131, 150] on span "0211020036 - Eletrocardiograma" at bounding box center [316, 158] width 608 height 16
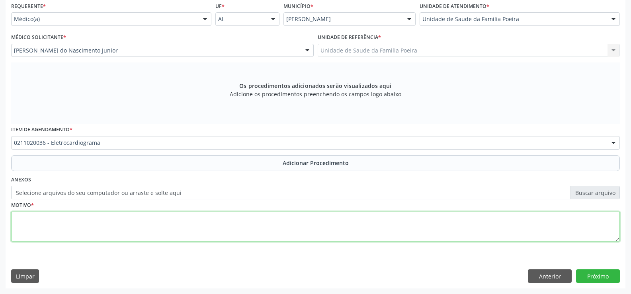
click at [152, 226] on textarea at bounding box center [315, 227] width 608 height 30
click at [97, 219] on textarea "HISTORICO DE DOR TORAXICO* [MEDICAL_DATA]" at bounding box center [315, 227] width 608 height 30
click at [94, 218] on textarea "HISTORICO DE DOR TORAXICO+ [MEDICAL_DATA]" at bounding box center [315, 227] width 608 height 30
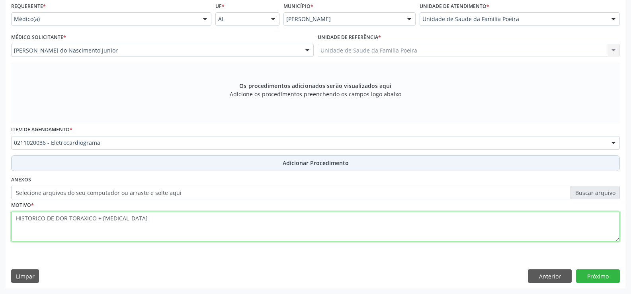
type textarea "HISTORICO DE DOR TORAXICO + [MEDICAL_DATA]"
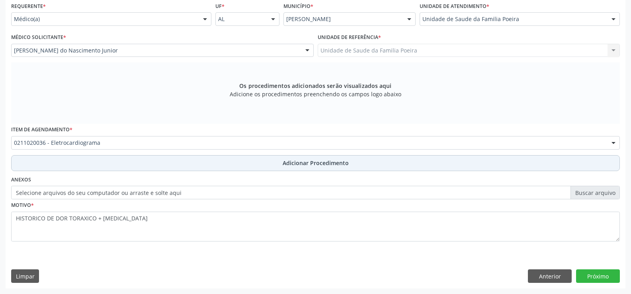
click at [295, 162] on span "Adicionar Procedimento" at bounding box center [315, 163] width 66 height 8
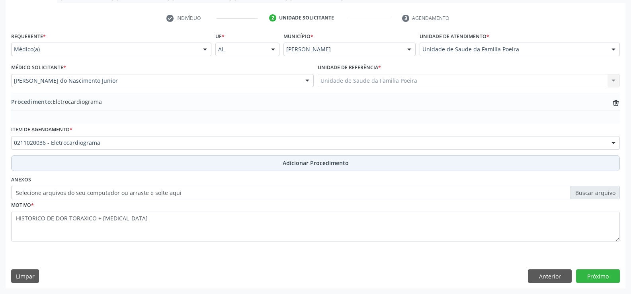
scroll to position [154, 0]
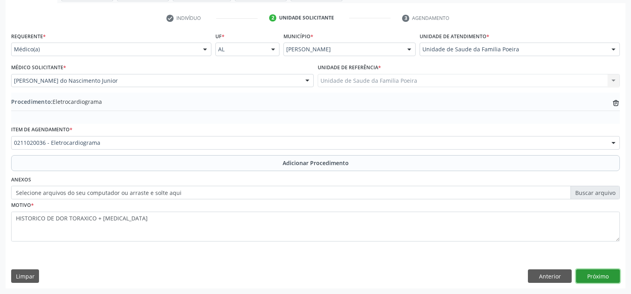
click at [609, 277] on button "Próximo" at bounding box center [598, 276] width 44 height 14
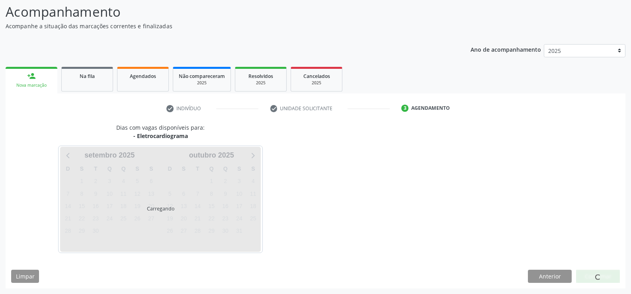
scroll to position [87, 0]
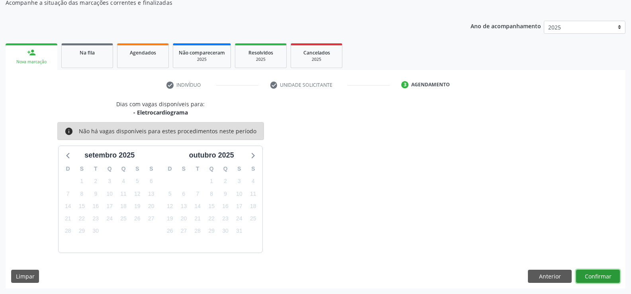
click at [607, 279] on button "Confirmar" at bounding box center [598, 277] width 44 height 14
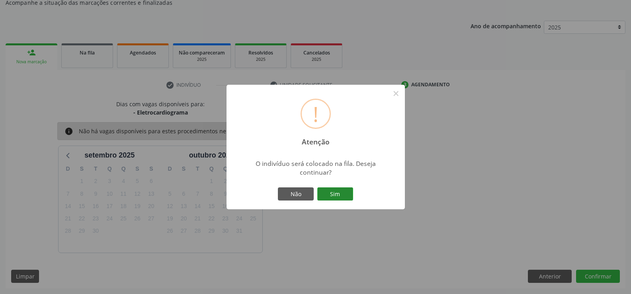
click at [334, 189] on button "Sim" at bounding box center [335, 194] width 36 height 14
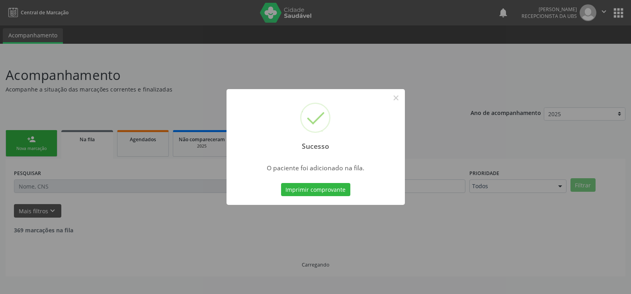
scroll to position [0, 0]
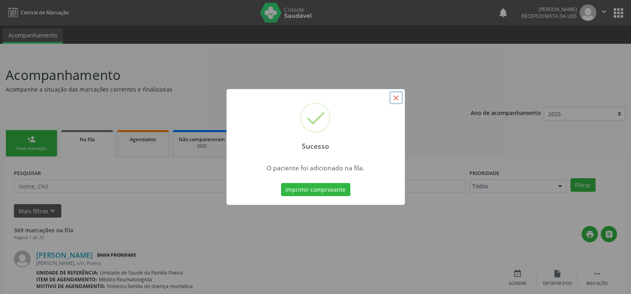
click at [395, 97] on button "×" at bounding box center [396, 98] width 14 height 14
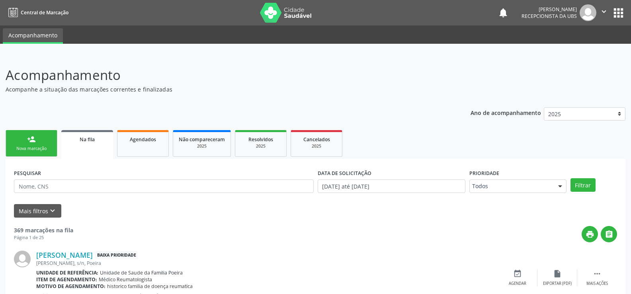
click at [38, 134] on link "person_add Nova marcação" at bounding box center [32, 143] width 52 height 27
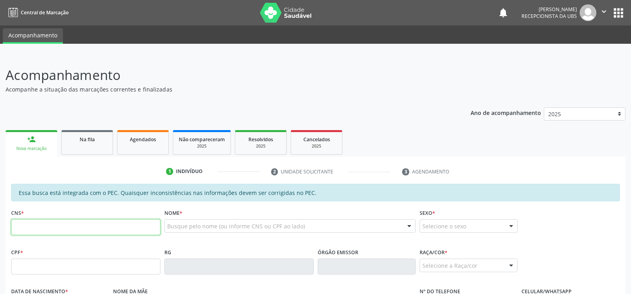
click at [57, 224] on input "text" at bounding box center [85, 227] width 149 height 16
type input "702 0018 6019 7680"
type input "075.603.364-00"
type input "[DATE]"
type input "[PERSON_NAME]"
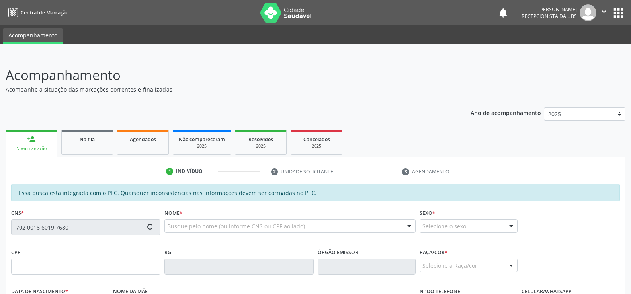
type input "[PHONE_NUMBER]"
type input "30"
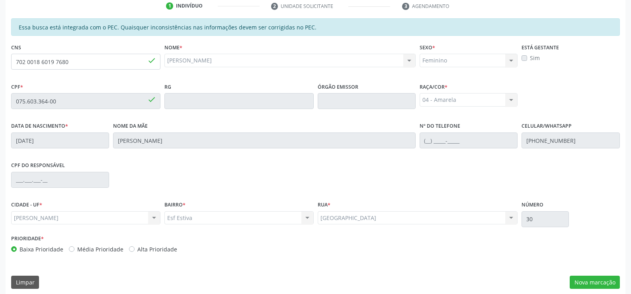
scroll to position [171, 0]
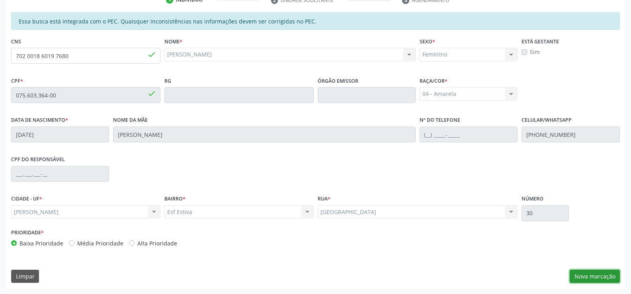
click at [609, 279] on button "Nova marcação" at bounding box center [594, 277] width 50 height 14
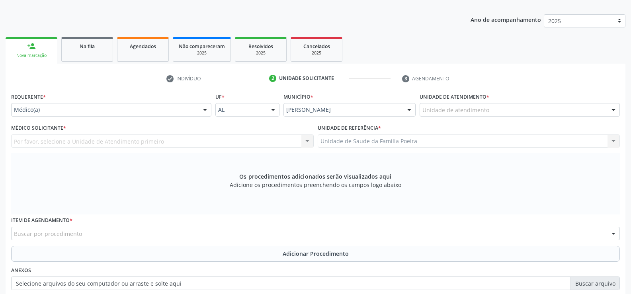
scroll to position [92, 0]
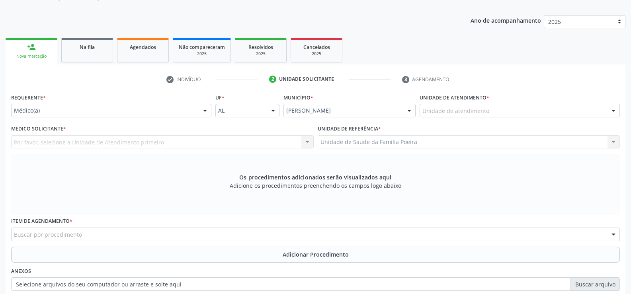
click at [530, 113] on div "Unidade de atendimento" at bounding box center [519, 111] width 200 height 14
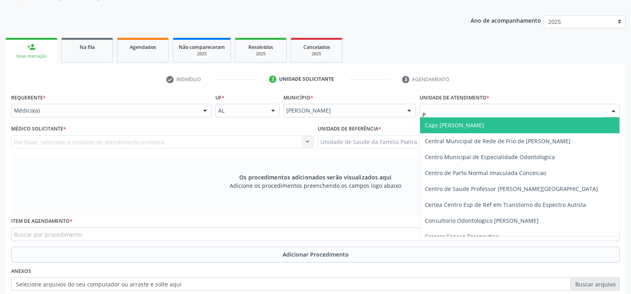
type input "PO"
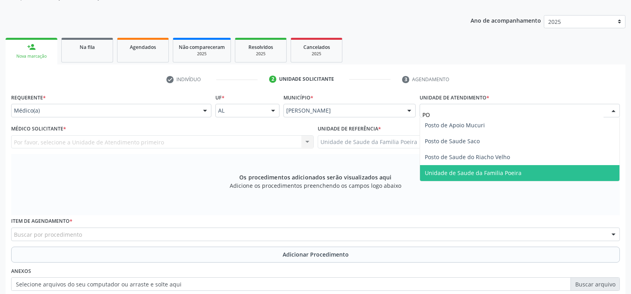
click at [497, 173] on span "Unidade de Saude da Familia Poeira" at bounding box center [473, 173] width 97 height 8
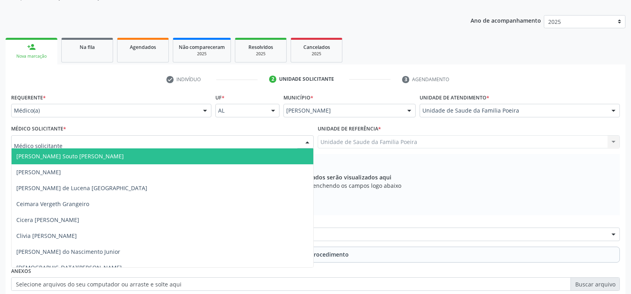
click at [74, 144] on div at bounding box center [162, 142] width 302 height 14
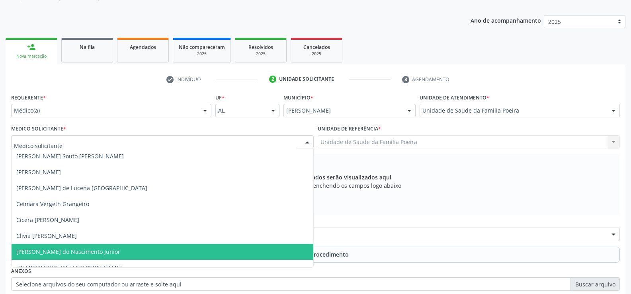
click at [66, 258] on span "[PERSON_NAME] do Nascimento Junior" at bounding box center [163, 252] width 302 height 16
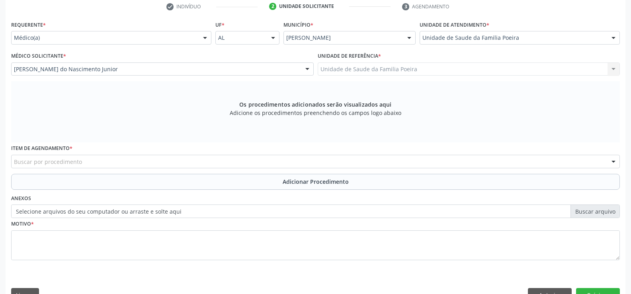
scroll to position [172, 0]
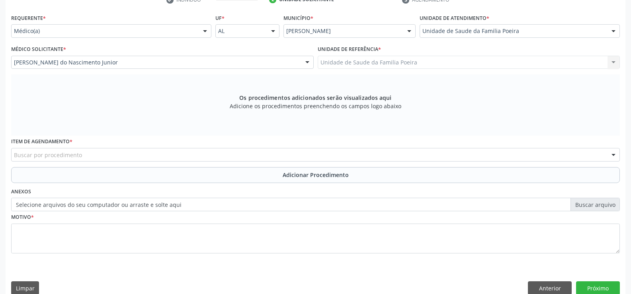
click at [95, 156] on div "Buscar por procedimento" at bounding box center [315, 155] width 608 height 14
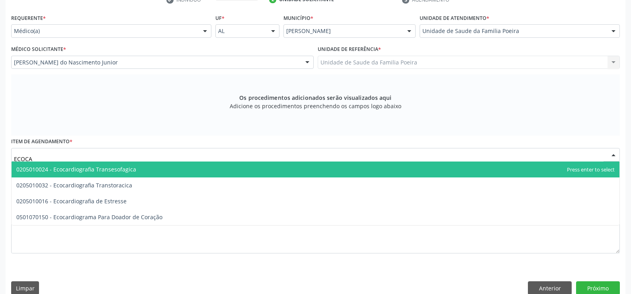
type input "ECOCAR"
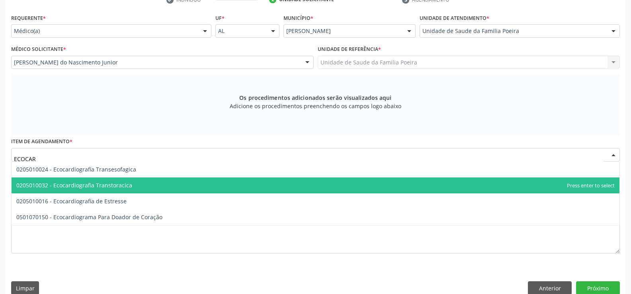
click at [89, 186] on span "0205010032 - Ecocardiografia Transtoracica" at bounding box center [74, 185] width 116 height 8
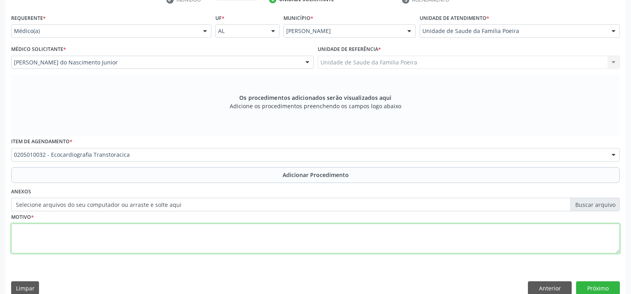
click at [82, 238] on textarea at bounding box center [315, 239] width 608 height 30
type textarea "P"
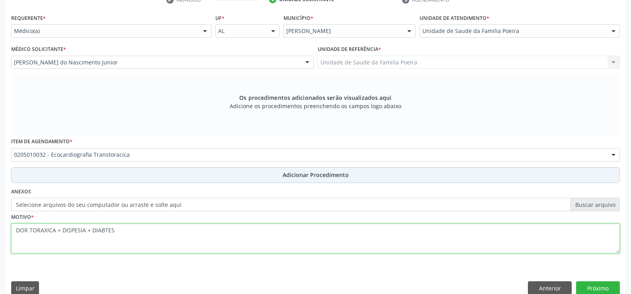
type textarea "DOR TORAXICA + DISPESIA + DIABTES"
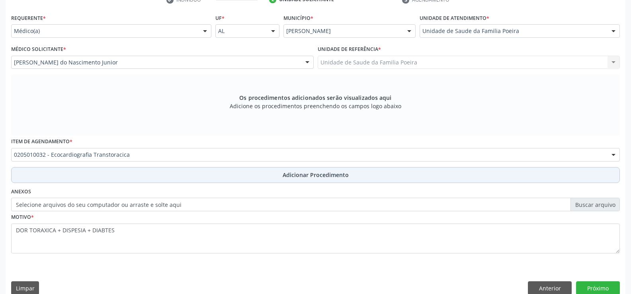
click at [268, 179] on button "Adicionar Procedimento" at bounding box center [315, 175] width 608 height 16
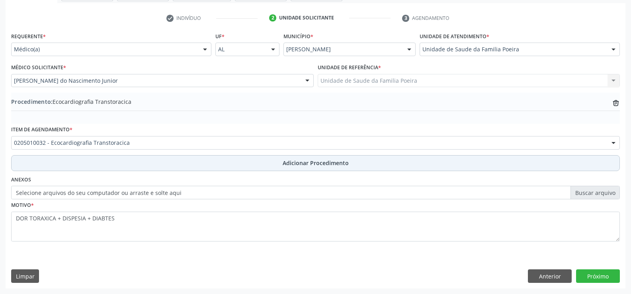
scroll to position [154, 0]
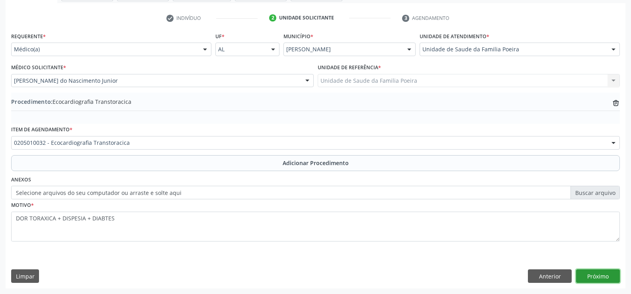
click at [609, 281] on button "Próximo" at bounding box center [598, 276] width 44 height 14
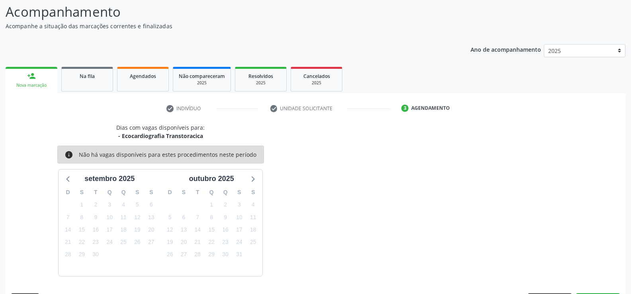
scroll to position [87, 0]
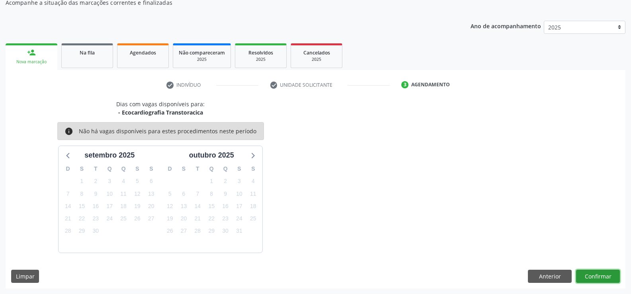
click at [604, 275] on button "Confirmar" at bounding box center [598, 277] width 44 height 14
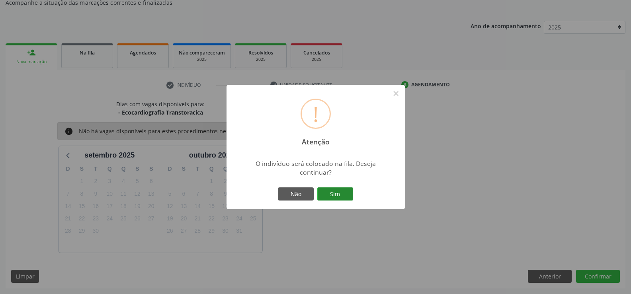
click at [327, 194] on button "Sim" at bounding box center [335, 194] width 36 height 14
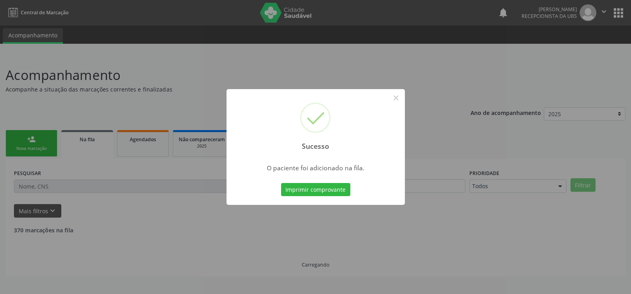
scroll to position [0, 0]
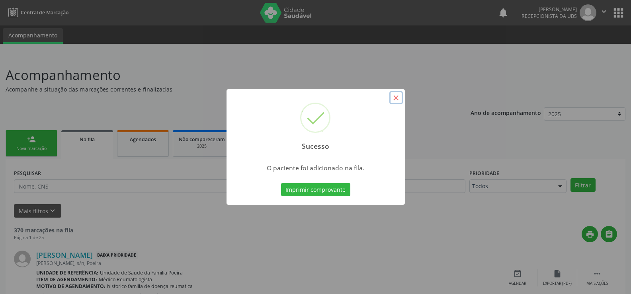
click at [397, 99] on button "×" at bounding box center [396, 98] width 14 height 14
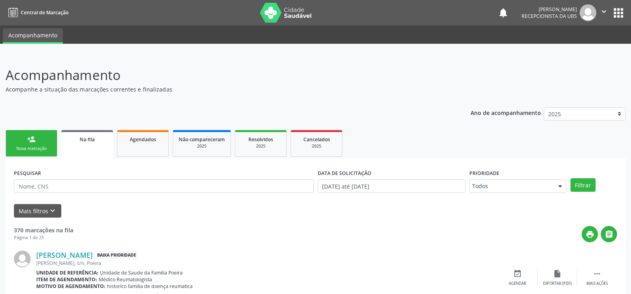
click at [41, 145] on link "person_add Nova marcação" at bounding box center [32, 143] width 52 height 27
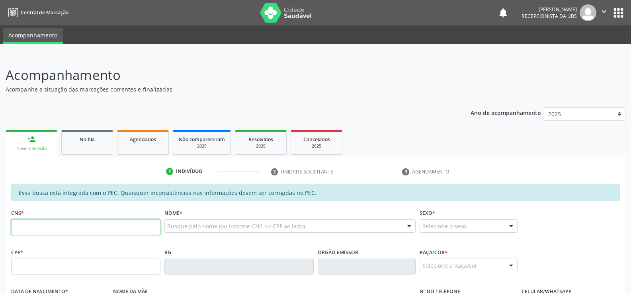
click at [68, 224] on input "text" at bounding box center [85, 227] width 149 height 16
type input "702 0018 6019 7680"
type input "075.603.364-00"
type input "[DATE]"
type input "[PERSON_NAME]"
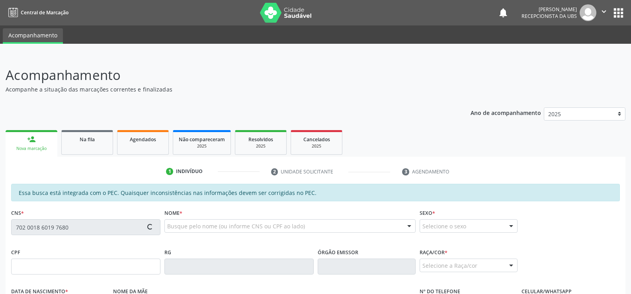
type input "[PHONE_NUMBER]"
type input "30"
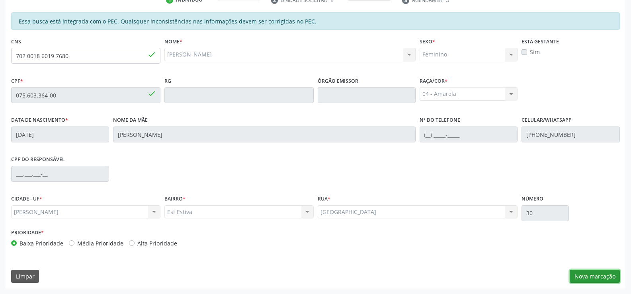
click at [579, 272] on button "Nova marcação" at bounding box center [594, 277] width 50 height 14
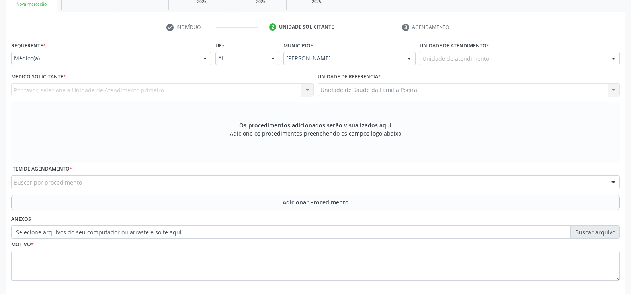
scroll to position [132, 0]
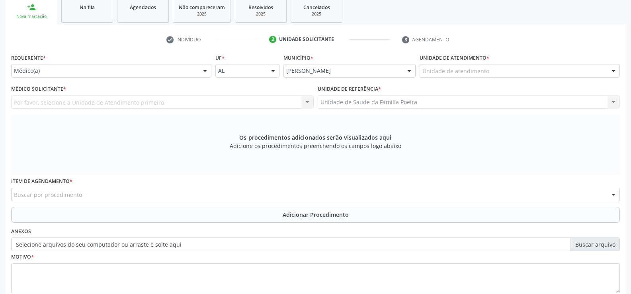
click at [536, 67] on div "Unidade de atendimento" at bounding box center [519, 71] width 200 height 14
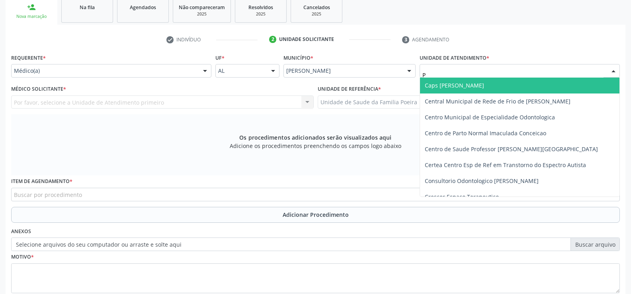
type input "PO"
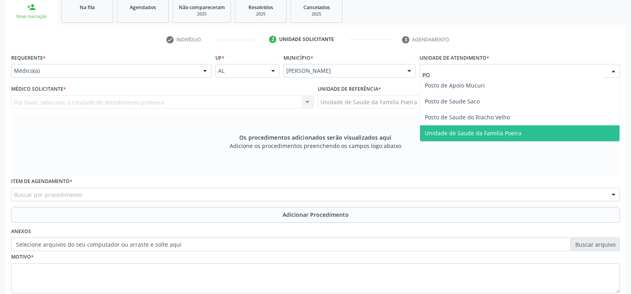
click at [484, 131] on span "Unidade de Saude da Familia Poeira" at bounding box center [473, 133] width 97 height 8
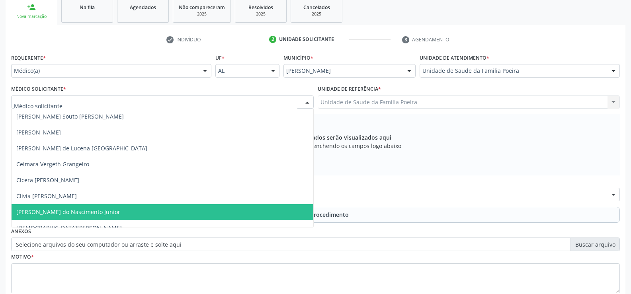
click at [19, 211] on span "[PERSON_NAME] do Nascimento Junior" at bounding box center [68, 212] width 104 height 8
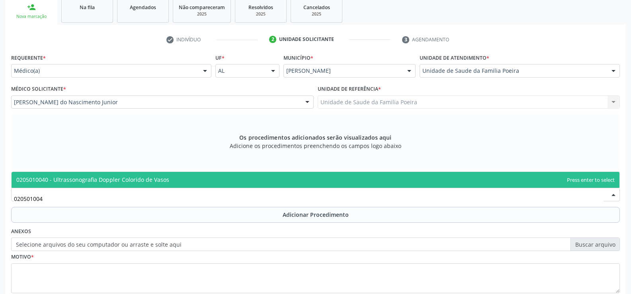
type input "0205010040"
click at [82, 182] on span "0205010040 - Ultrassonografia Doppler Colorido de Vasos" at bounding box center [92, 180] width 153 height 8
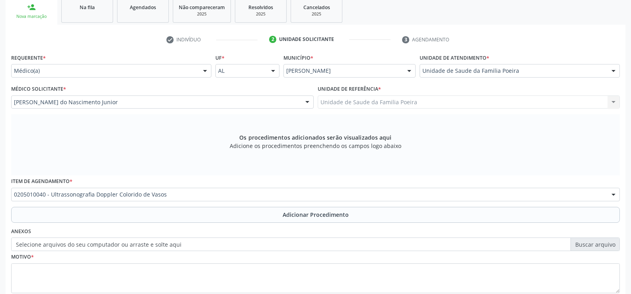
scroll to position [184, 0]
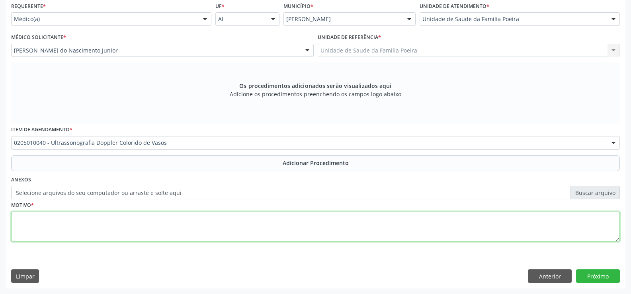
click at [106, 228] on textarea at bounding box center [315, 227] width 608 height 30
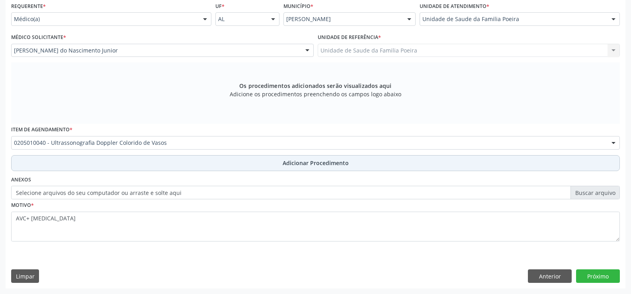
click at [201, 169] on button "Adicionar Procedimento" at bounding box center [315, 163] width 608 height 16
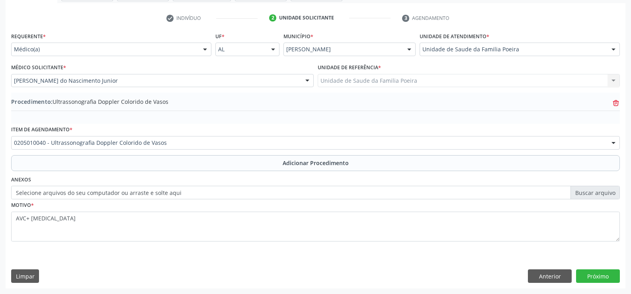
click at [614, 103] on icon at bounding box center [615, 103] width 5 height 5
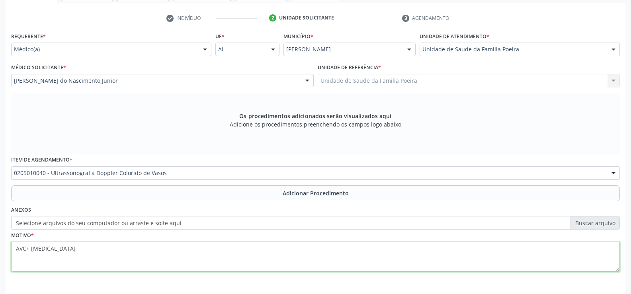
click at [13, 249] on textarea "AVC+ [MEDICAL_DATA]" at bounding box center [315, 257] width 608 height 30
click at [18, 249] on textarea "AVC+ [MEDICAL_DATA]" at bounding box center [315, 257] width 608 height 30
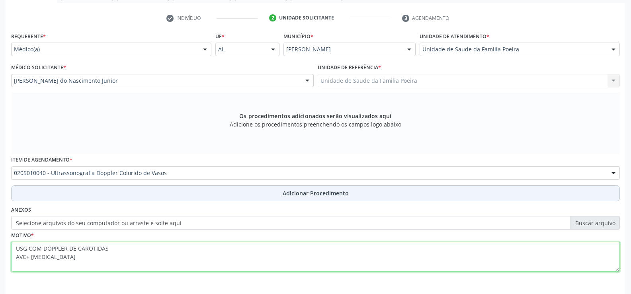
type textarea "USG COM DOPPLER DE CAROTIDAS AVC+ [MEDICAL_DATA]"
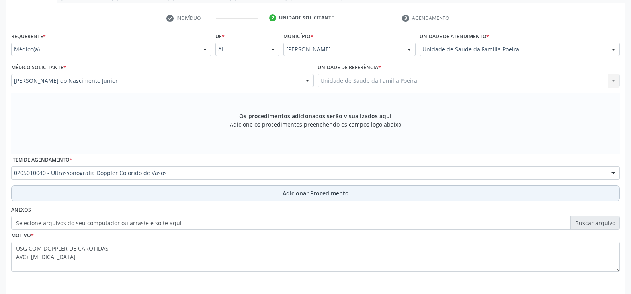
click at [276, 189] on button "Adicionar Procedimento" at bounding box center [315, 193] width 608 height 16
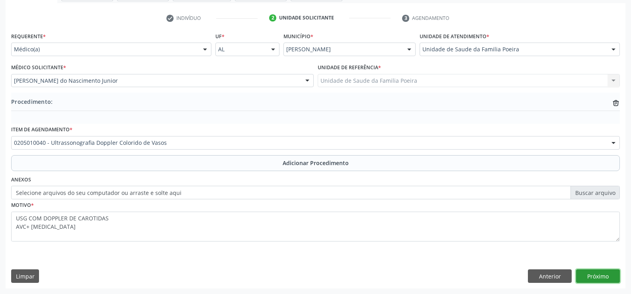
click at [613, 273] on button "Próximo" at bounding box center [598, 276] width 44 height 14
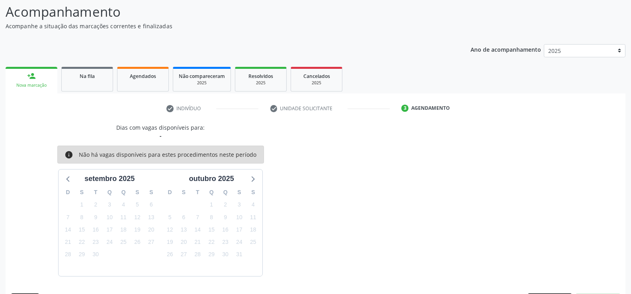
scroll to position [87, 0]
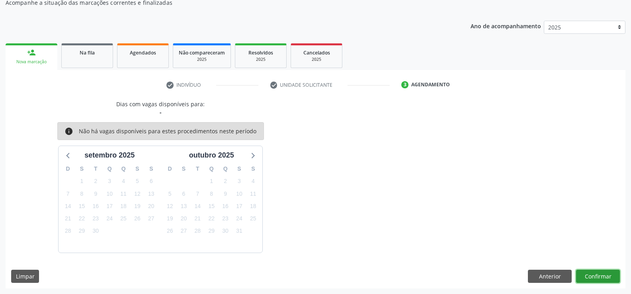
click at [600, 274] on button "Confirmar" at bounding box center [598, 277] width 44 height 14
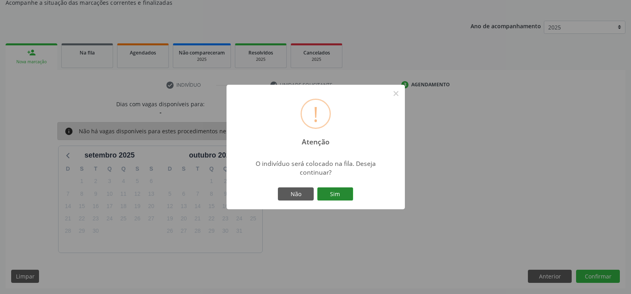
click at [340, 195] on button "Sim" at bounding box center [335, 194] width 36 height 14
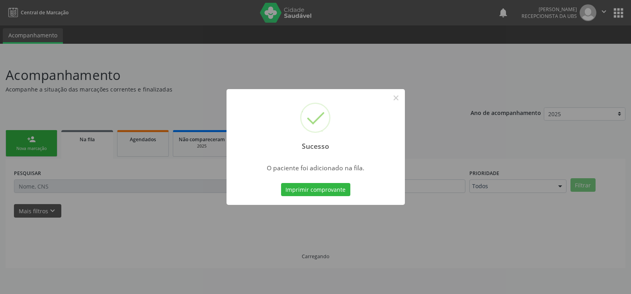
scroll to position [0, 0]
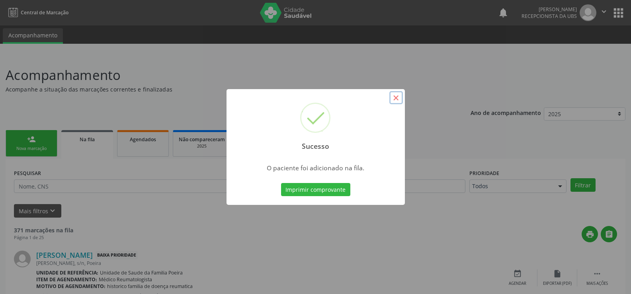
click at [401, 96] on button "×" at bounding box center [396, 98] width 14 height 14
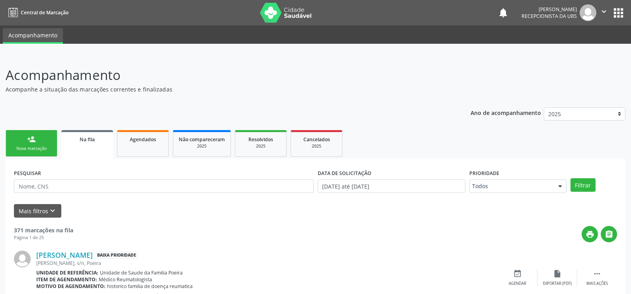
click at [23, 143] on link "person_add Nova marcação" at bounding box center [32, 143] width 52 height 27
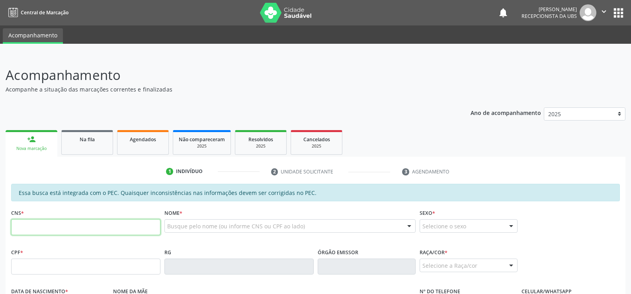
click at [123, 224] on input "text" at bounding box center [85, 227] width 149 height 16
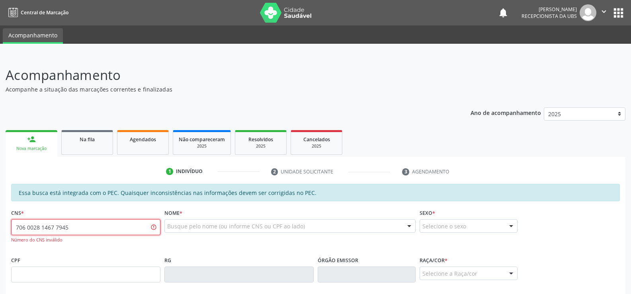
click at [133, 223] on input "706 0028 1467 7945" at bounding box center [85, 227] width 149 height 16
type input "7"
paste input "706 0028 1487 7945"
type input "706 0028 1487 7945"
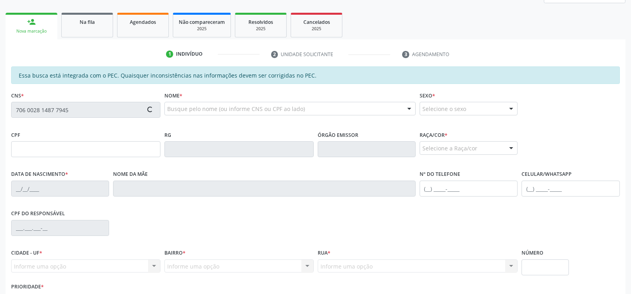
scroll to position [119, 0]
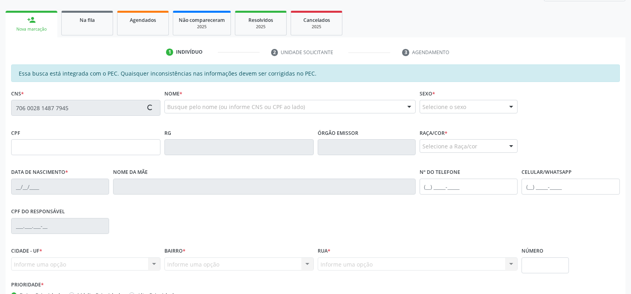
type input "069.077.514-88"
type input "1[DATE]"
type input "[PERSON_NAME] da Conceição"
type input "[PHONE_NUMBER]"
type input "S/N"
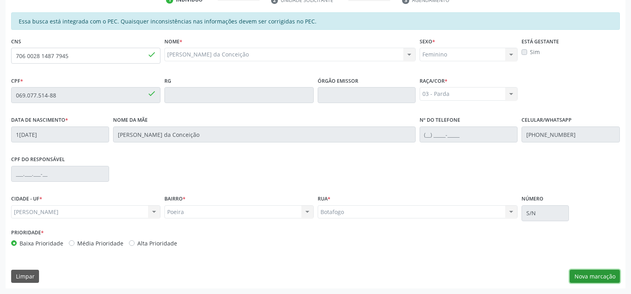
click at [613, 277] on button "Nova marcação" at bounding box center [594, 277] width 50 height 14
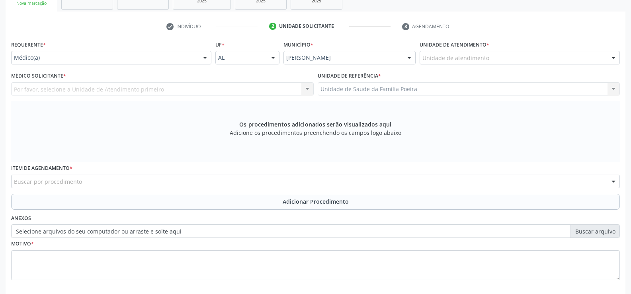
scroll to position [132, 0]
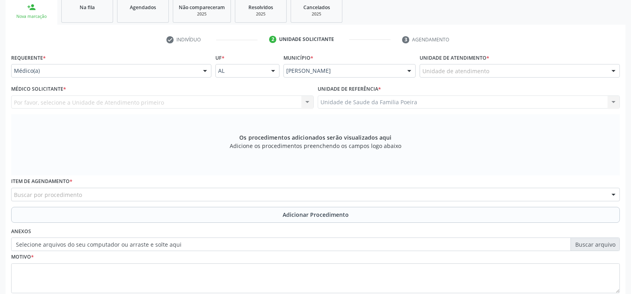
click at [507, 77] on div "Unidade de atendimento Aeronave Baron 58 Aeronave Cessna Associacao Divina Mise…" at bounding box center [519, 71] width 200 height 14
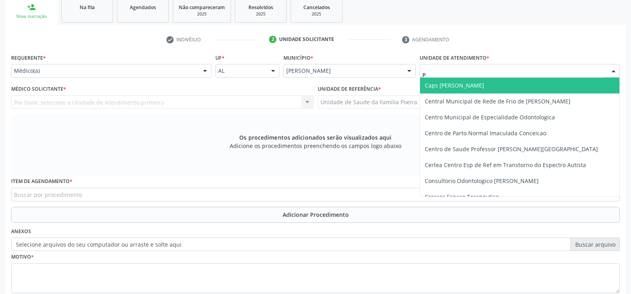
type input "PO"
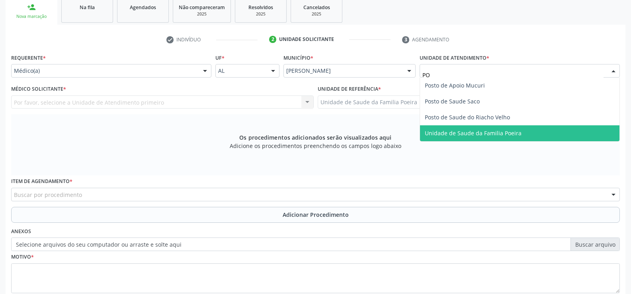
click at [485, 134] on span "Unidade de Saude da Familia Poeira" at bounding box center [473, 133] width 97 height 8
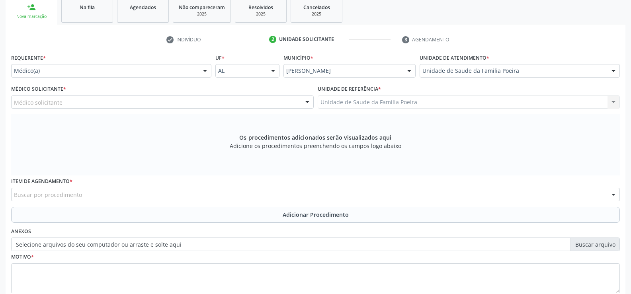
click at [98, 103] on div "Médico solicitante" at bounding box center [162, 102] width 302 height 14
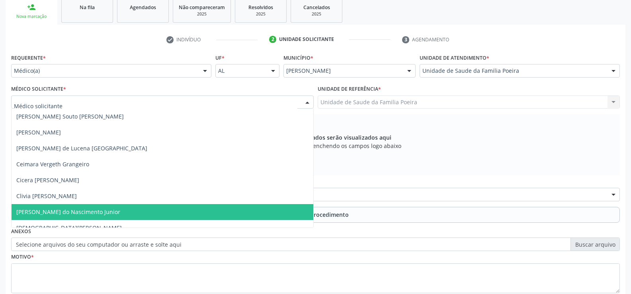
click at [39, 212] on span "[PERSON_NAME] do Nascimento Junior" at bounding box center [68, 212] width 104 height 8
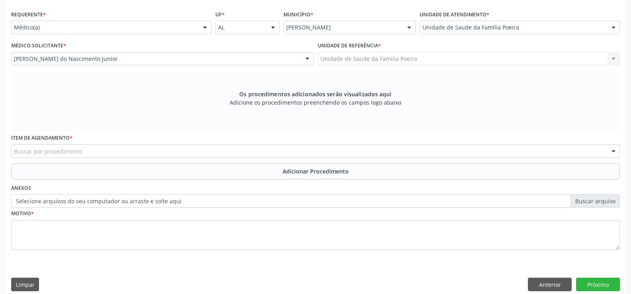
scroll to position [184, 0]
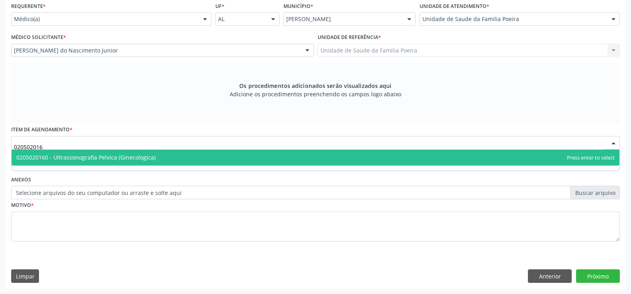
type input "0205020160"
click at [67, 159] on span "0205020160 - Ultrassonografia Pelvica (Ginecologica)" at bounding box center [85, 158] width 139 height 8
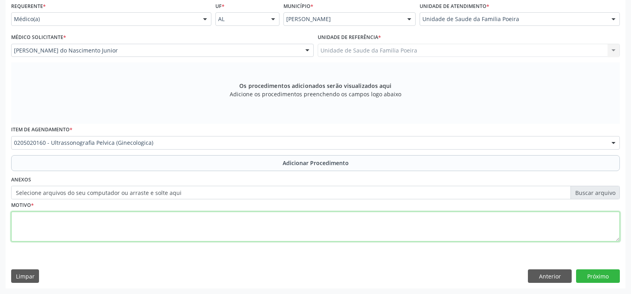
click at [72, 222] on textarea at bounding box center [315, 227] width 608 height 30
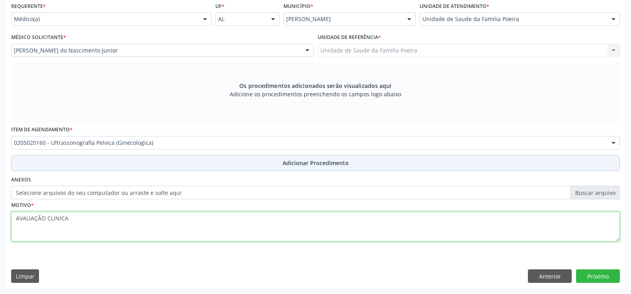
type textarea "AVALIAÇÃO CLINICA"
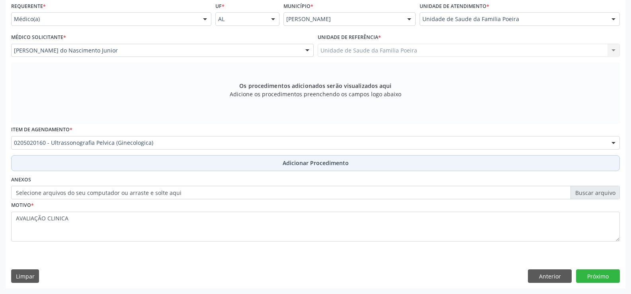
click at [160, 163] on button "Adicionar Procedimento" at bounding box center [315, 163] width 608 height 16
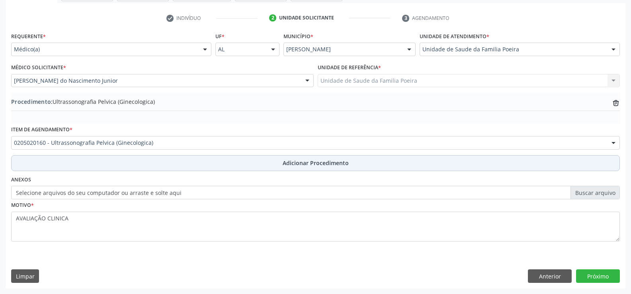
scroll to position [154, 0]
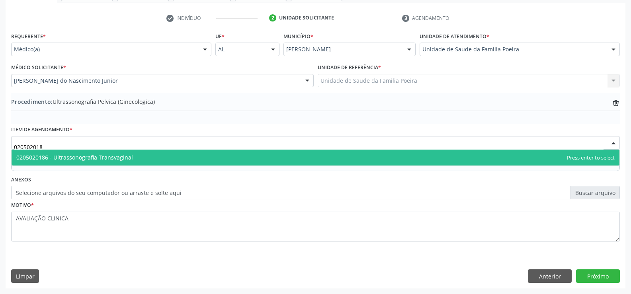
type input "0205020186"
click at [156, 157] on span "0205020186 - Ultrassonografia Transvaginal" at bounding box center [316, 158] width 608 height 16
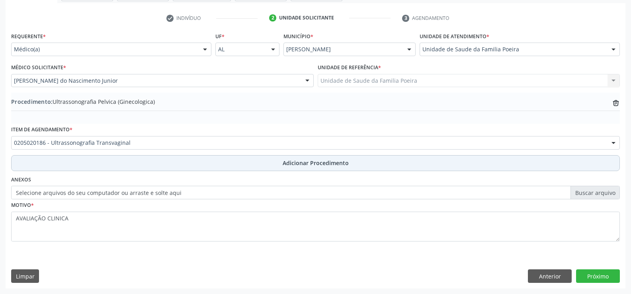
click at [196, 165] on button "Adicionar Procedimento" at bounding box center [315, 163] width 608 height 16
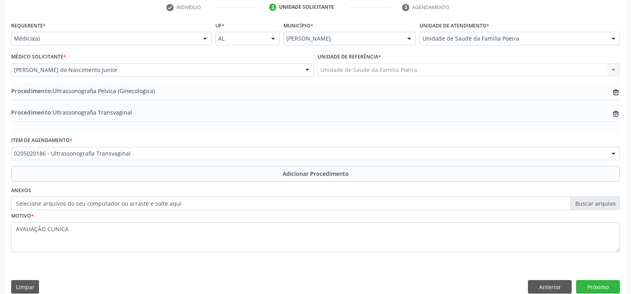
scroll to position [175, 0]
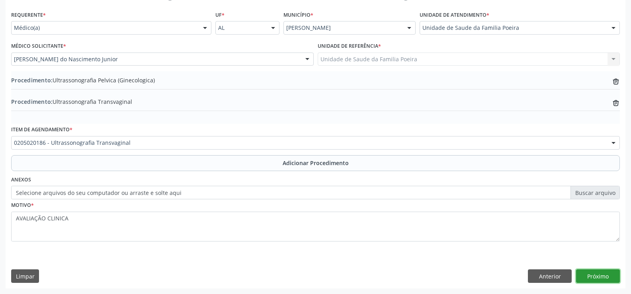
click at [605, 274] on button "Próximo" at bounding box center [598, 276] width 44 height 14
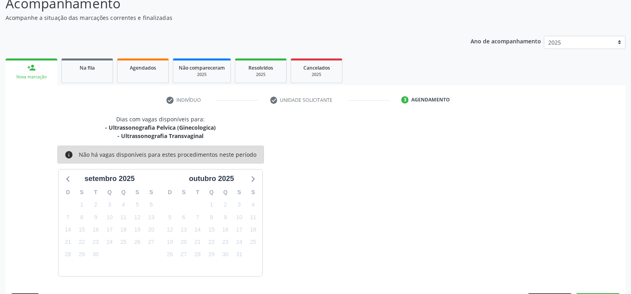
scroll to position [95, 0]
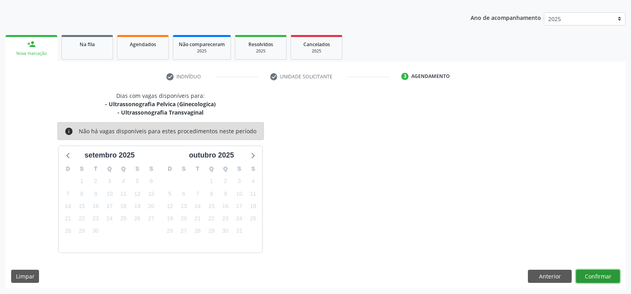
click at [605, 274] on button "Confirmar" at bounding box center [598, 277] width 44 height 14
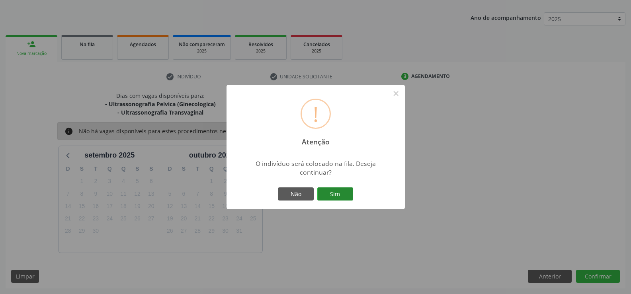
click at [340, 189] on button "Sim" at bounding box center [335, 194] width 36 height 14
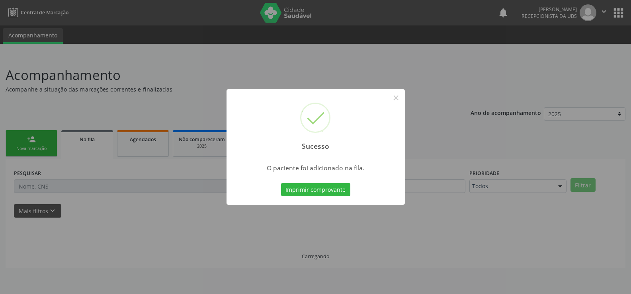
scroll to position [0, 0]
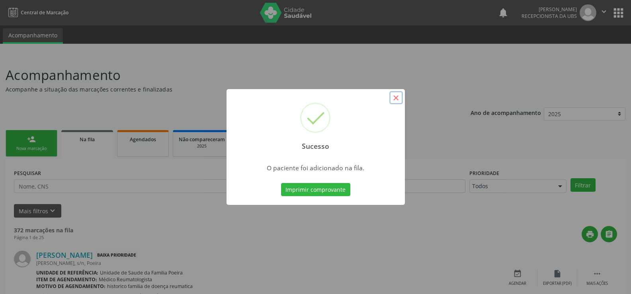
click at [397, 96] on button "×" at bounding box center [396, 98] width 14 height 14
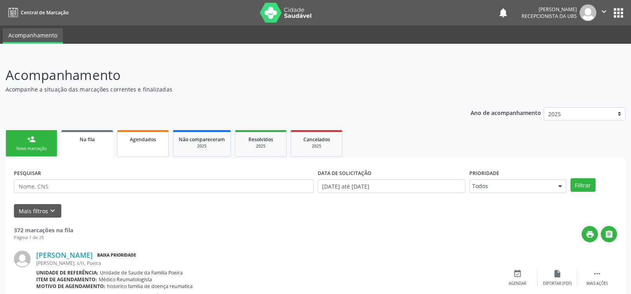
click at [131, 152] on link "Agendados" at bounding box center [143, 143] width 52 height 27
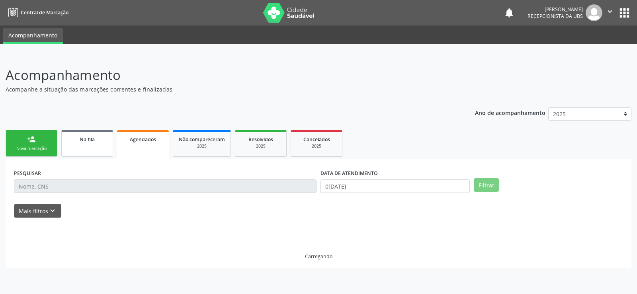
click at [83, 144] on link "Na fila" at bounding box center [87, 143] width 52 height 27
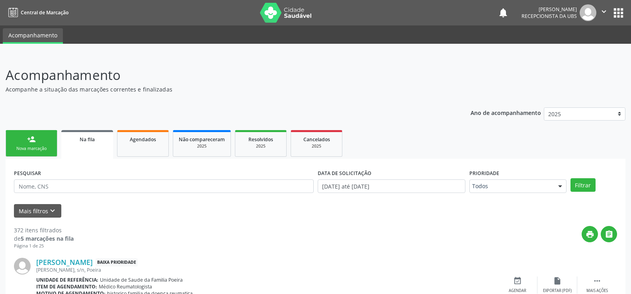
click at [88, 142] on span "Na fila" at bounding box center [87, 139] width 15 height 7
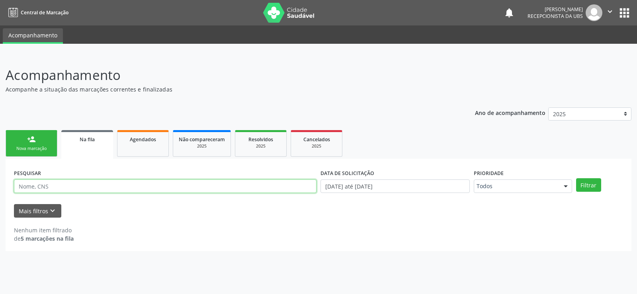
click at [68, 191] on input "text" at bounding box center [165, 186] width 302 height 14
paste input "705709479059230"
type input "705709479059230"
click at [587, 181] on button "Filtrar" at bounding box center [588, 185] width 25 height 14
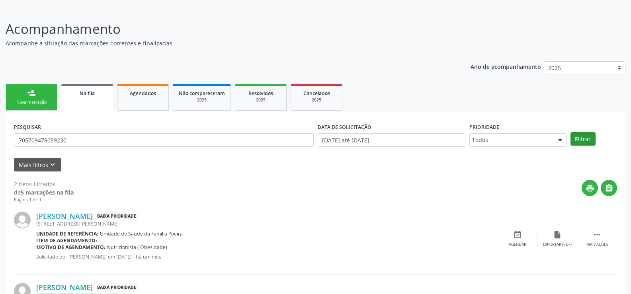
scroll to position [111, 0]
